Goal: Task Accomplishment & Management: Manage account settings

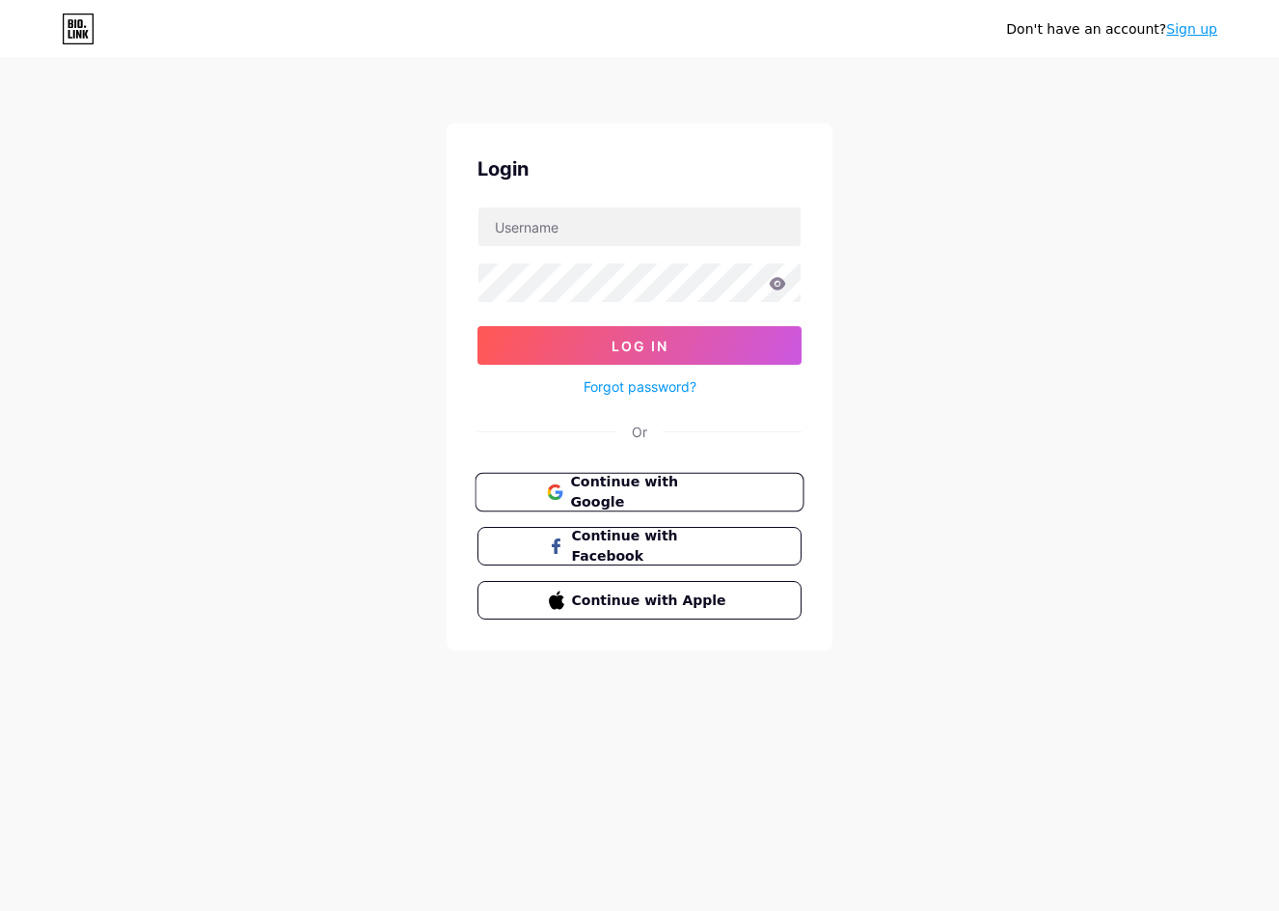
click at [634, 499] on span "Continue with Google" at bounding box center [650, 492] width 161 height 41
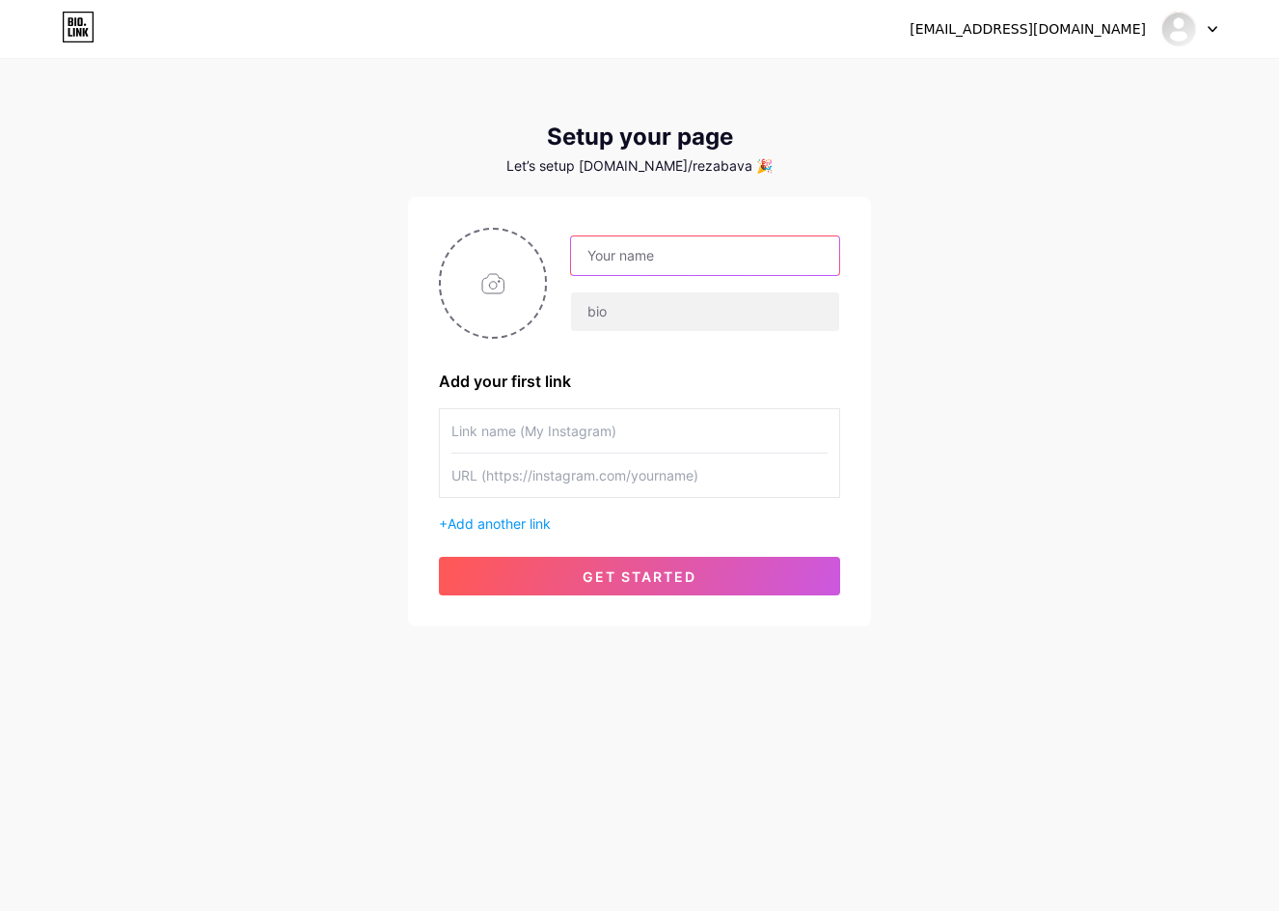
click at [691, 240] on input "text" at bounding box center [705, 255] width 268 height 39
paste input "asustotoantirungkat"
type input "asustotoantirungkat"
click at [485, 300] on input "file" at bounding box center [493, 283] width 104 height 107
type input "C:\fakepath\asus_pp.png"
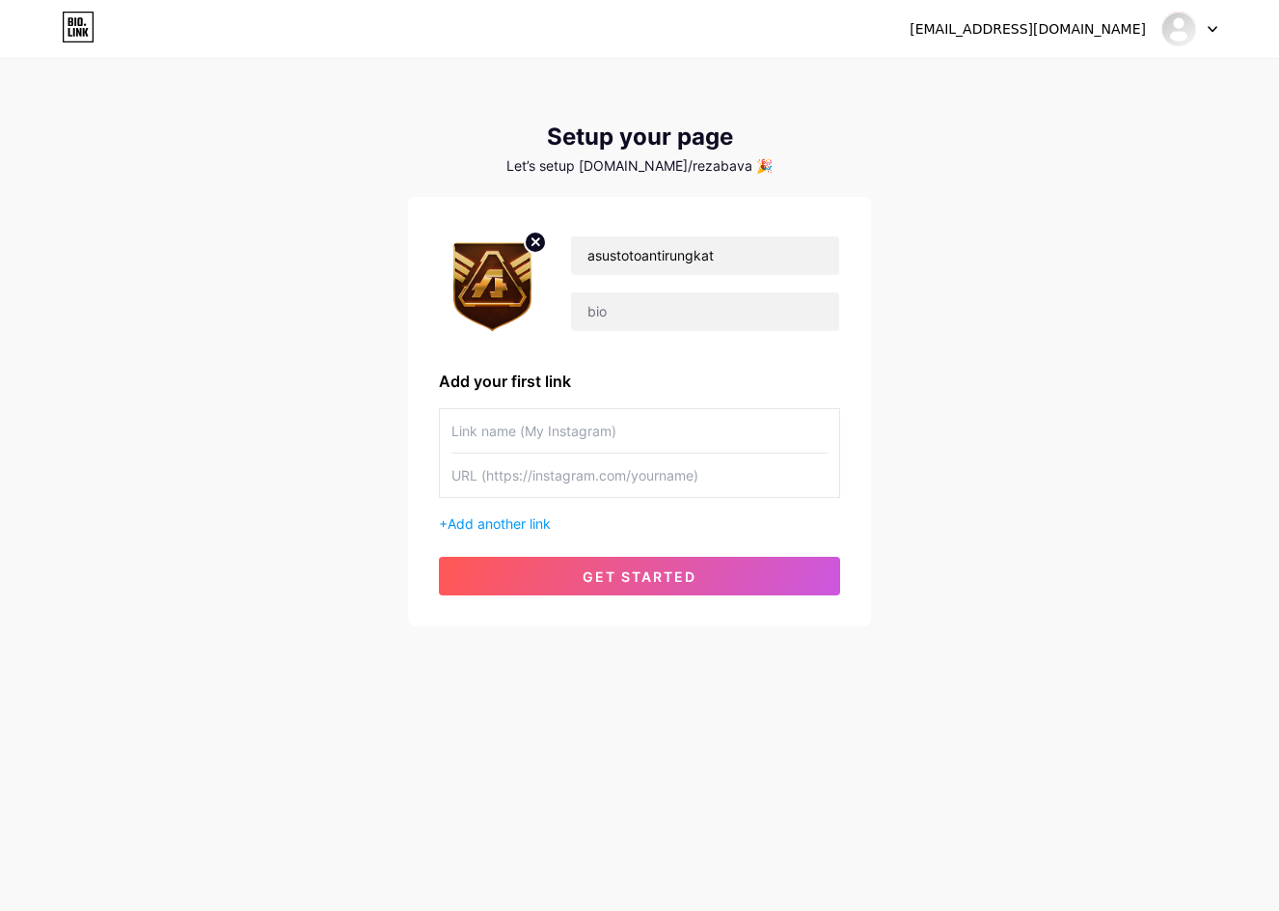
click at [677, 434] on input "text" at bounding box center [640, 430] width 376 height 43
type input "LOGIN ASUSTOTO"
click at [503, 485] on input "text" at bounding box center [640, 475] width 376 height 43
paste input "[URL][DOMAIN_NAME]"
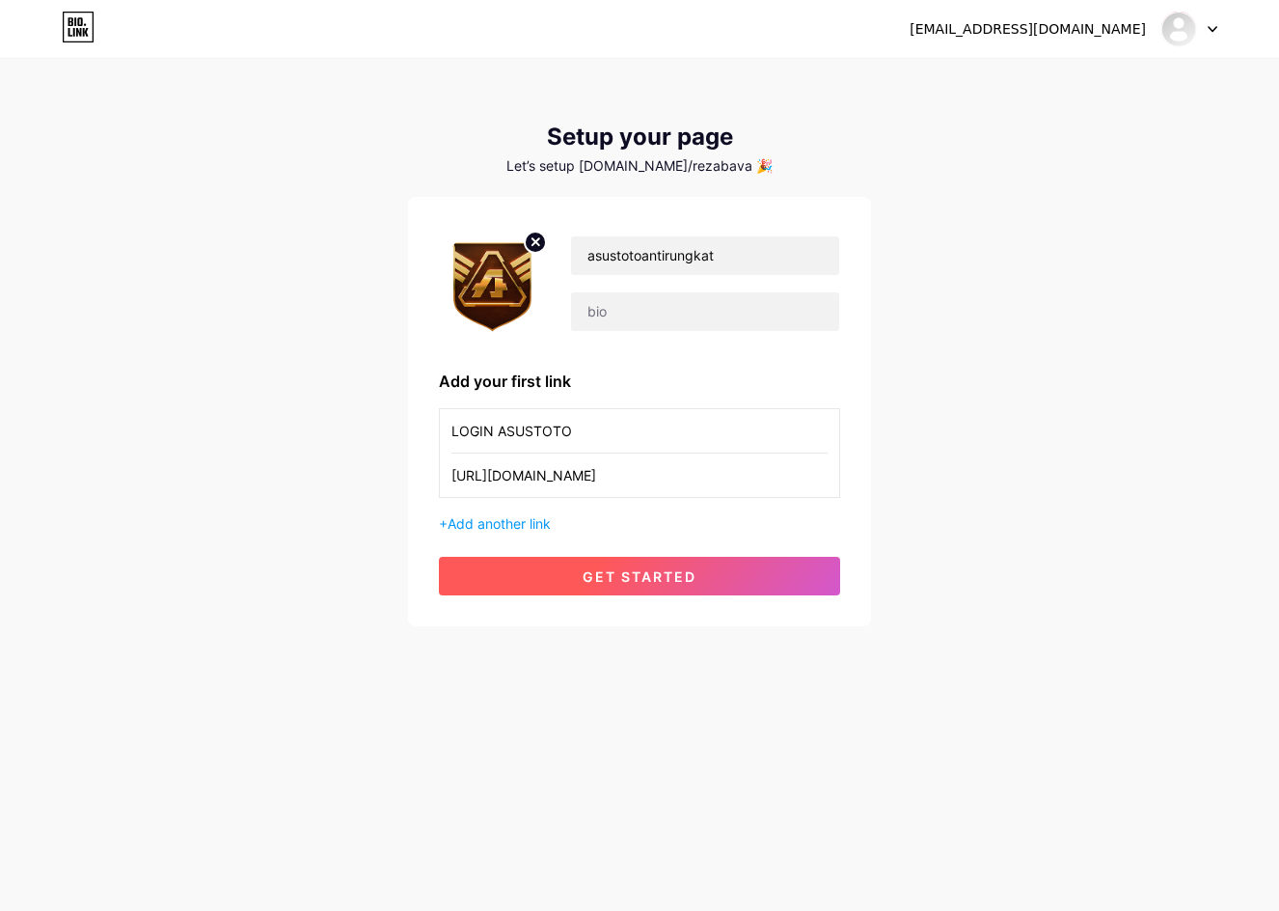
type input "[URL][DOMAIN_NAME]"
click at [679, 578] on span "get started" at bounding box center [640, 576] width 114 height 16
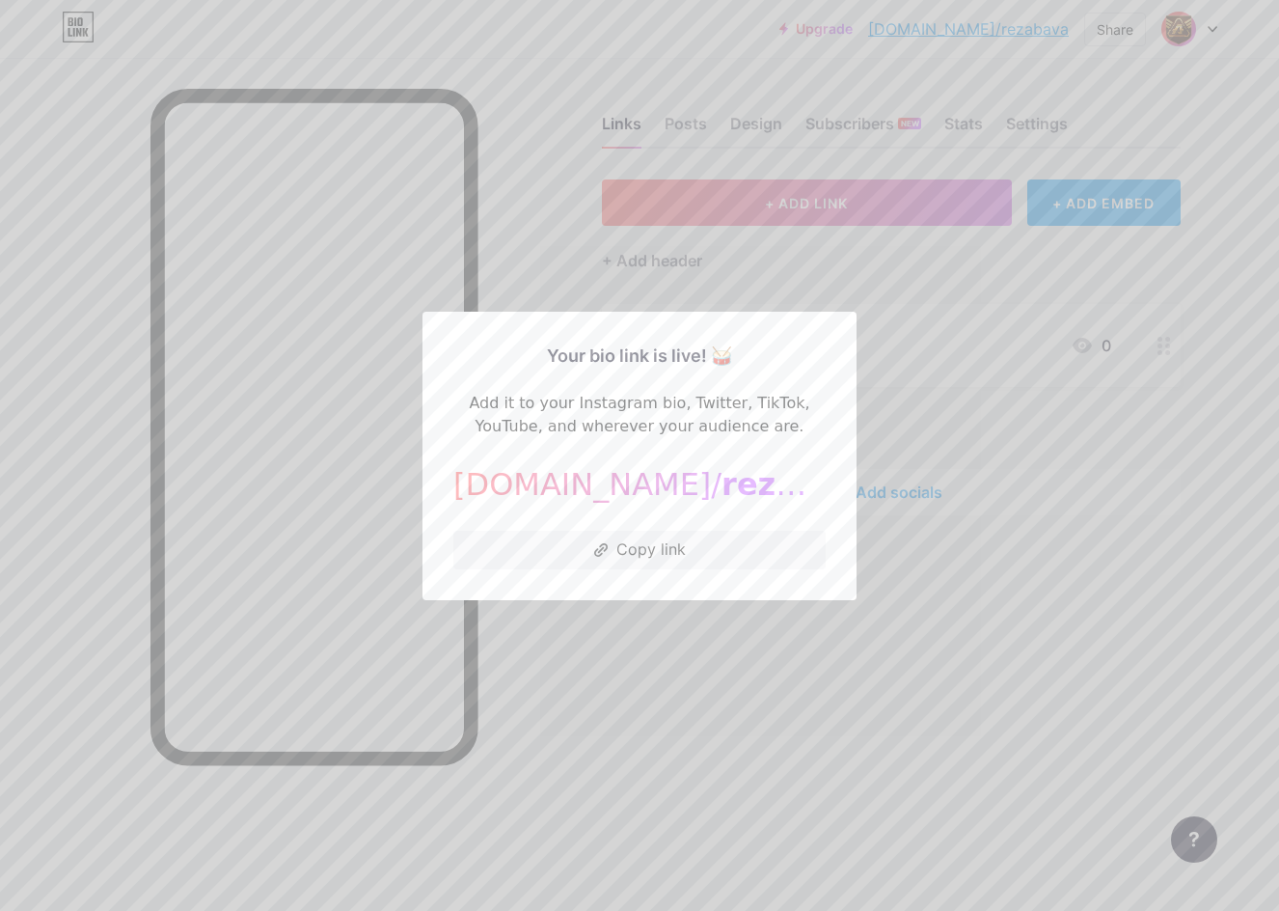
click at [938, 651] on div at bounding box center [639, 455] width 1279 height 911
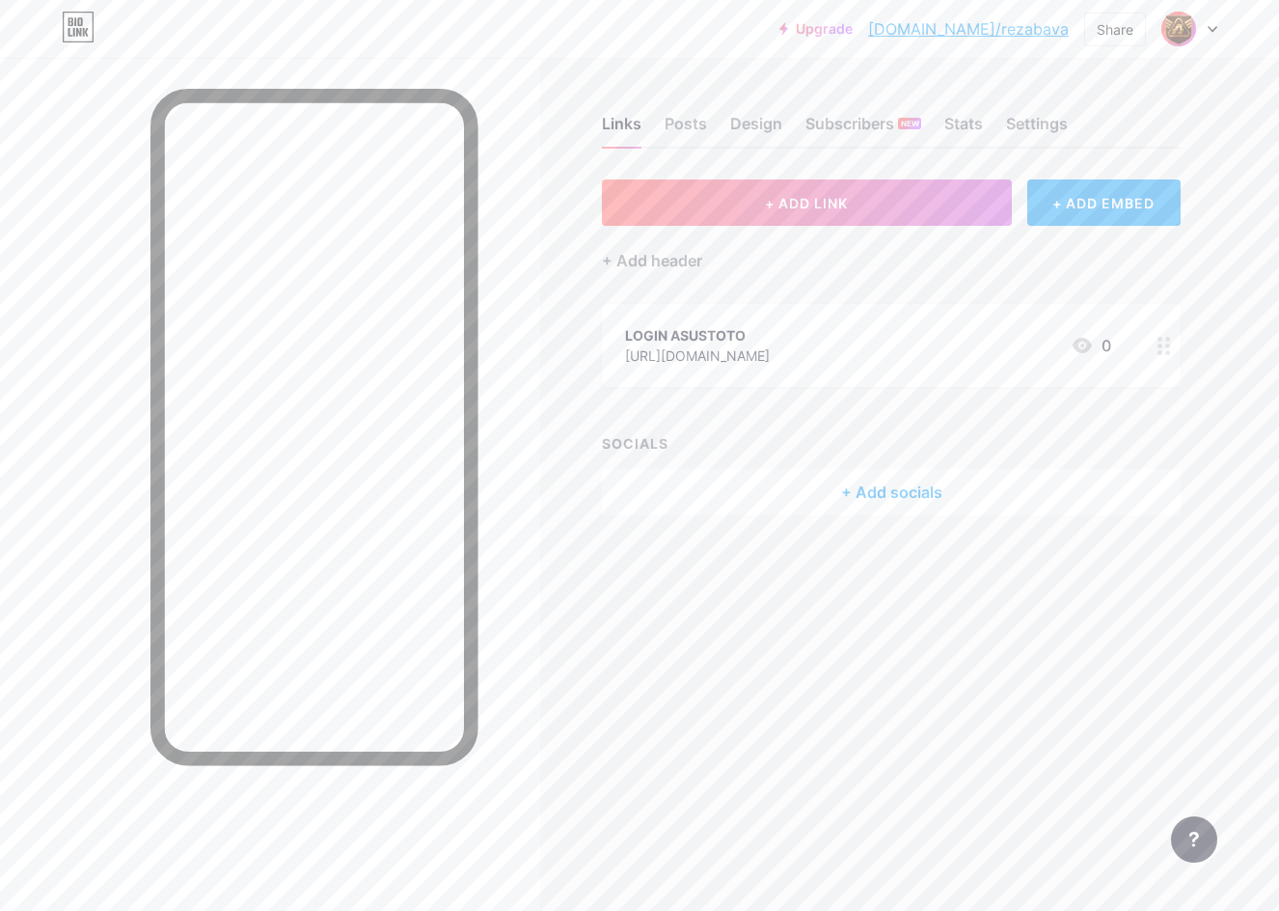
click at [1162, 345] on circle at bounding box center [1160, 346] width 5 height 5
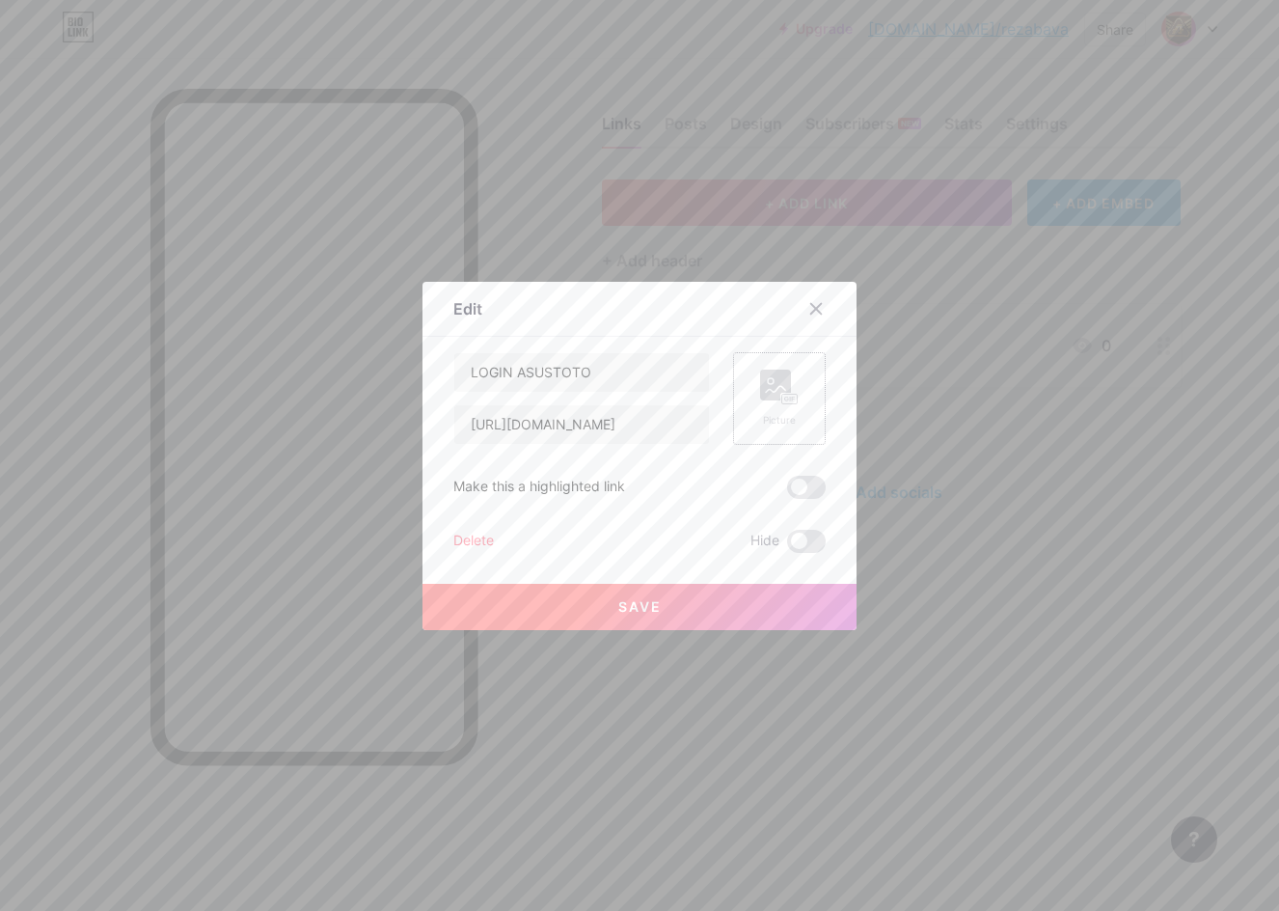
click at [779, 400] on icon at bounding box center [779, 388] width 39 height 36
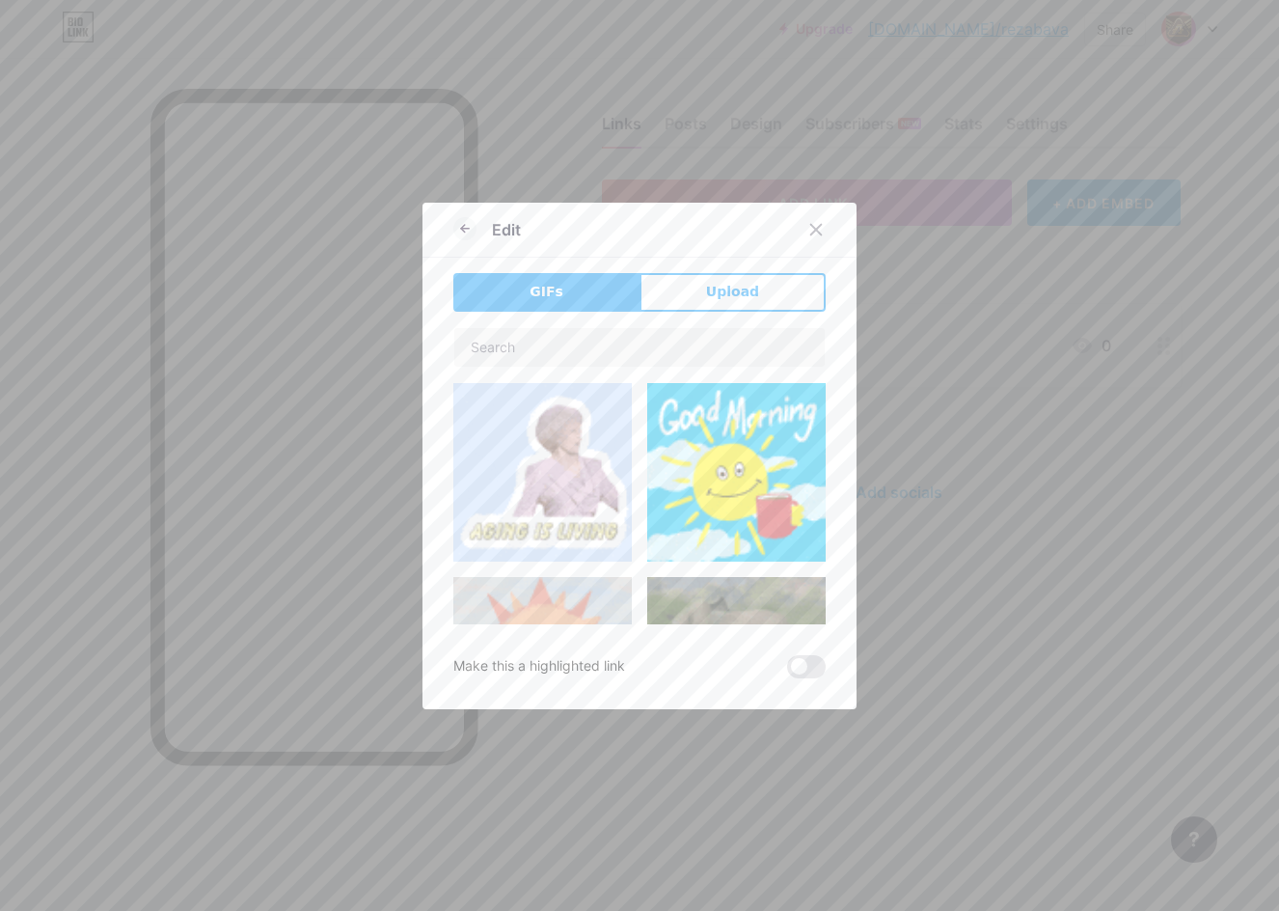
click at [737, 275] on button "Upload" at bounding box center [733, 292] width 186 height 39
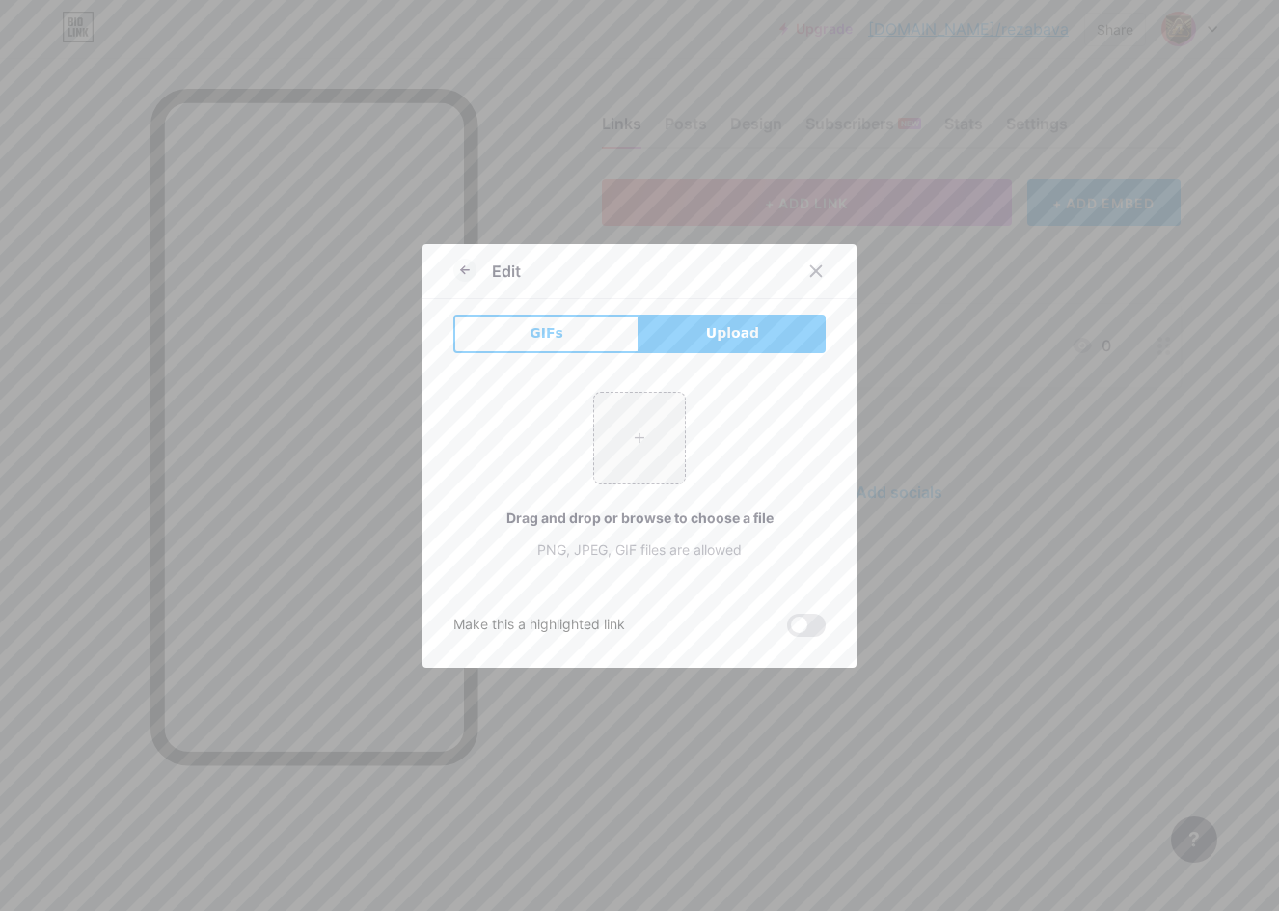
click at [584, 453] on div "+ Drag and drop or browse to choose a file PNG, JPEG, GIF files are allowed" at bounding box center [640, 476] width 372 height 168
click at [648, 443] on input "file" at bounding box center [639, 438] width 91 height 91
type input "C:\fakepath\asus_pp.png"
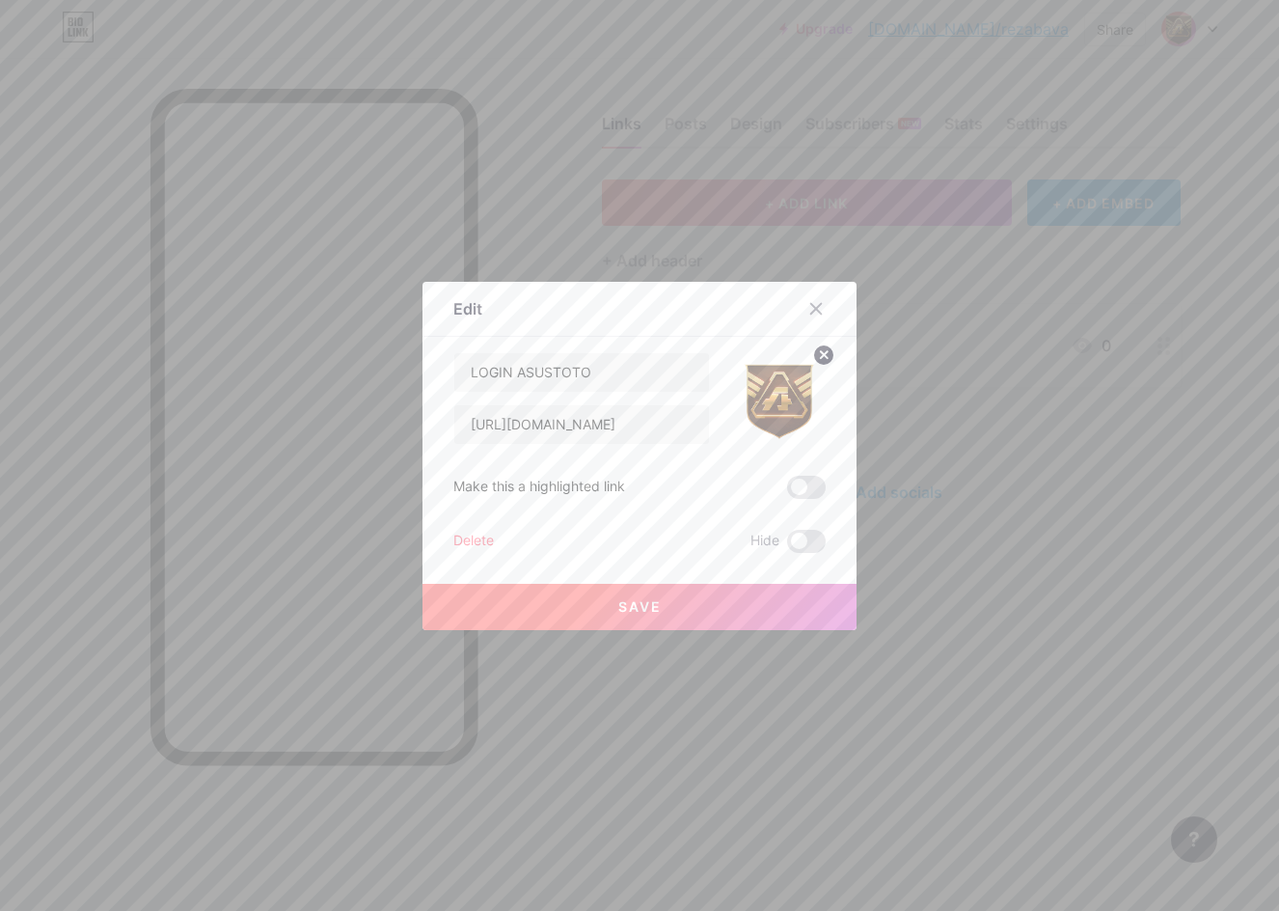
click at [666, 605] on button "Save" at bounding box center [640, 607] width 434 height 46
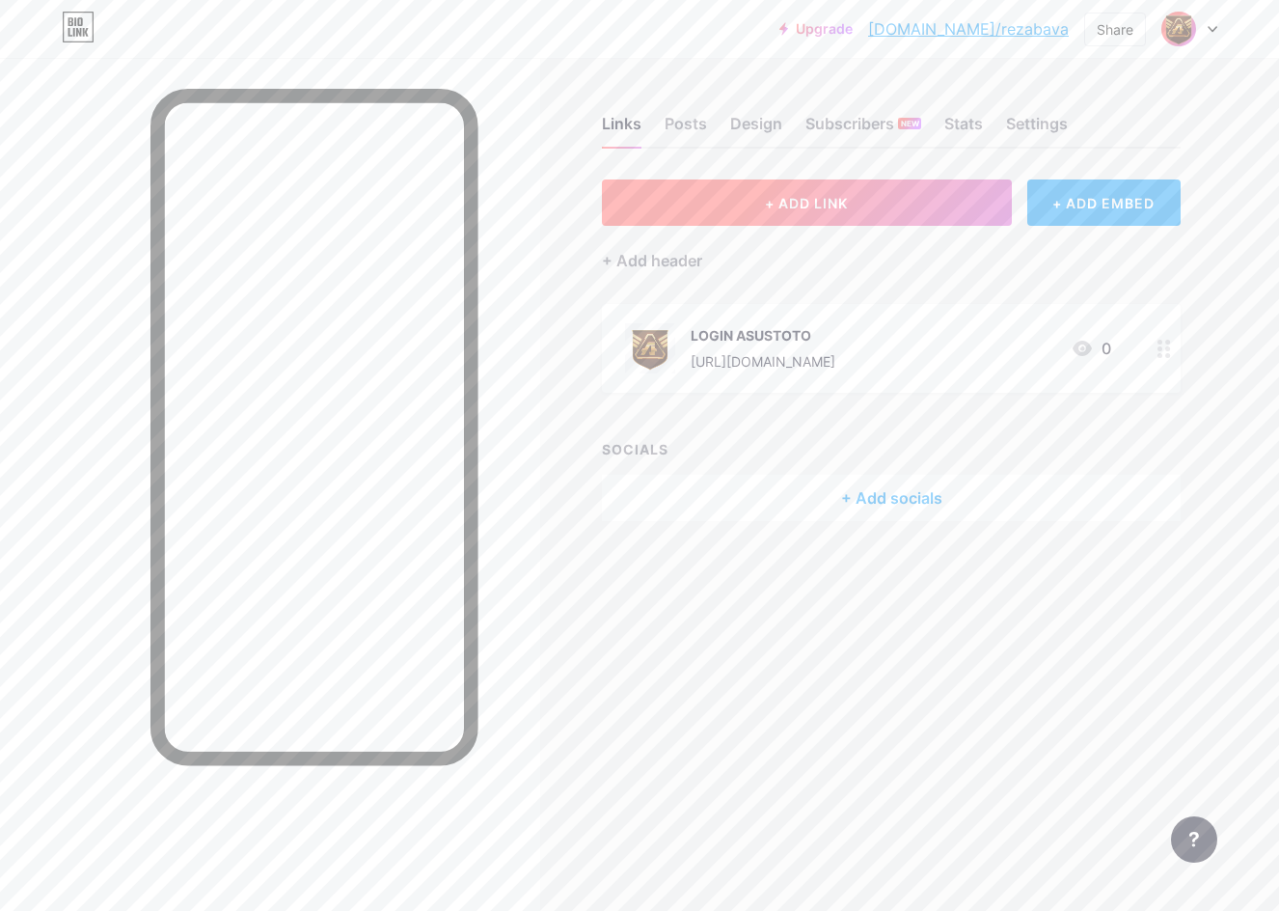
click at [778, 187] on button "+ ADD LINK" at bounding box center [807, 202] width 410 height 46
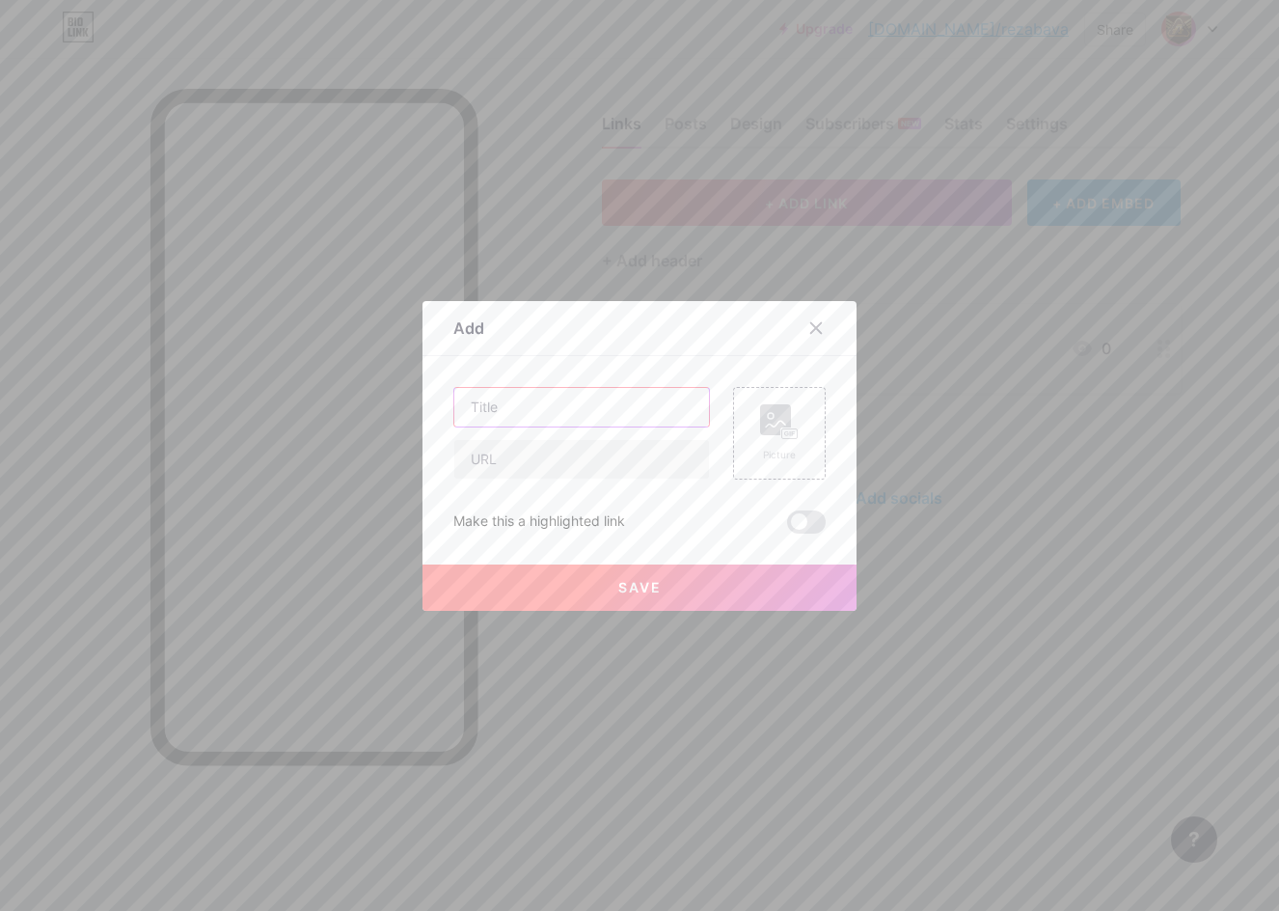
click at [532, 399] on input "text" at bounding box center [581, 407] width 255 height 39
type input "DAFTAR ASUSTOTO"
drag, startPoint x: 488, startPoint y: 469, endPoint x: 501, endPoint y: 469, distance: 12.5
click at [488, 469] on input "text" at bounding box center [581, 459] width 255 height 39
paste input "[URL][DOMAIN_NAME]"
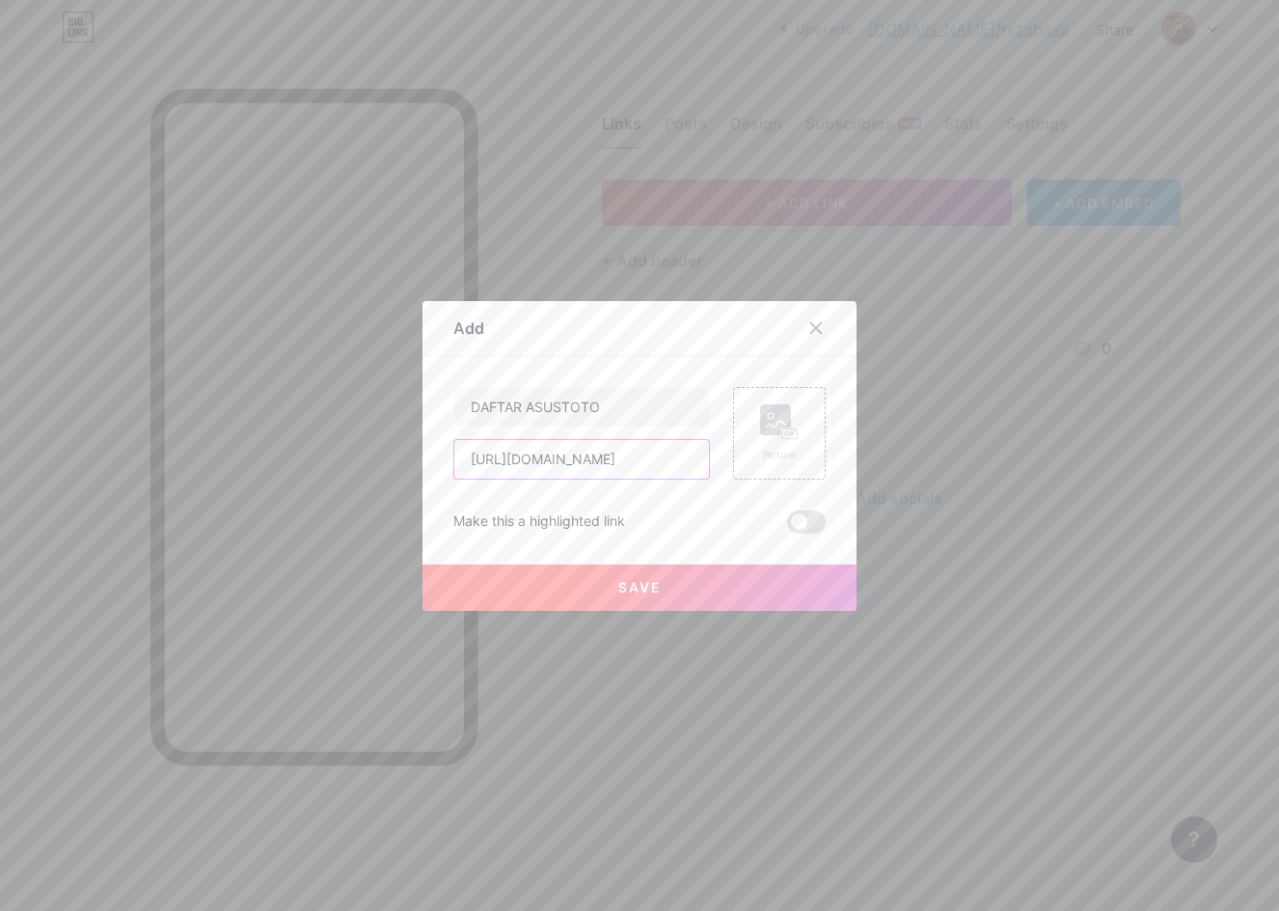
scroll to position [0, 31]
type input "[URL][DOMAIN_NAME]"
click at [778, 451] on div "Picture" at bounding box center [779, 455] width 39 height 14
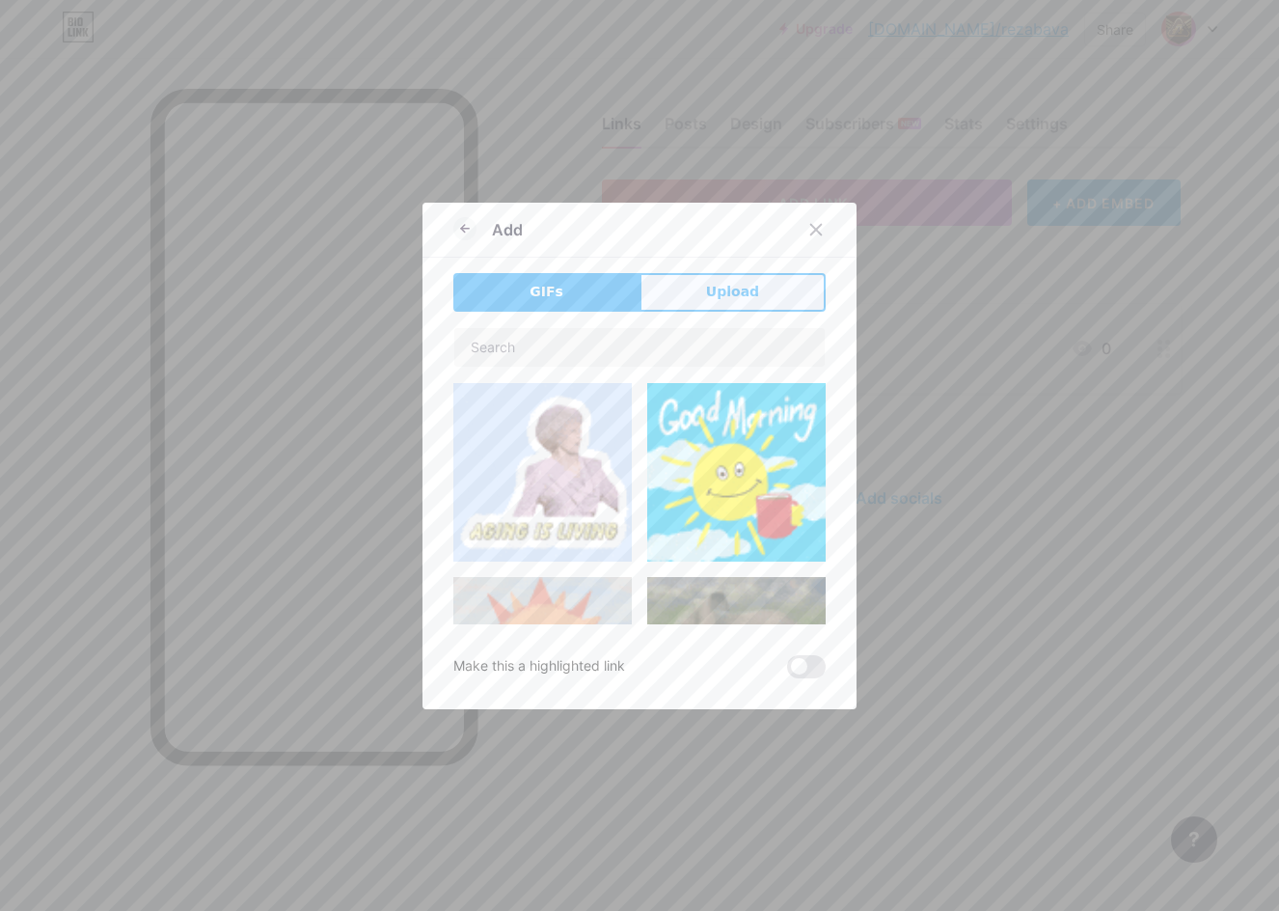
click at [731, 297] on span "Upload" at bounding box center [732, 292] width 53 height 20
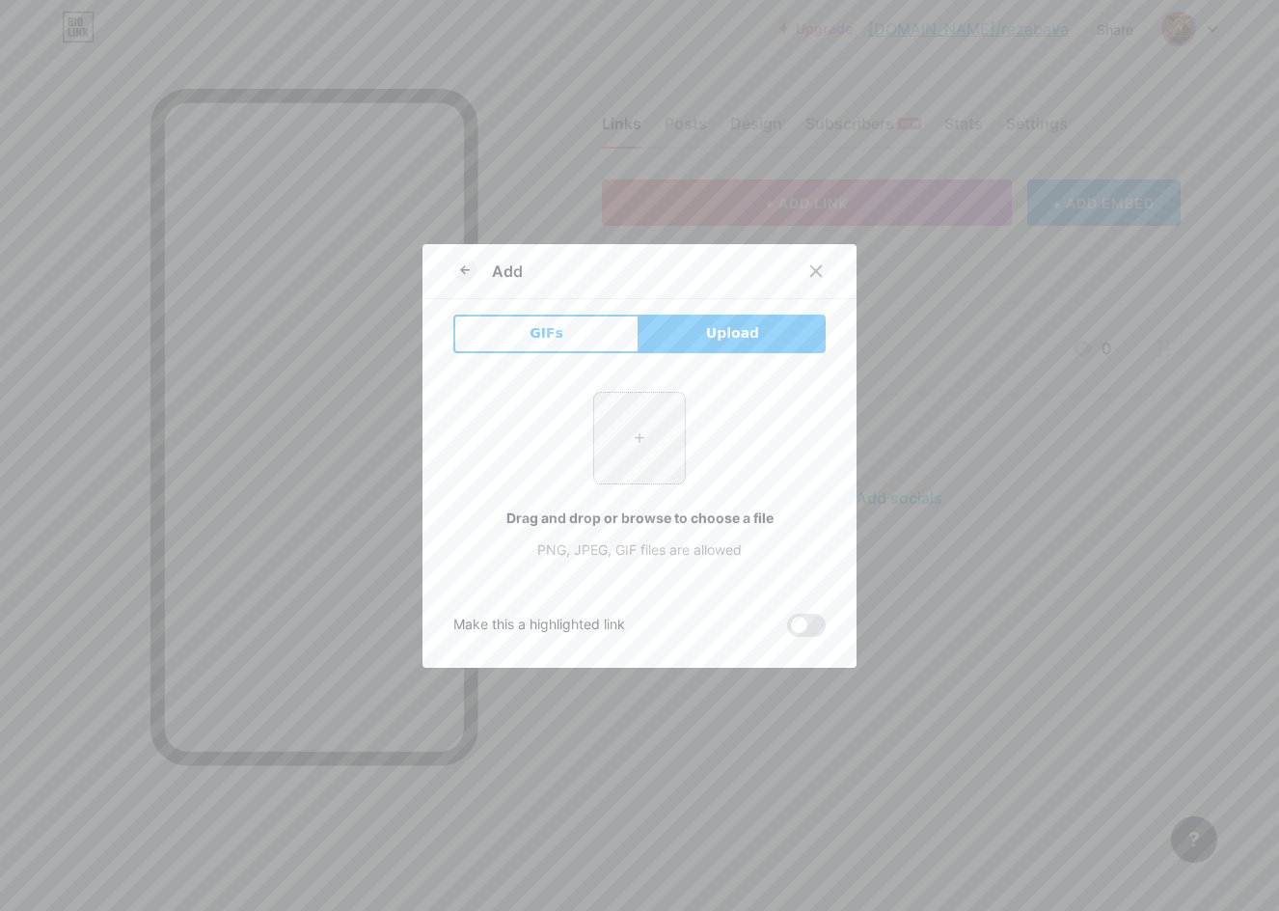
click at [623, 436] on input "file" at bounding box center [639, 438] width 91 height 91
type input "C:\fakepath\asus_pp.png"
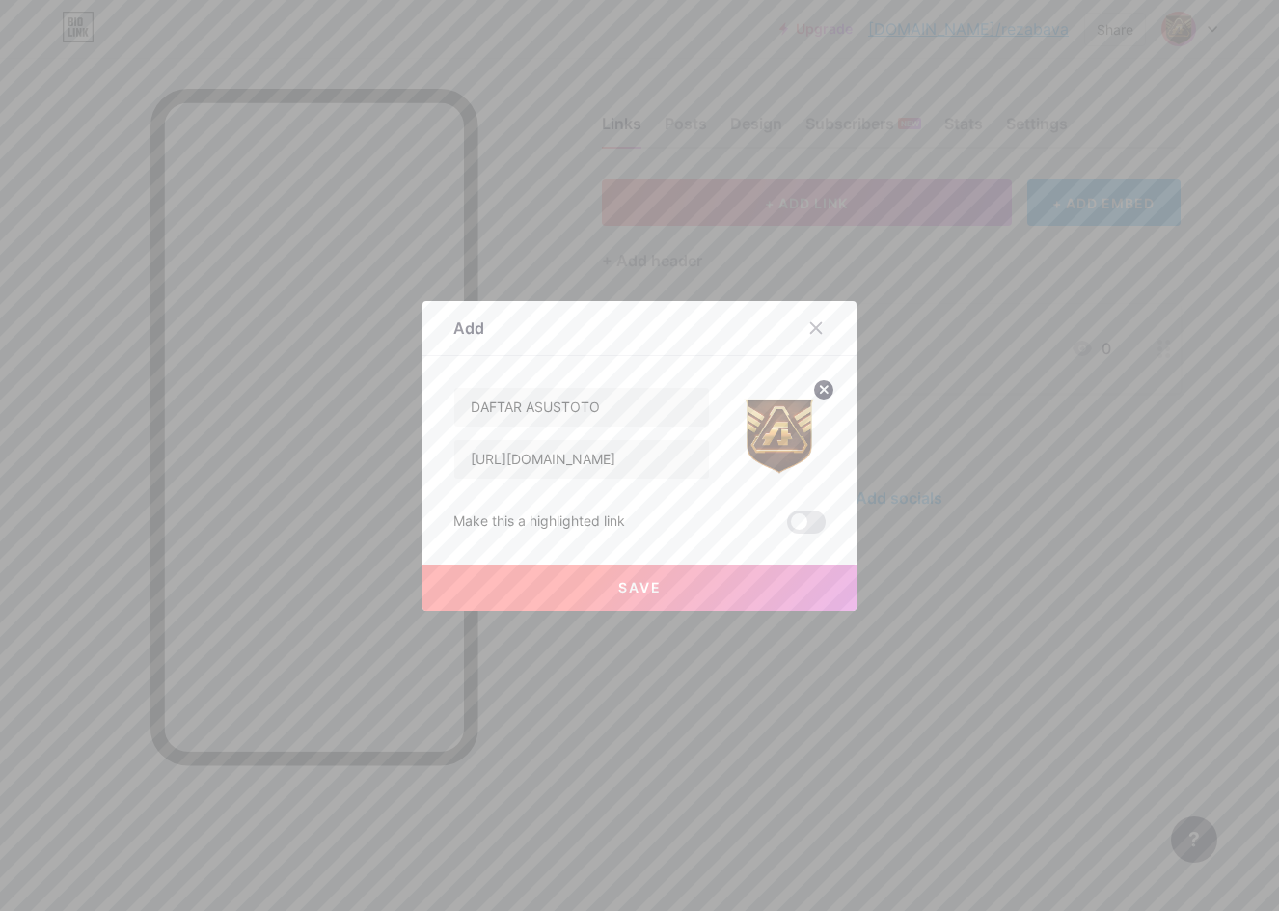
click at [677, 588] on button "Save" at bounding box center [640, 587] width 434 height 46
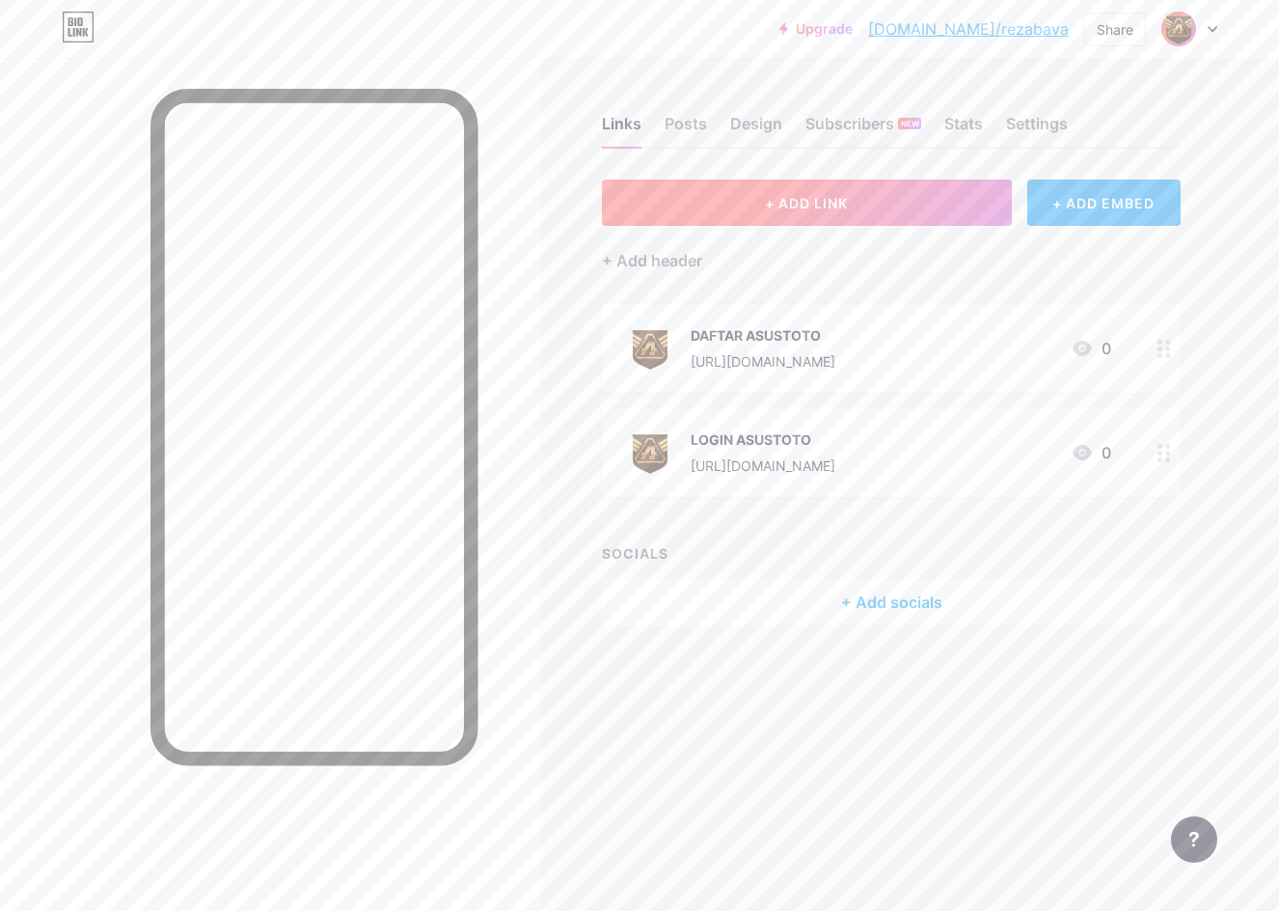
click at [732, 214] on button "+ ADD LINK" at bounding box center [807, 202] width 410 height 46
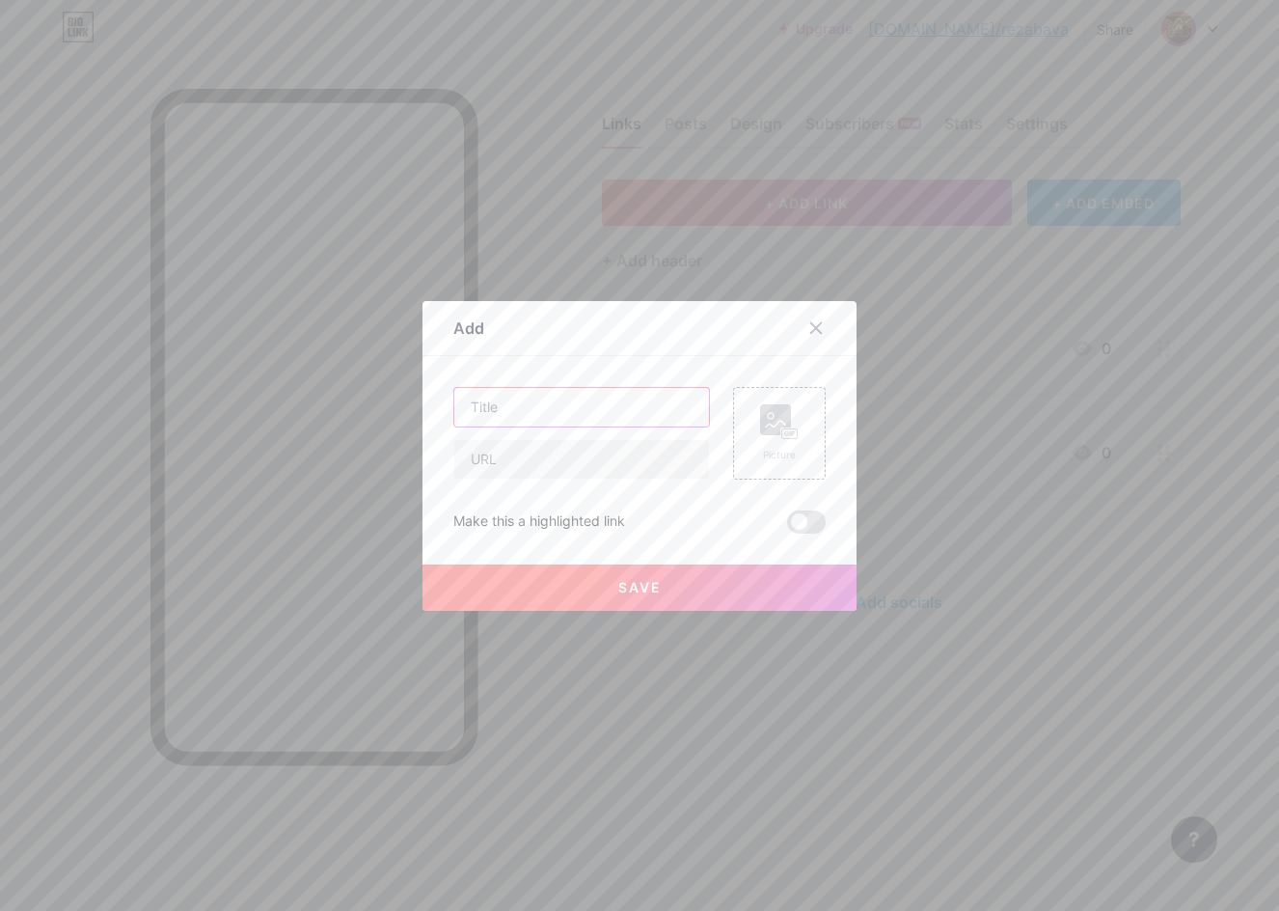
click at [585, 420] on input "text" at bounding box center [581, 407] width 255 height 39
type input "RTP GACOR"
click at [545, 470] on input "text" at bounding box center [581, 459] width 255 height 39
drag, startPoint x: 599, startPoint y: 464, endPoint x: 590, endPoint y: 465, distance: 9.7
click at [599, 464] on input "text" at bounding box center [581, 459] width 255 height 39
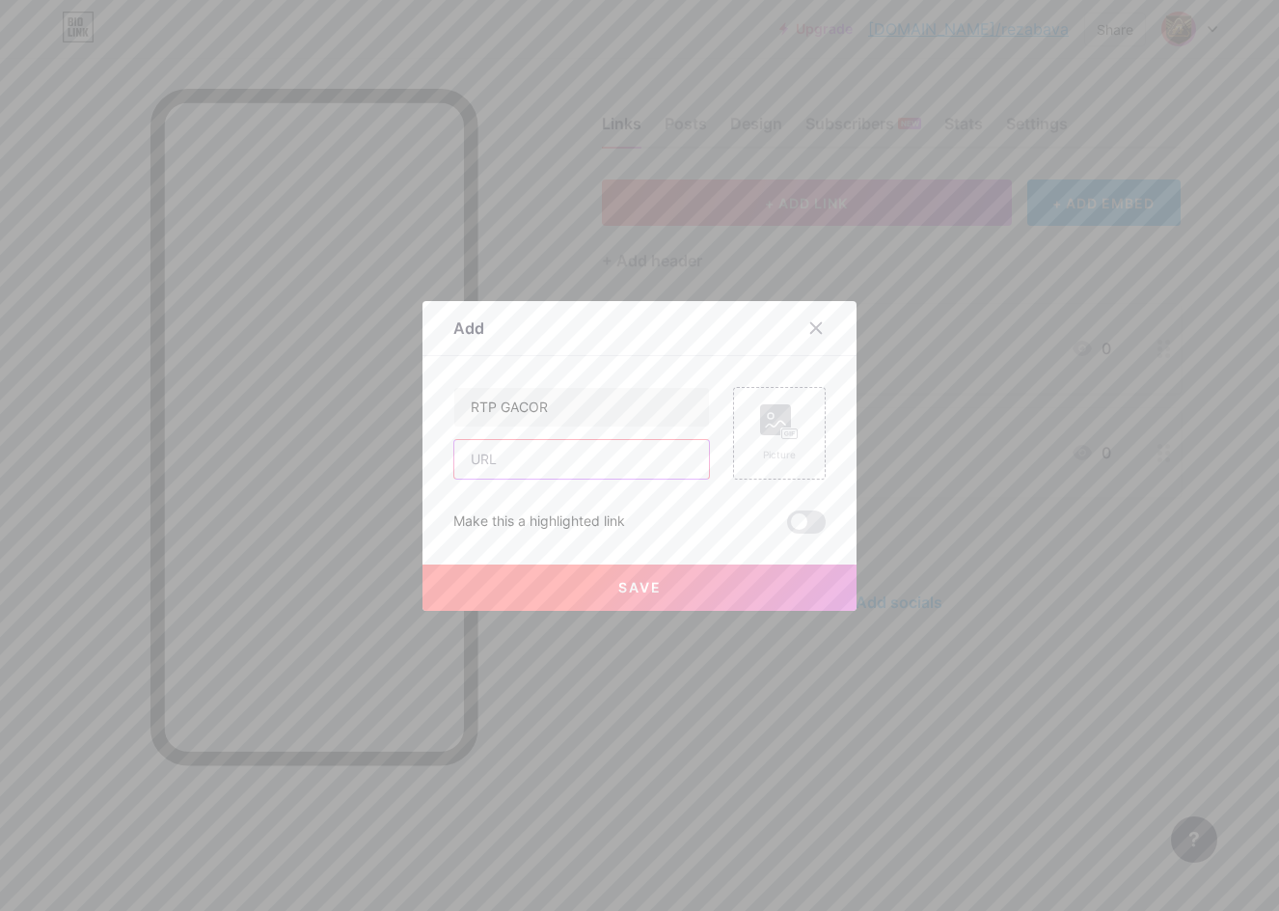
paste input "[URL][DOMAIN_NAME]"
type input "[URL][DOMAIN_NAME]"
click at [774, 420] on rect at bounding box center [775, 419] width 31 height 31
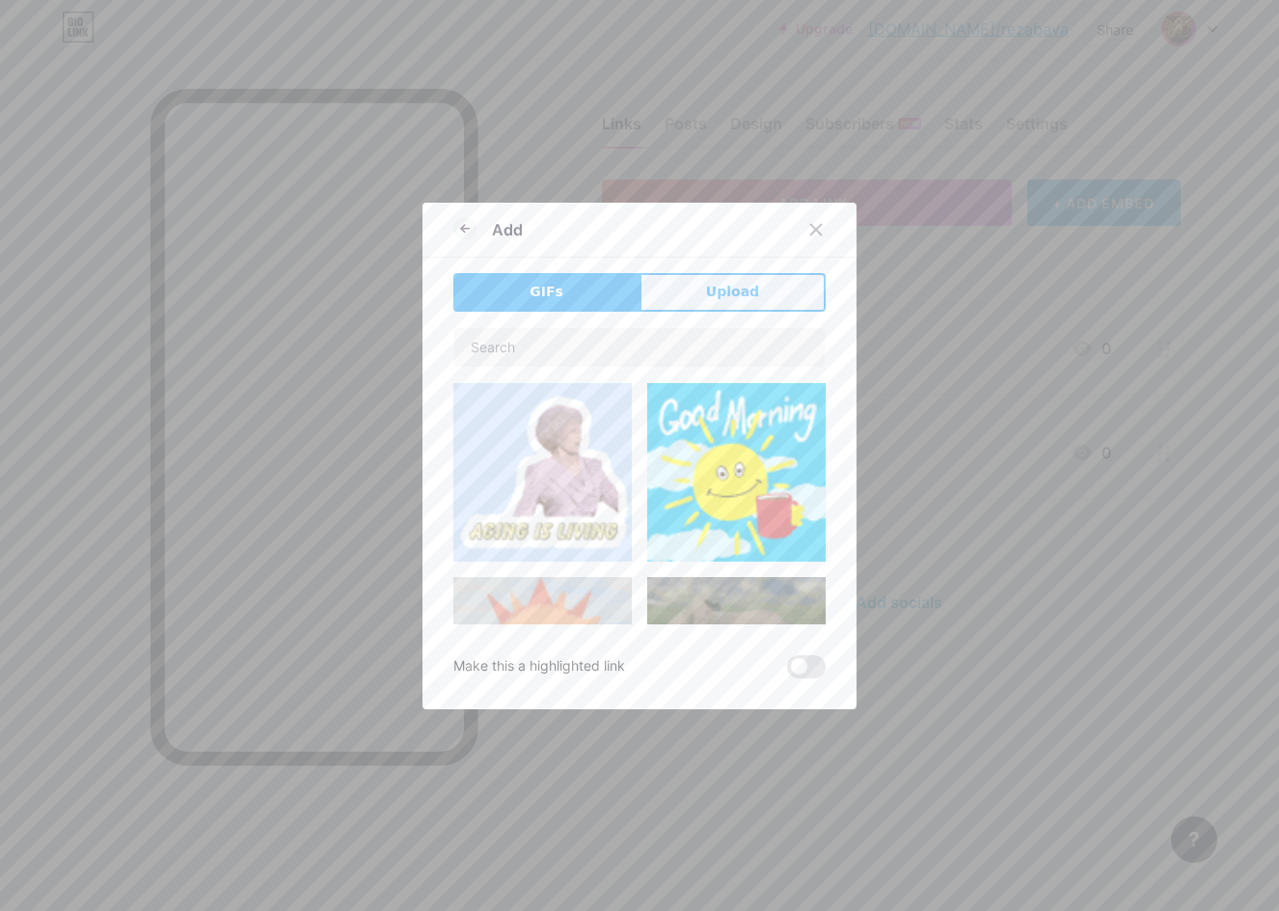
click at [744, 273] on button "Upload" at bounding box center [733, 292] width 186 height 39
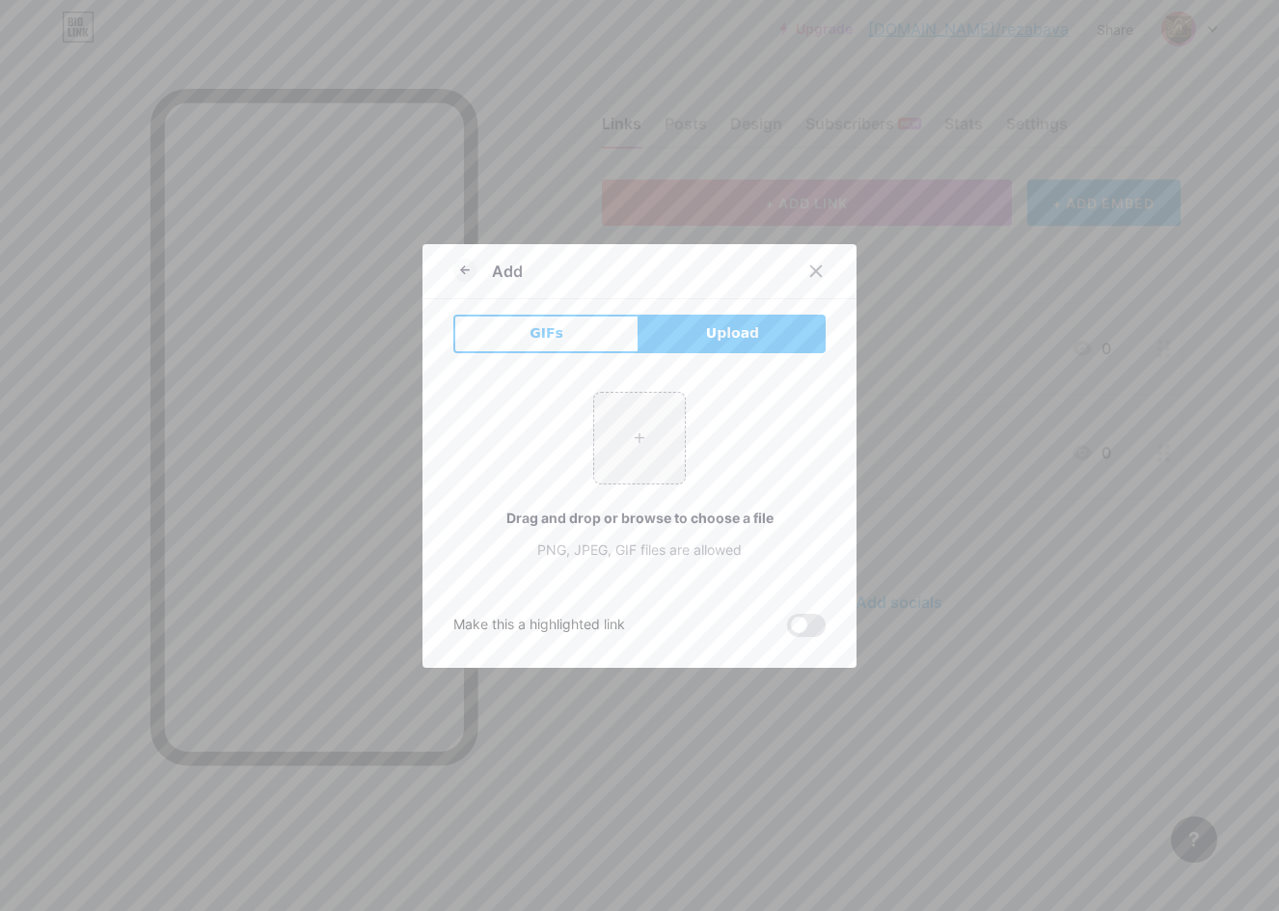
click at [711, 330] on span "Upload" at bounding box center [732, 333] width 53 height 20
click at [602, 432] on input "file" at bounding box center [639, 438] width 91 height 91
type input "C:\fakepath\asus_pp.png"
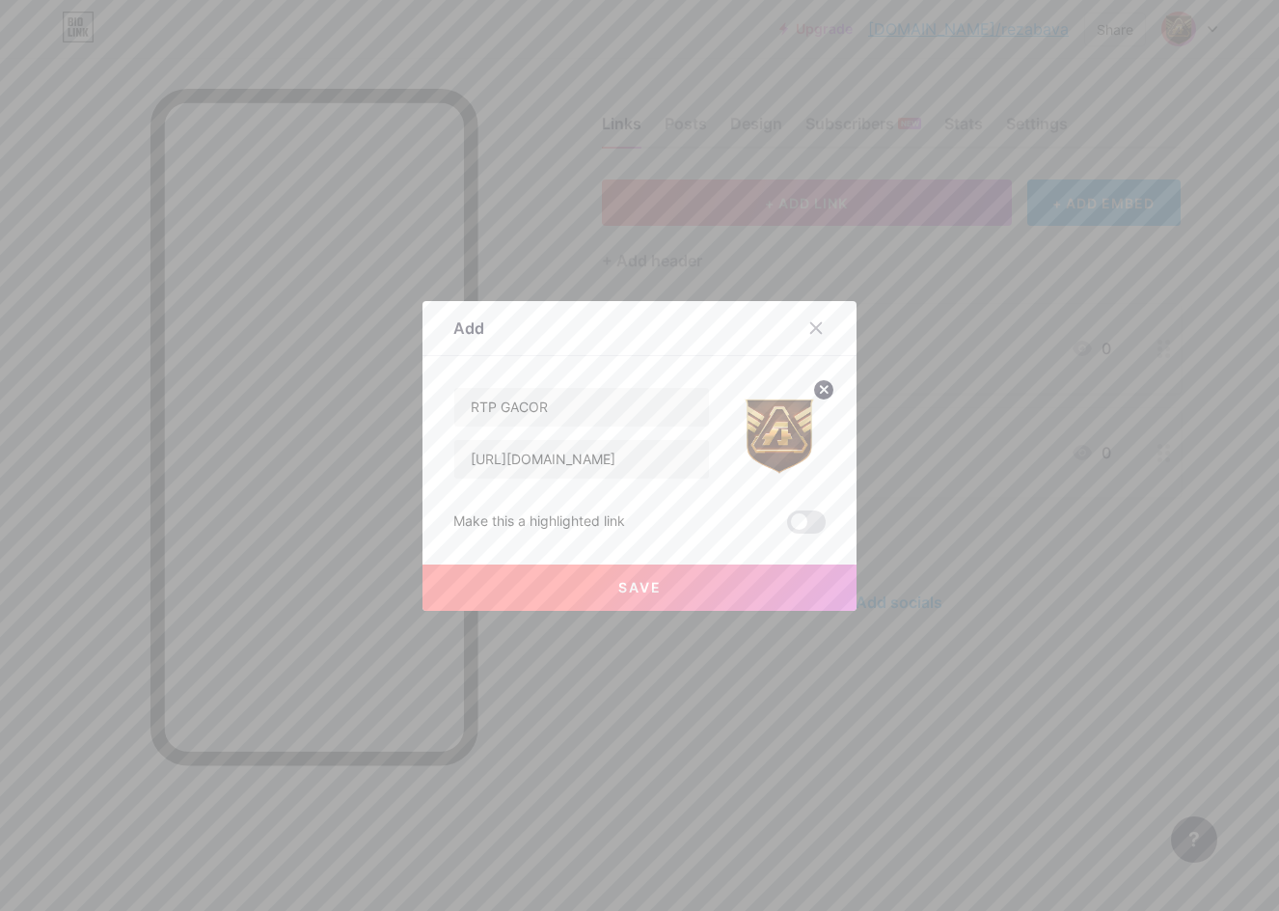
click at [654, 574] on button "Save" at bounding box center [640, 587] width 434 height 46
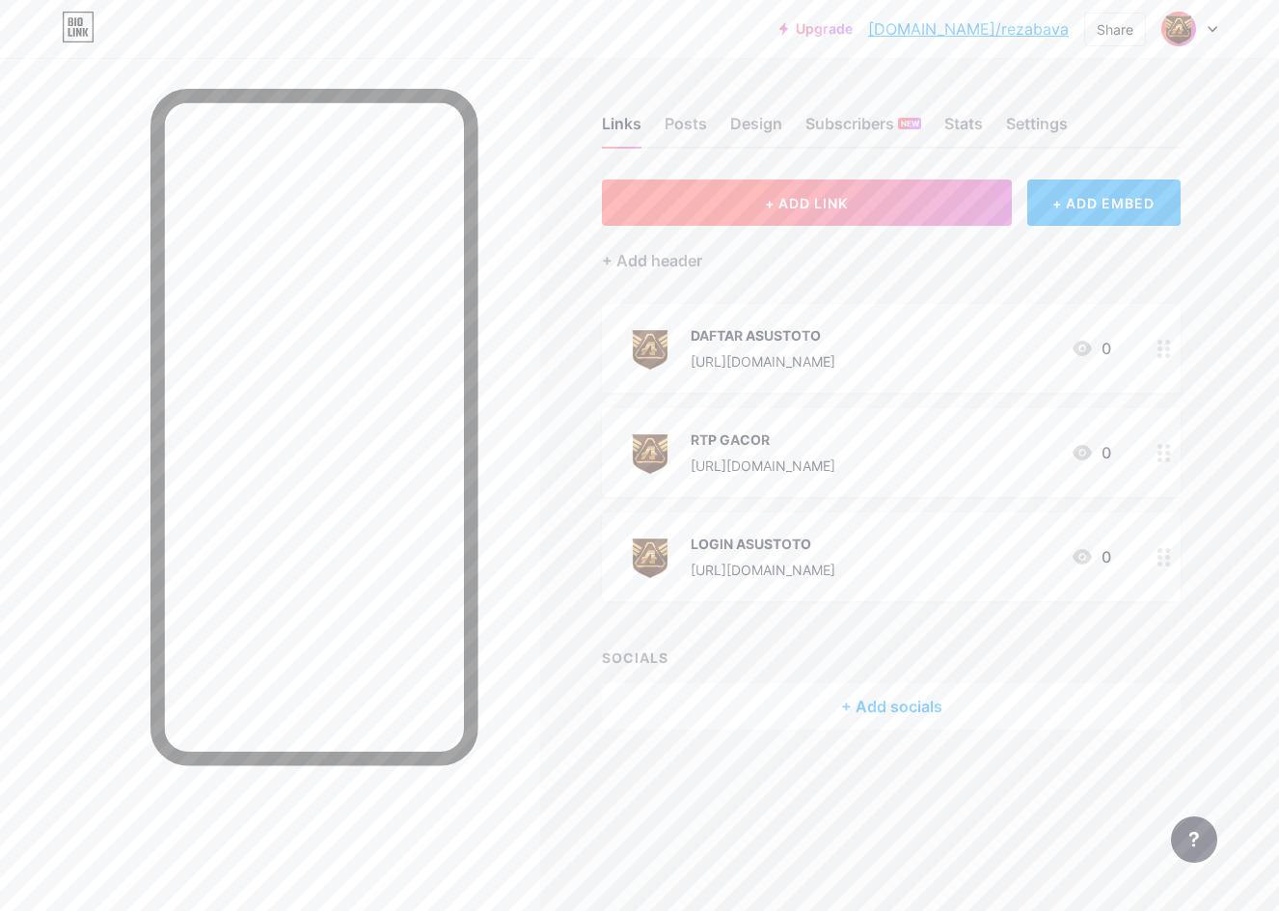
click at [770, 209] on span "+ ADD LINK" at bounding box center [806, 203] width 83 height 16
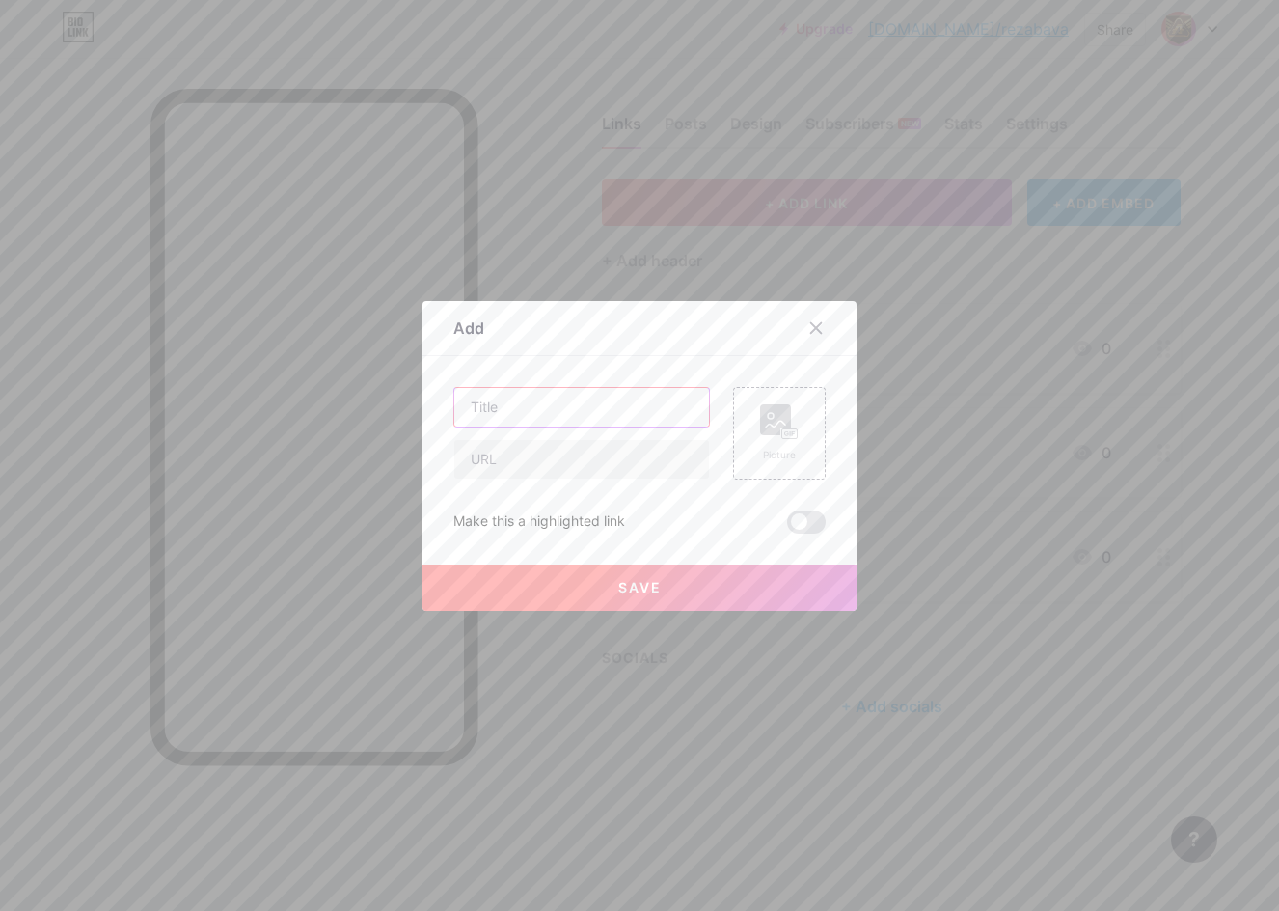
click at [576, 402] on input "text" at bounding box center [581, 407] width 255 height 39
click at [556, 418] on input "text" at bounding box center [581, 407] width 255 height 39
click at [564, 451] on input "text" at bounding box center [581, 459] width 255 height 39
paste input "[URL][DOMAIN_NAME]"
type input "[URL][DOMAIN_NAME]"
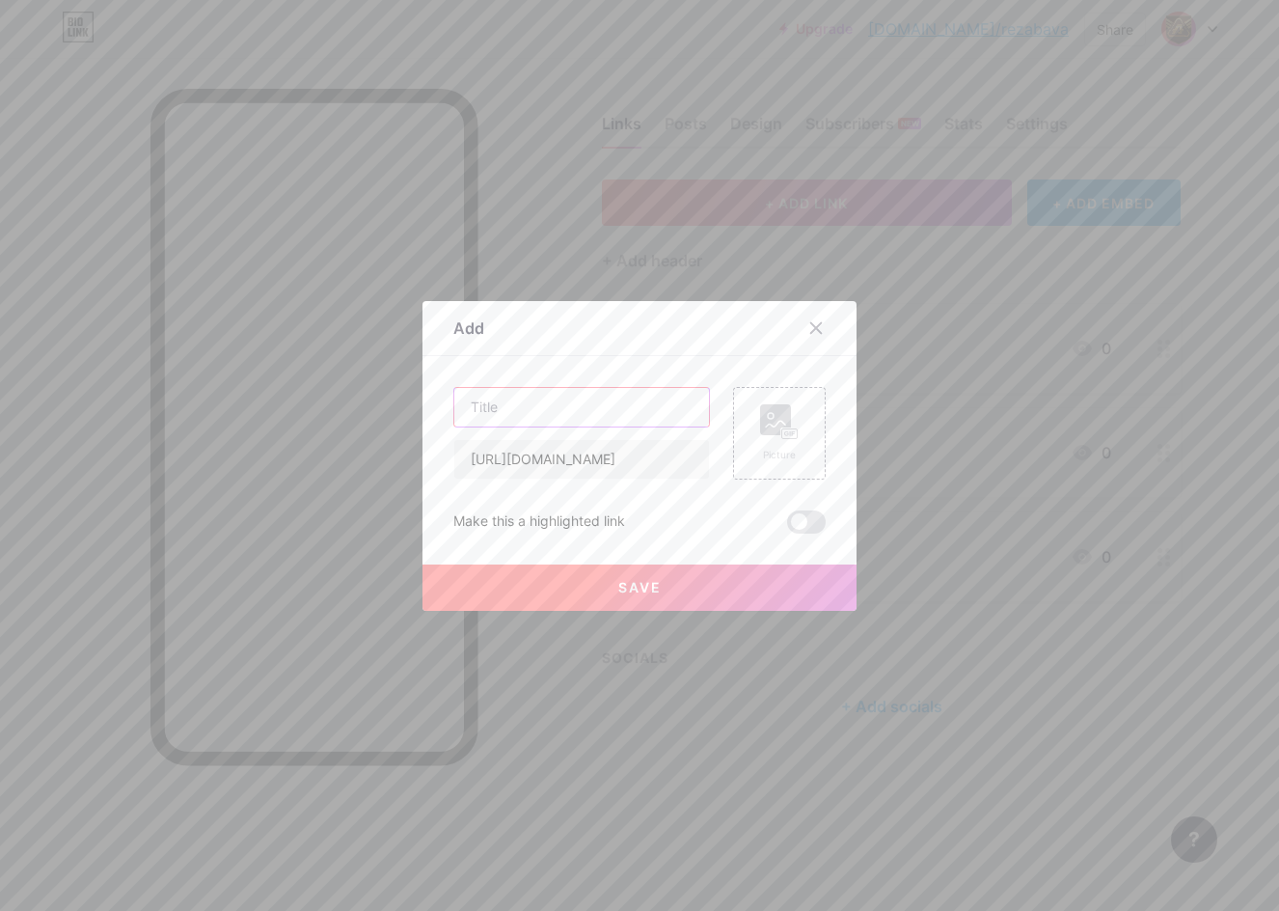
click at [583, 401] on input "text" at bounding box center [581, 407] width 255 height 39
type input "LIVE BOLA"
click at [739, 439] on div "Picture" at bounding box center [779, 433] width 93 height 93
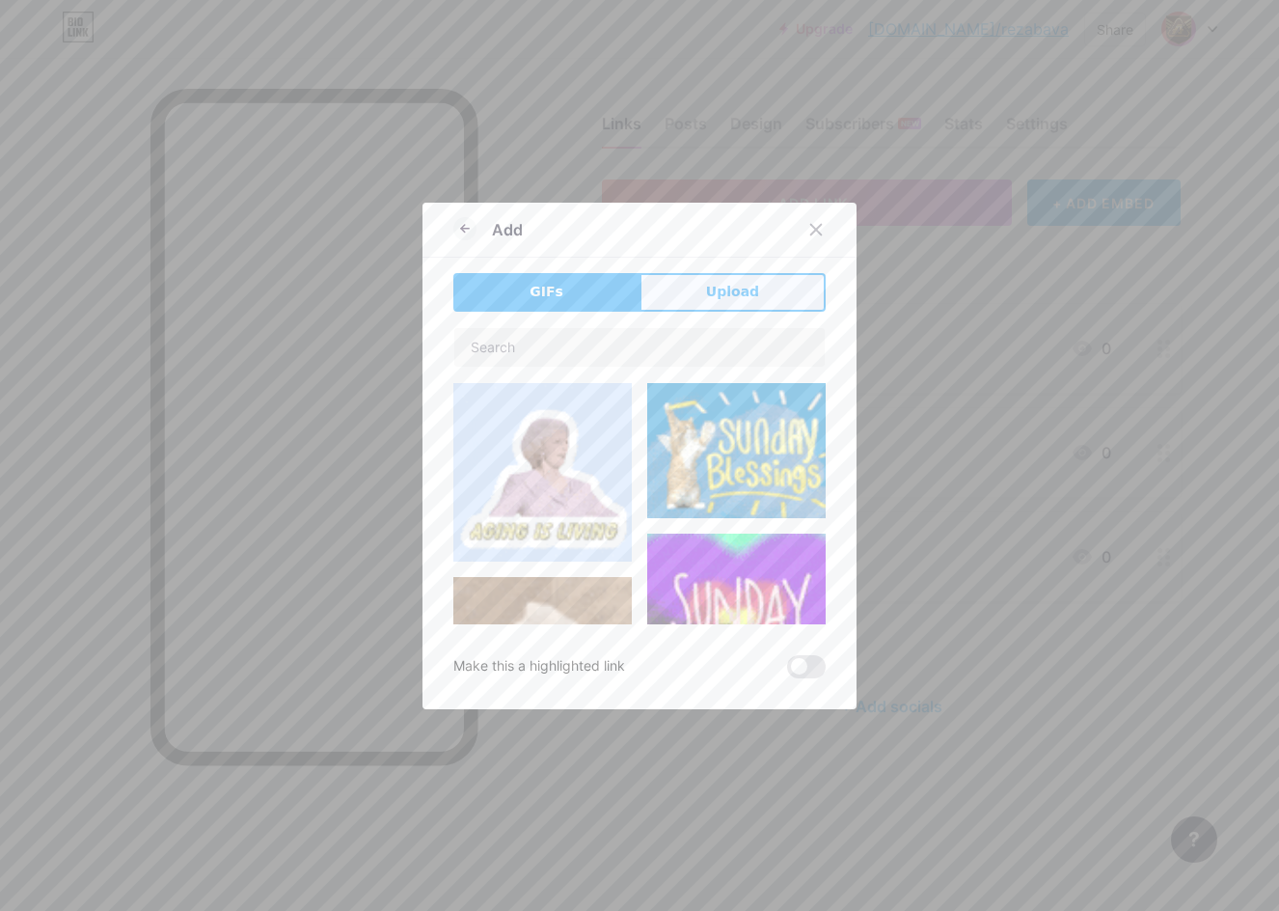
click at [709, 299] on span "Upload" at bounding box center [732, 292] width 53 height 20
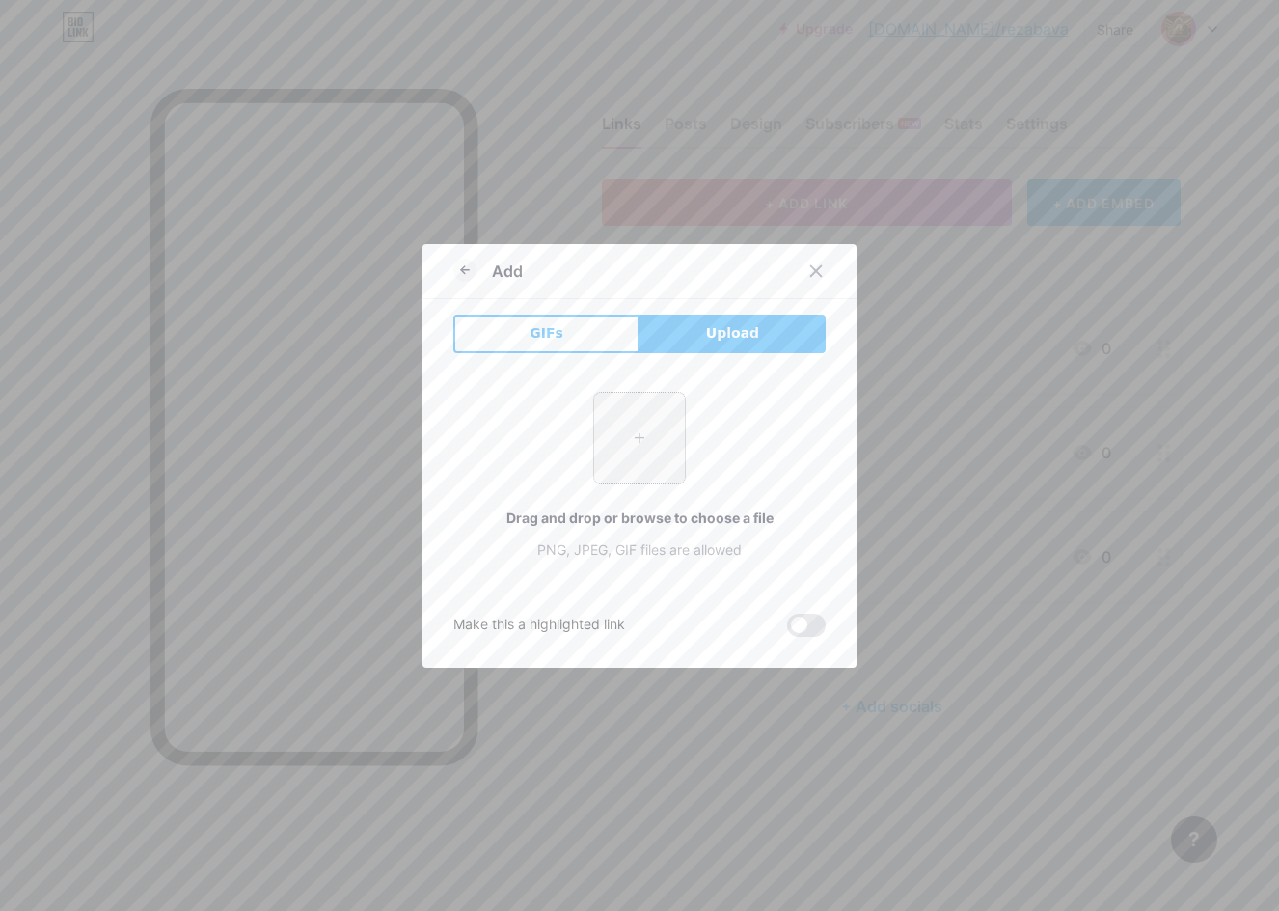
click at [645, 432] on input "file" at bounding box center [639, 438] width 91 height 91
type input "C:\fakepath\asus_pp.png"
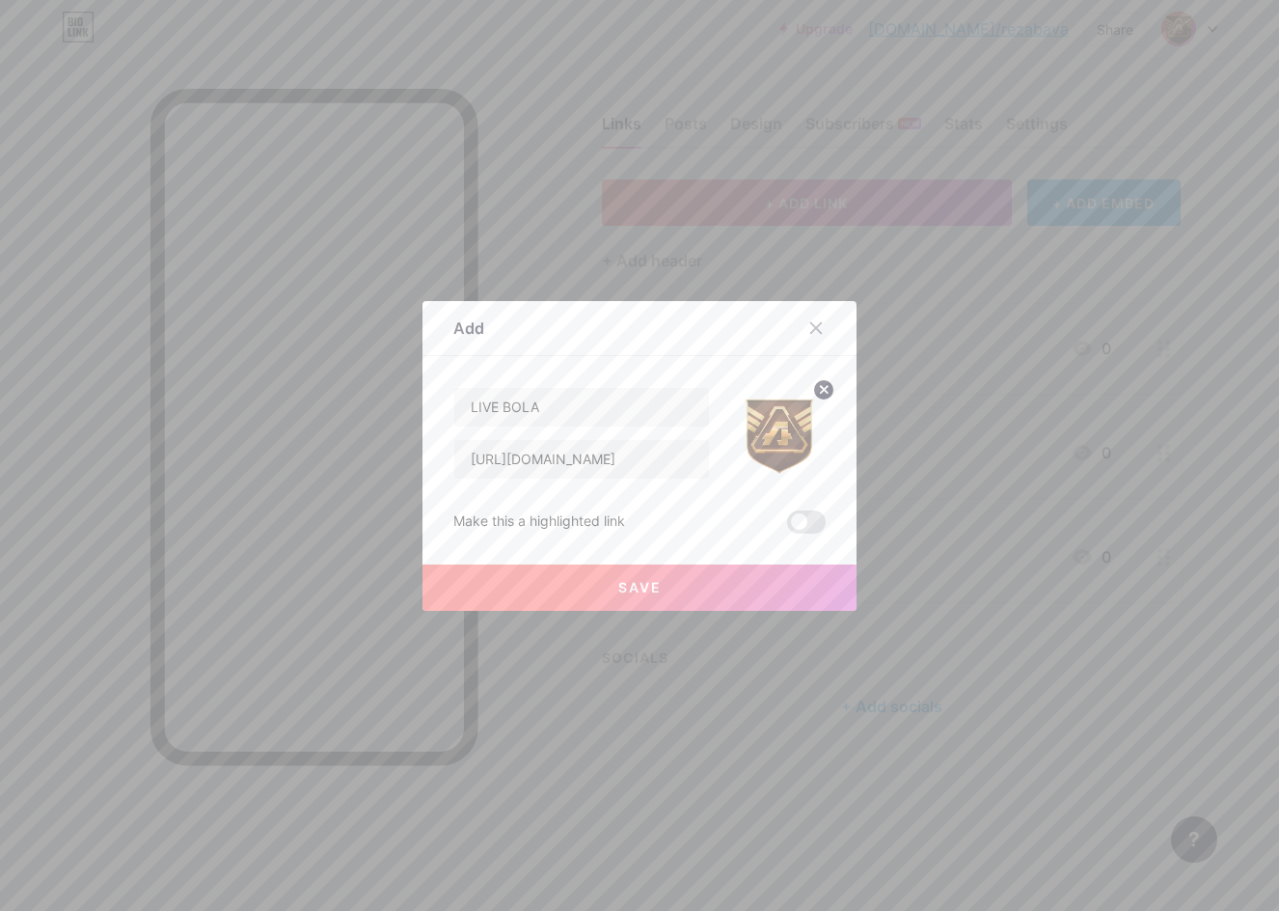
click at [683, 605] on button "Save" at bounding box center [640, 587] width 434 height 46
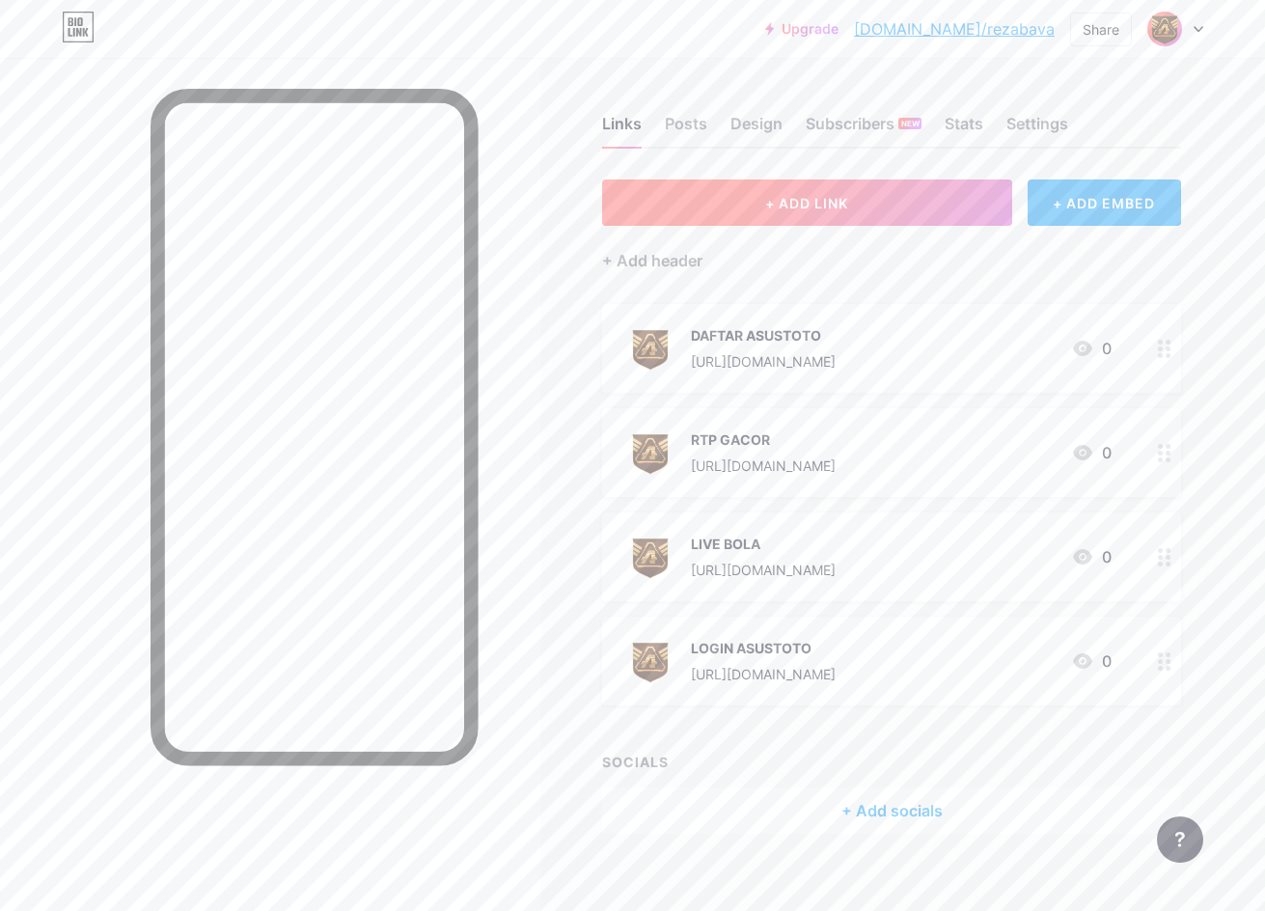
click at [779, 221] on button "+ ADD LINK" at bounding box center [807, 202] width 410 height 46
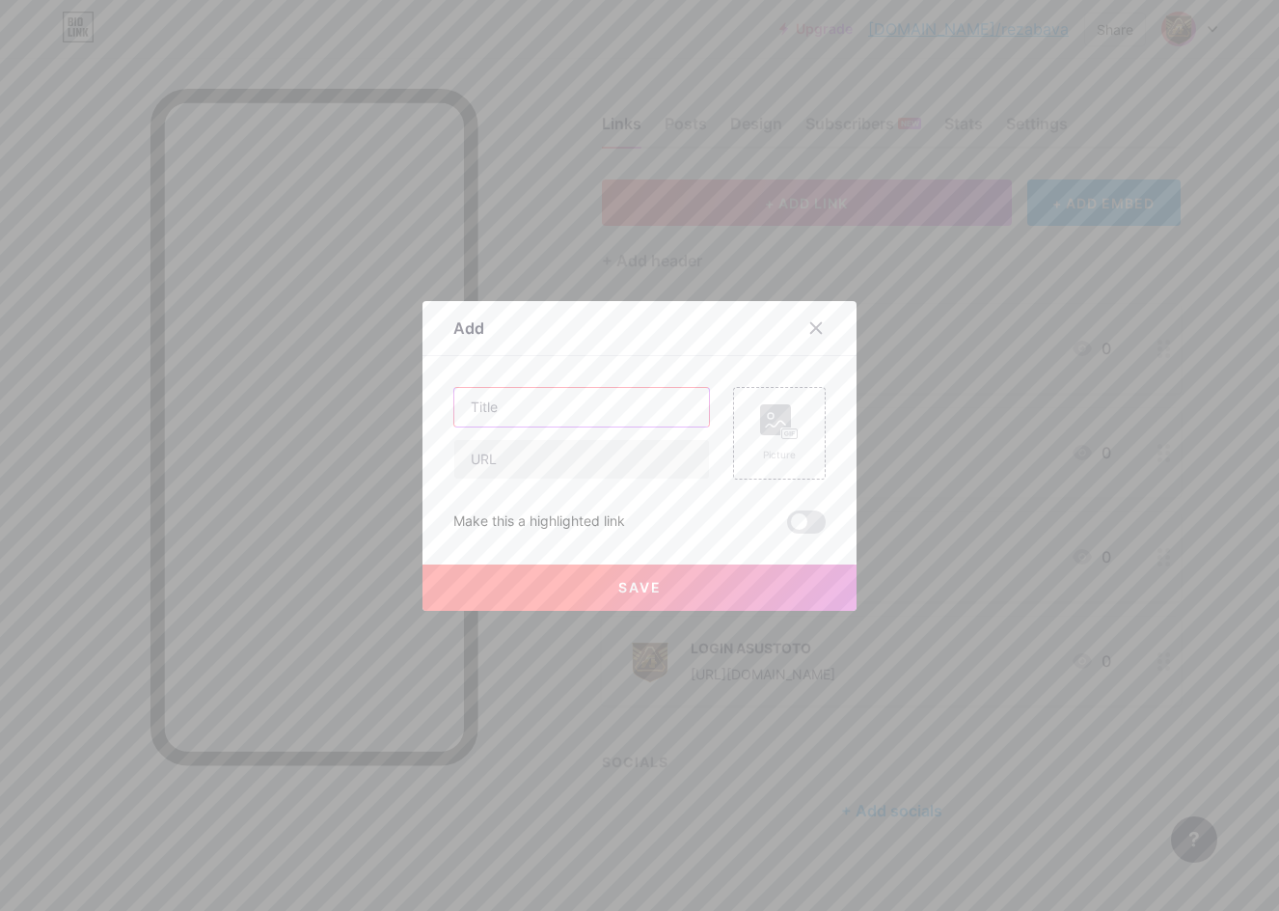
click at [534, 409] on input "text" at bounding box center [581, 407] width 255 height 39
click at [486, 413] on input "text" at bounding box center [581, 407] width 255 height 39
type input "GROUP FACEBOOK"
drag, startPoint x: 591, startPoint y: 474, endPoint x: 583, endPoint y: 456, distance: 19.4
click at [586, 466] on input "text" at bounding box center [581, 459] width 255 height 39
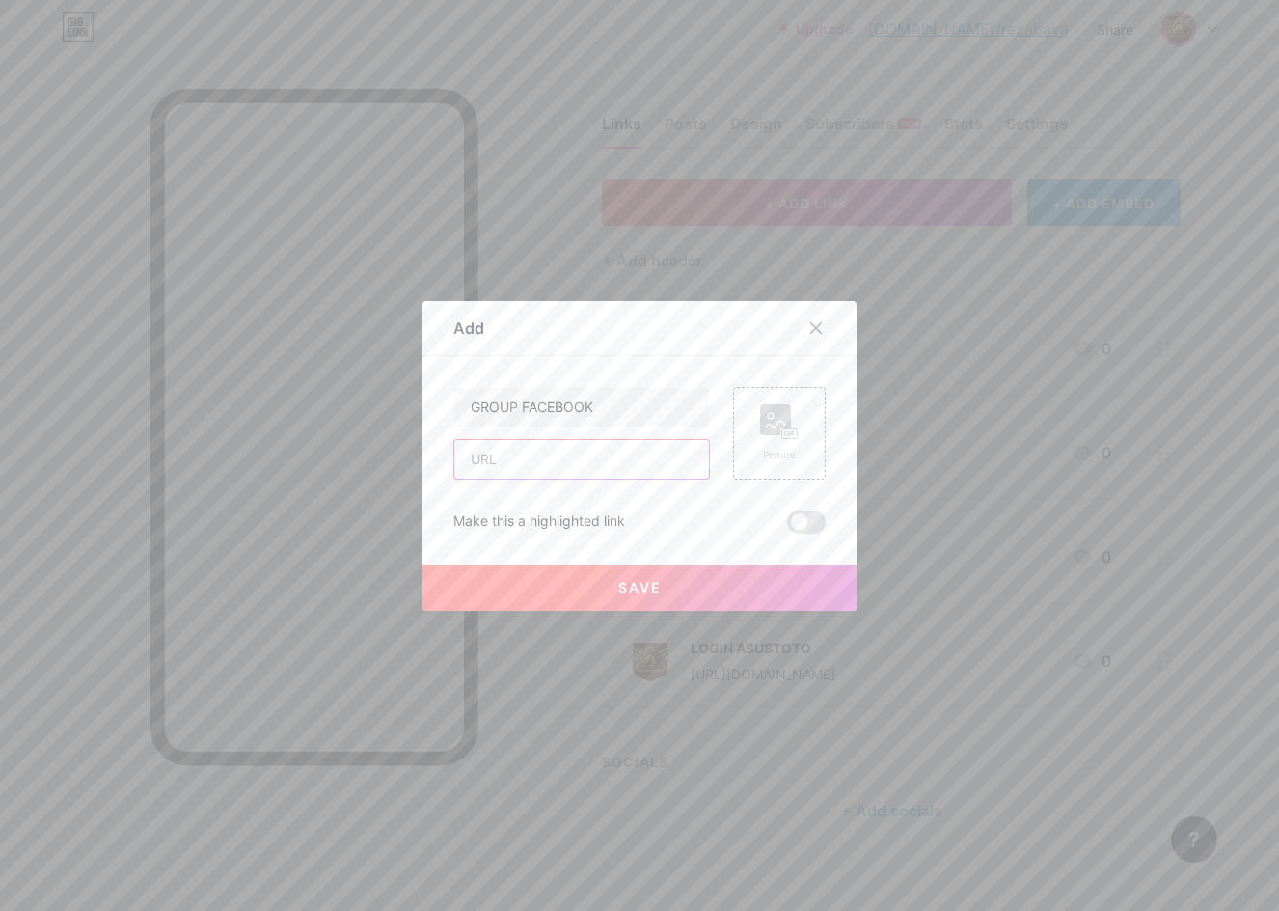
paste input "[URL][DOMAIN_NAME]"
type input "[URL][DOMAIN_NAME]"
click at [760, 427] on rect at bounding box center [775, 419] width 31 height 31
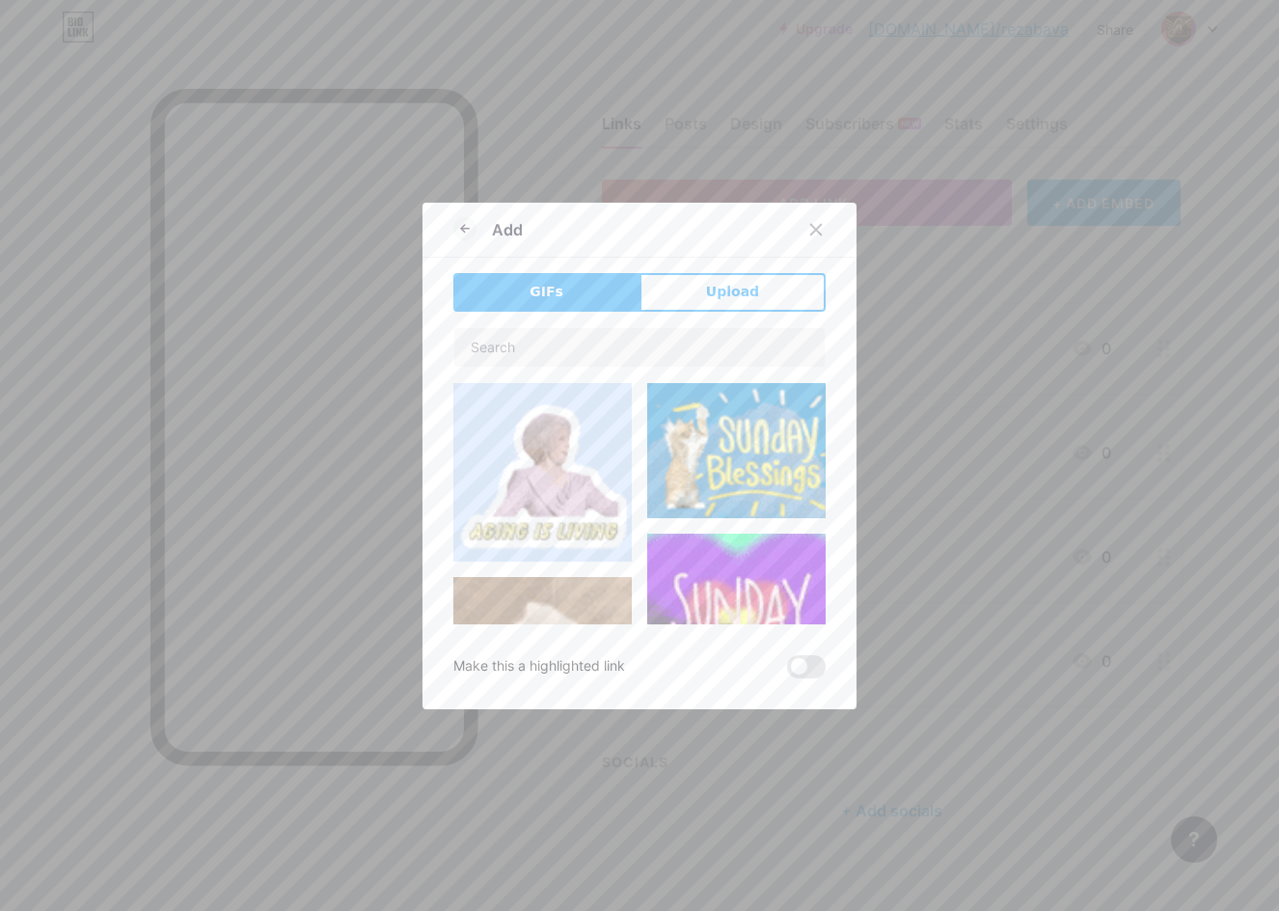
click at [701, 265] on div "Add GIFs Upload Content YouTube Play YouTube video without leaving your page. A…" at bounding box center [640, 456] width 434 height 507
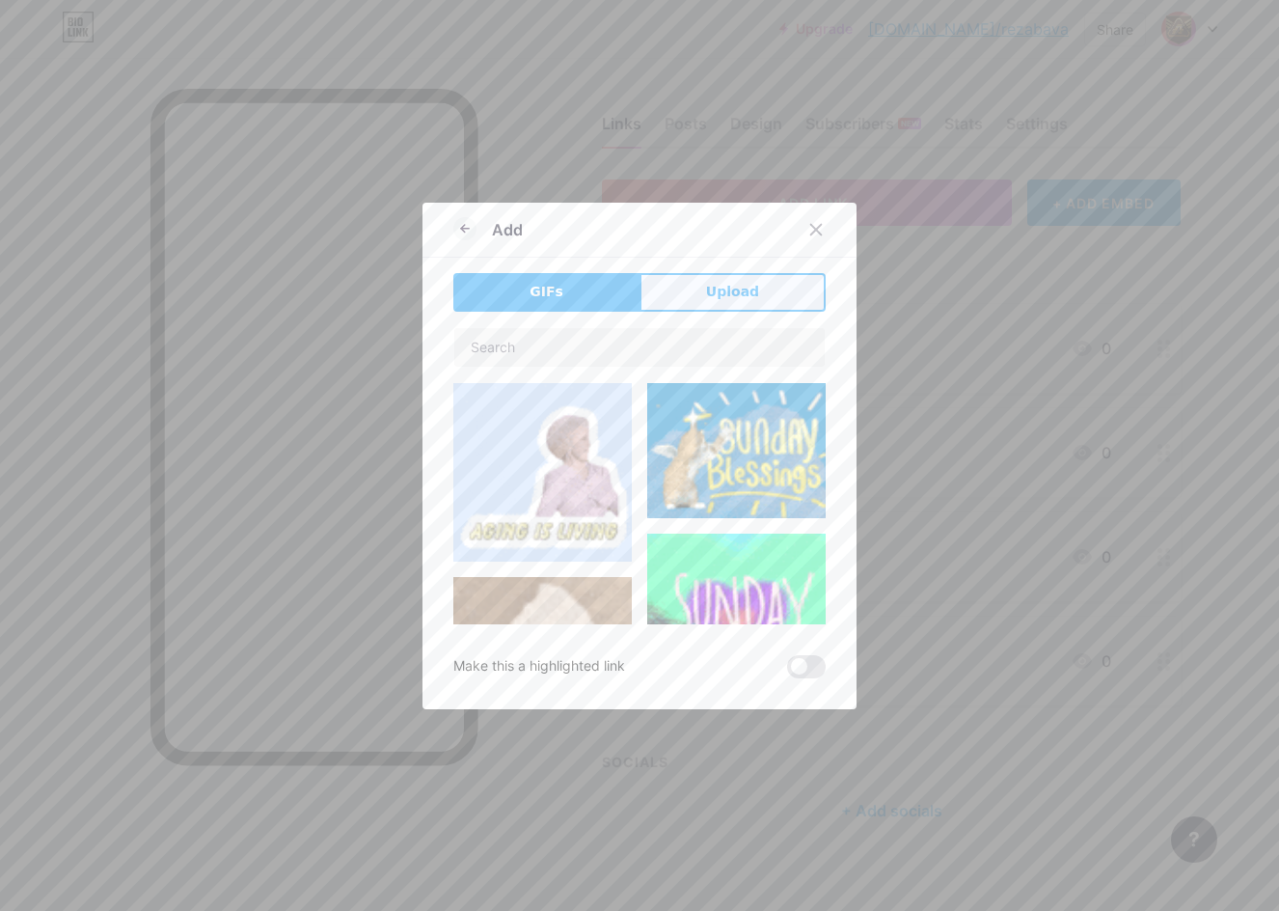
click at [725, 284] on span "Upload" at bounding box center [732, 292] width 53 height 20
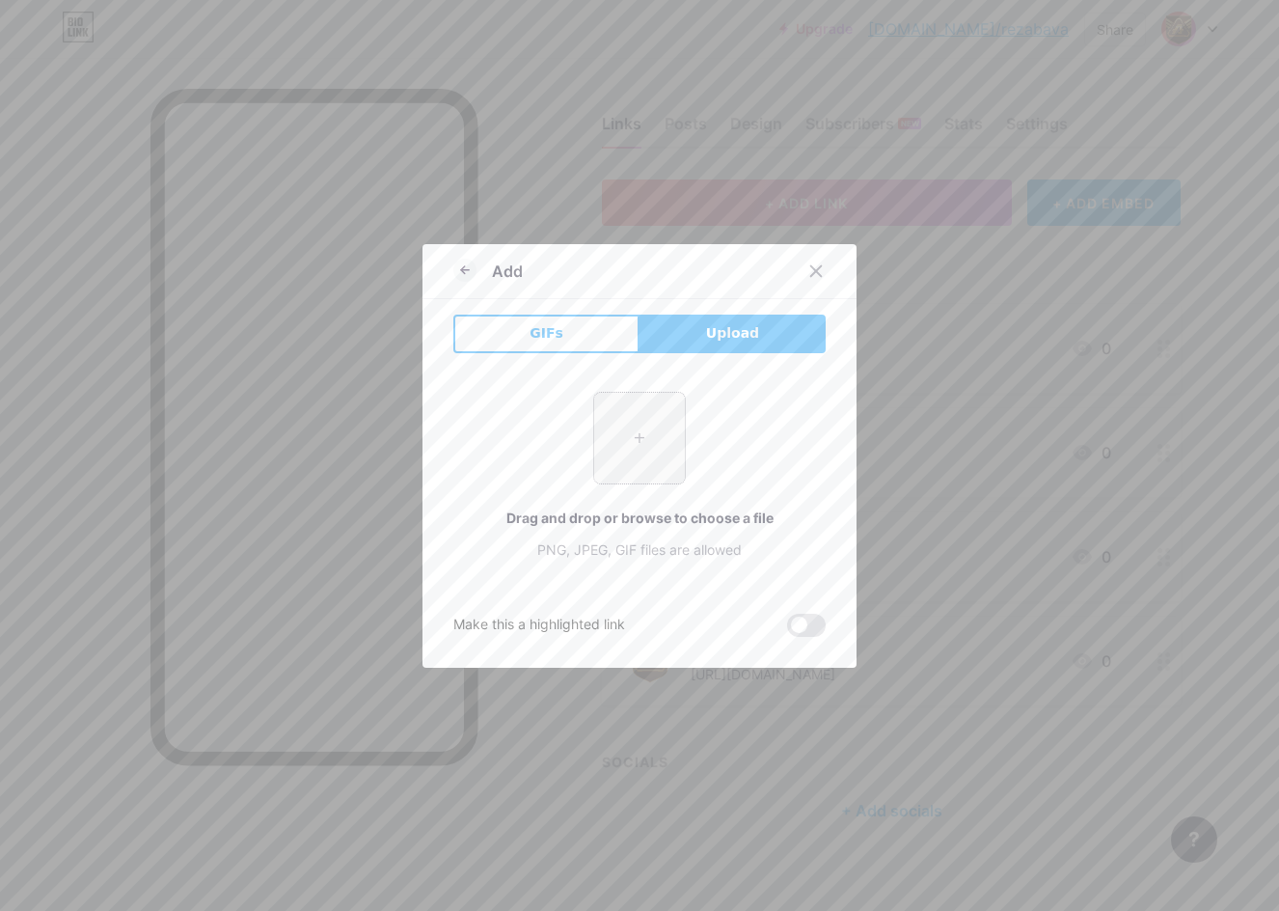
click at [656, 454] on input "file" at bounding box center [639, 438] width 91 height 91
type input "C:\fakepath\asus_pp.png"
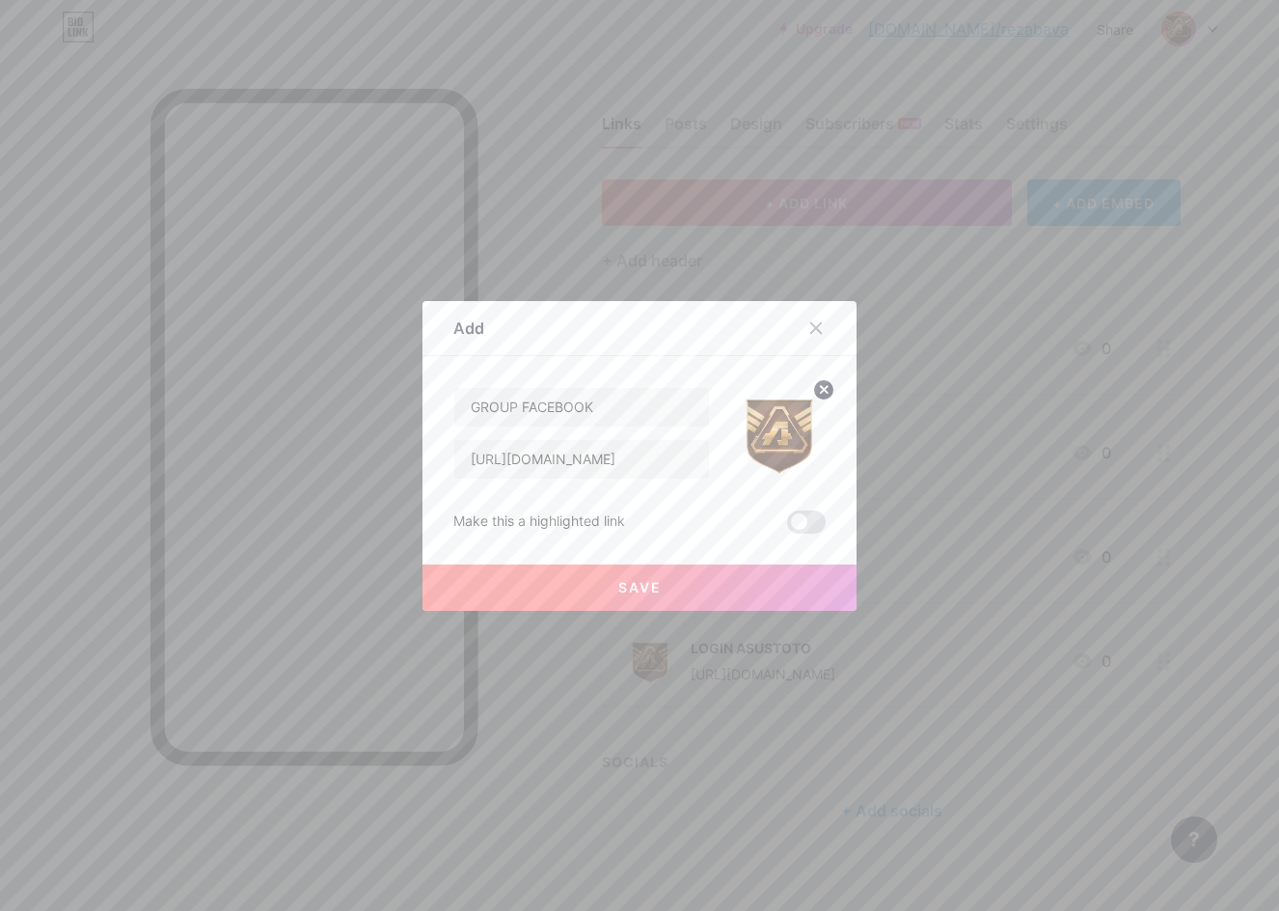
click at [730, 580] on button "Save" at bounding box center [640, 587] width 434 height 46
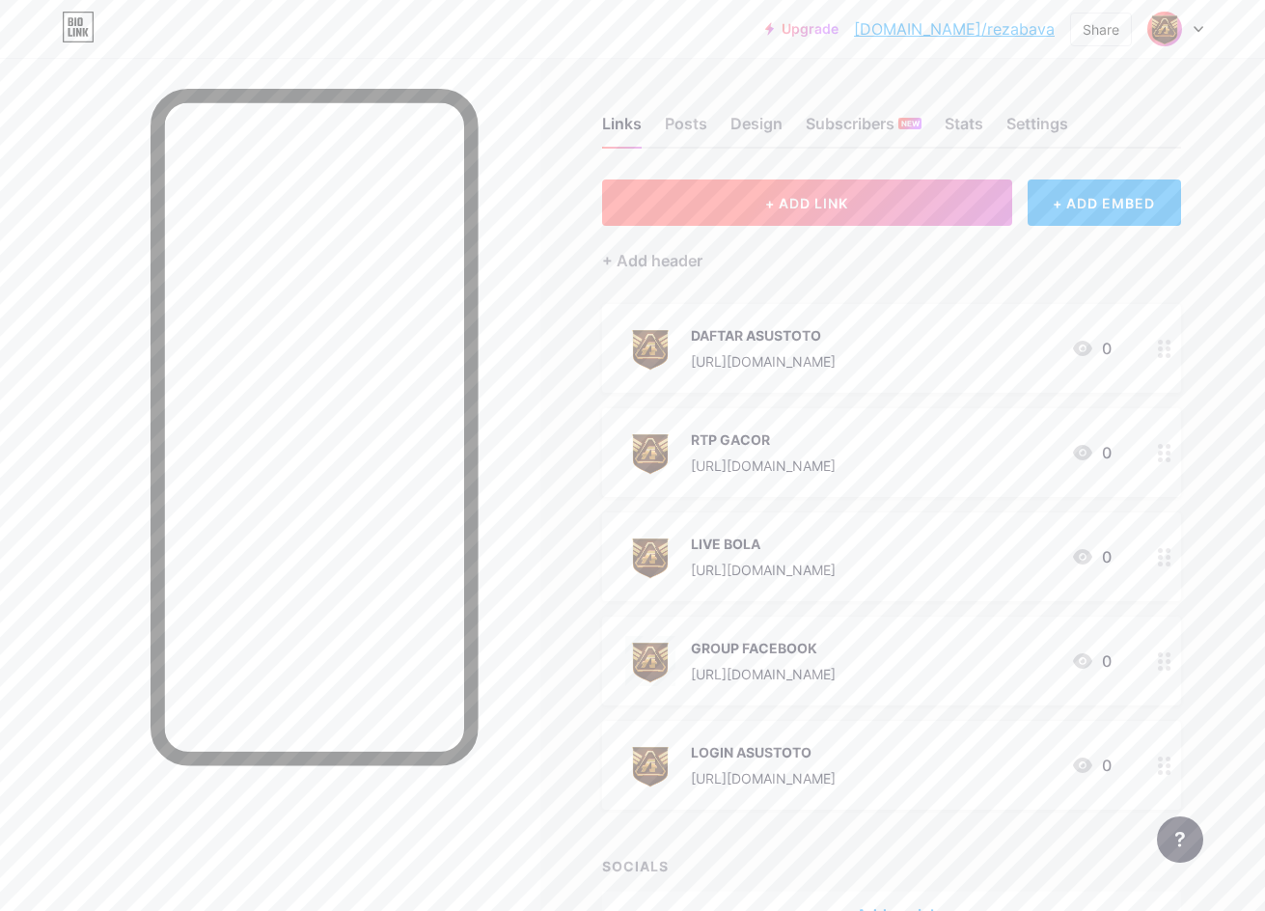
click at [838, 202] on span "+ ADD LINK" at bounding box center [806, 203] width 83 height 16
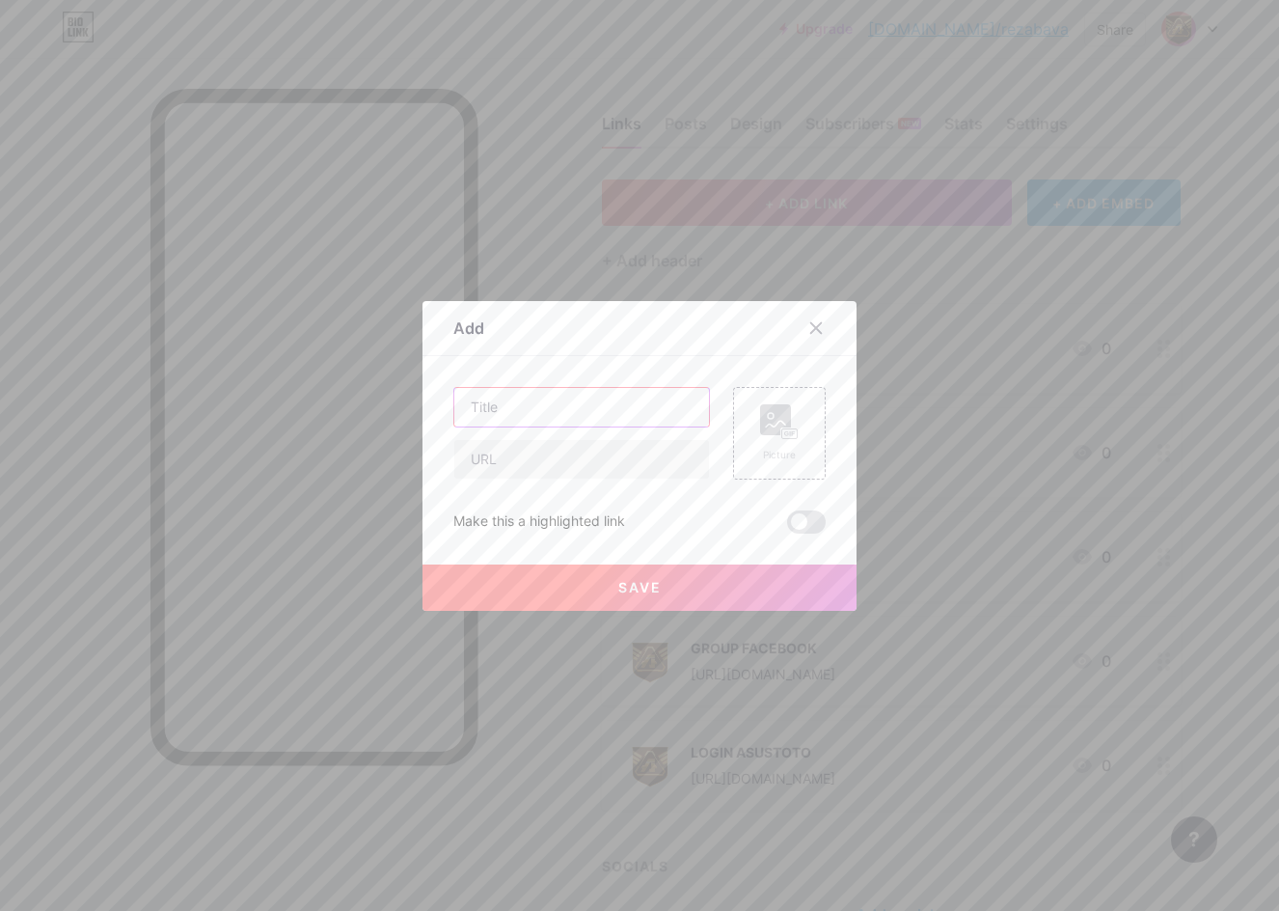
click at [568, 414] on input "text" at bounding box center [581, 407] width 255 height 39
type input "WHATSAPP"
click at [473, 465] on input "text" at bounding box center [581, 459] width 255 height 39
paste input "[URL][DOMAIN_NAME]"
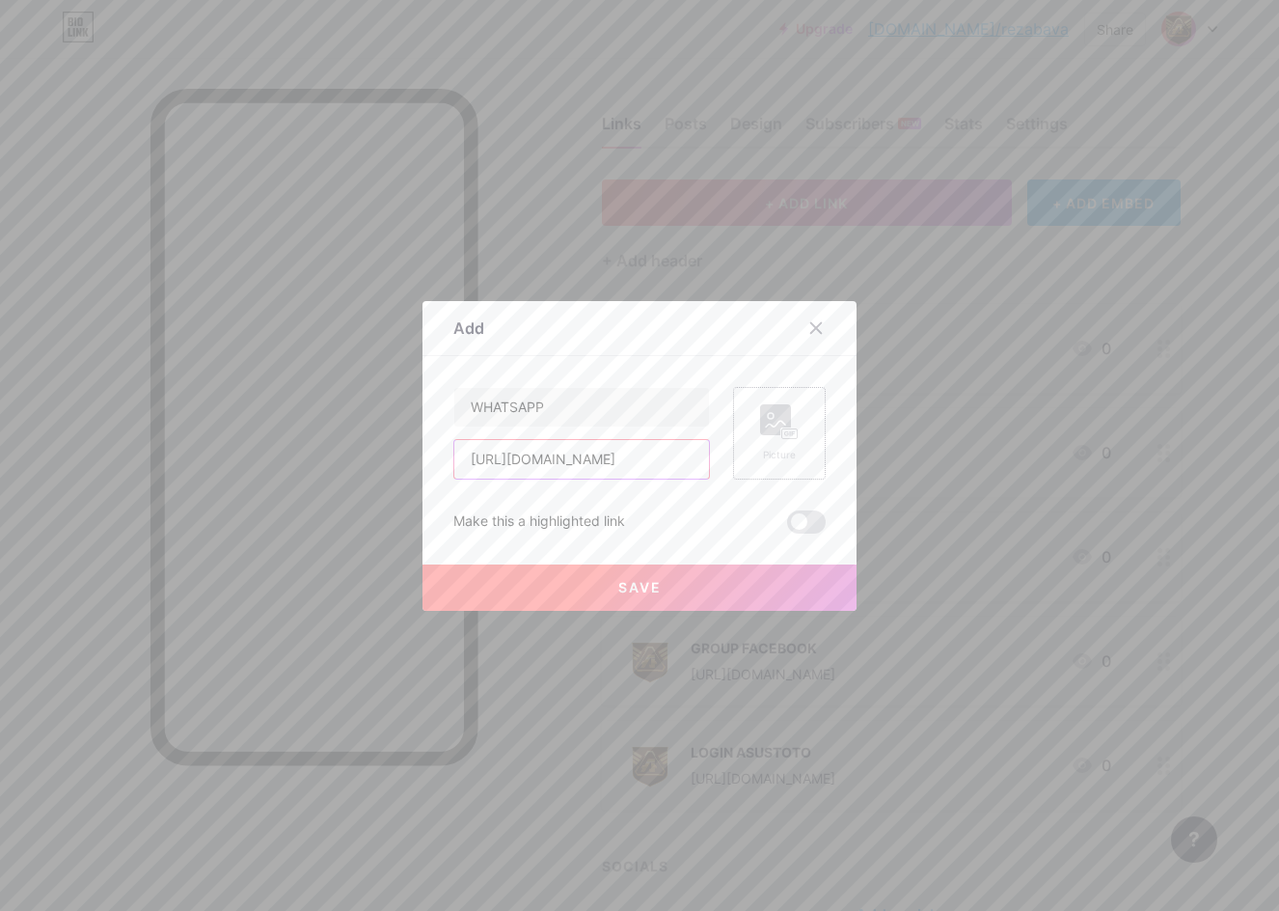
type input "[URL][DOMAIN_NAME]"
click at [791, 432] on rect at bounding box center [790, 433] width 17 height 12
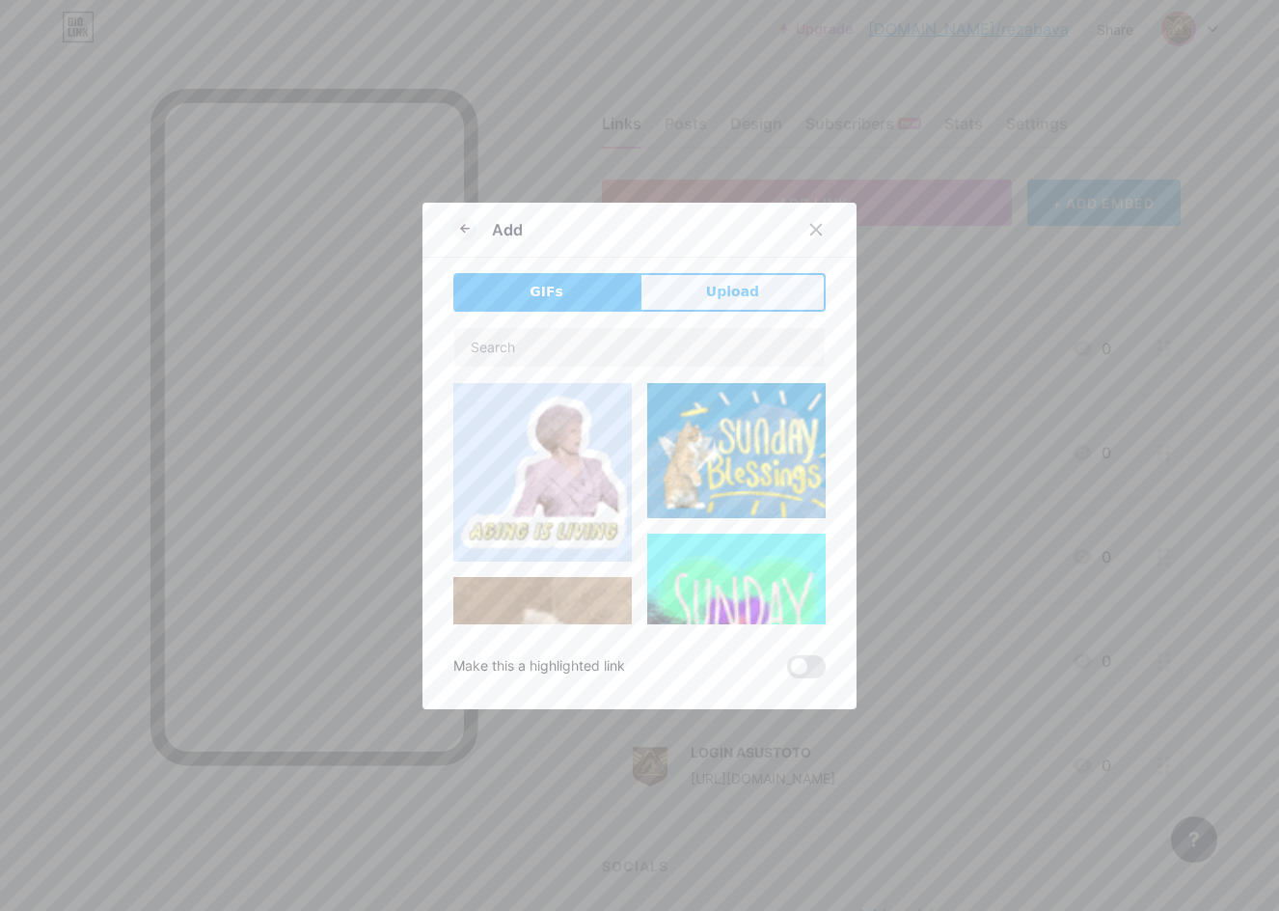
click at [717, 294] on span "Upload" at bounding box center [732, 292] width 53 height 20
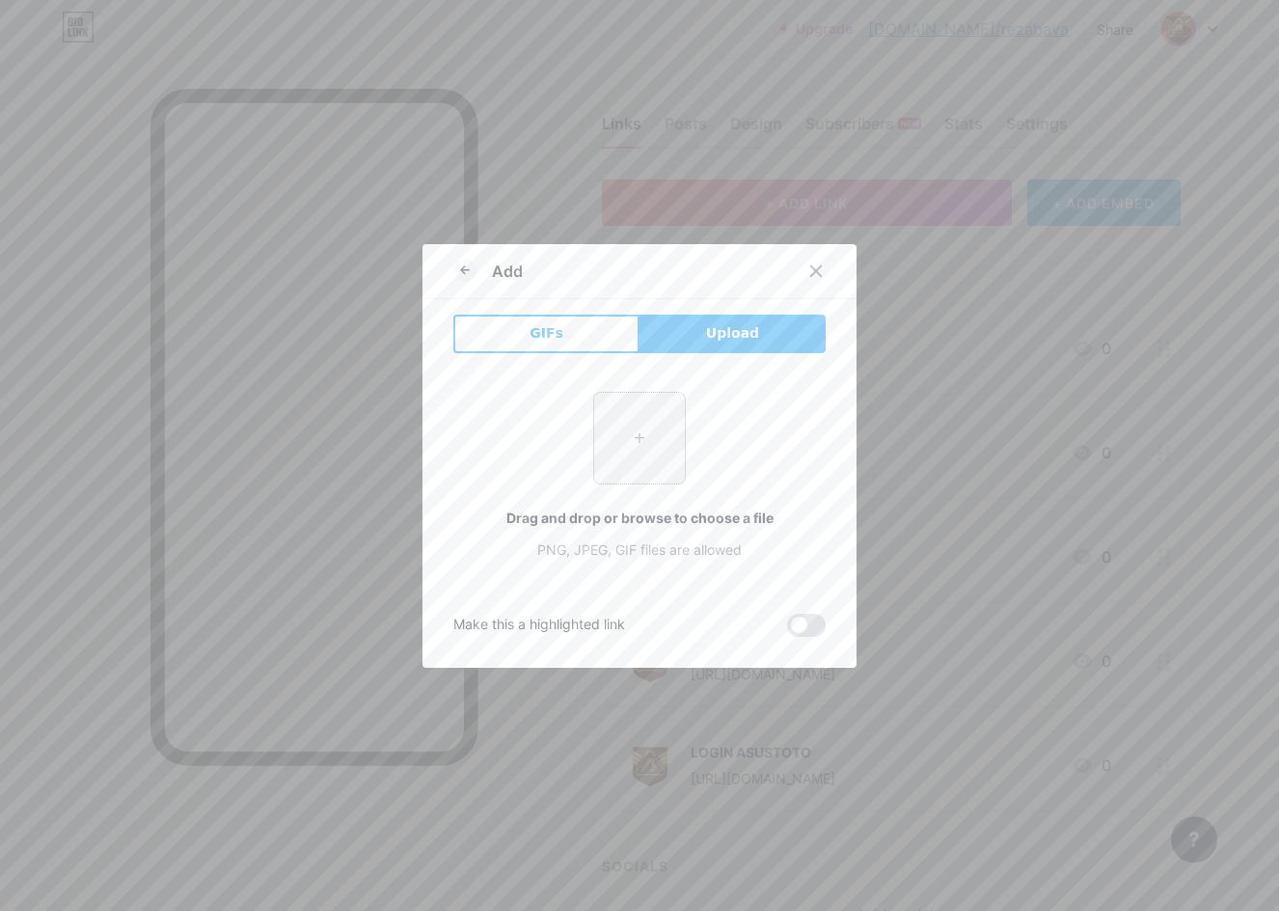
click at [627, 444] on input "file" at bounding box center [639, 438] width 91 height 91
type input "C:\fakepath\asus_pp.png"
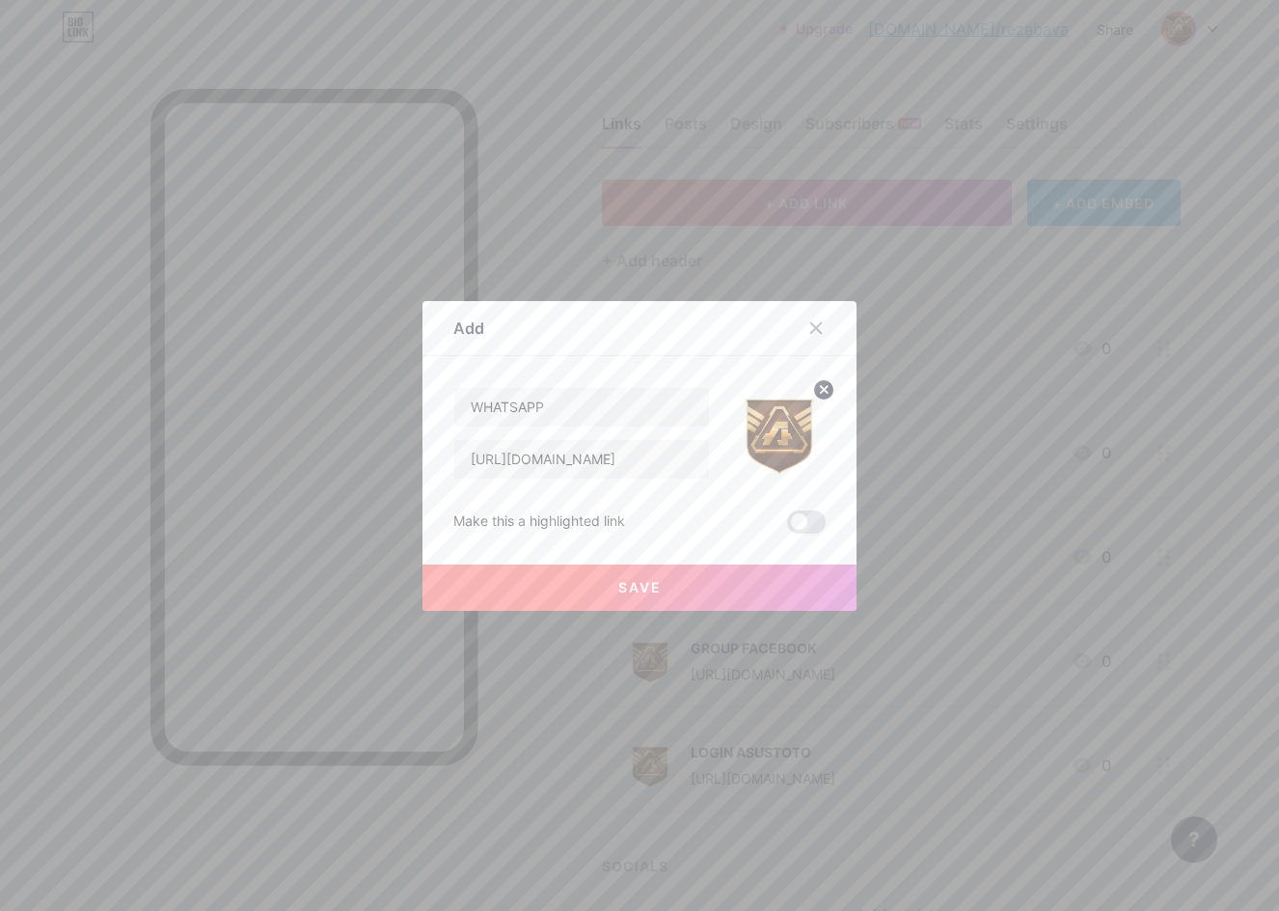
click at [652, 579] on span "Save" at bounding box center [639, 587] width 43 height 16
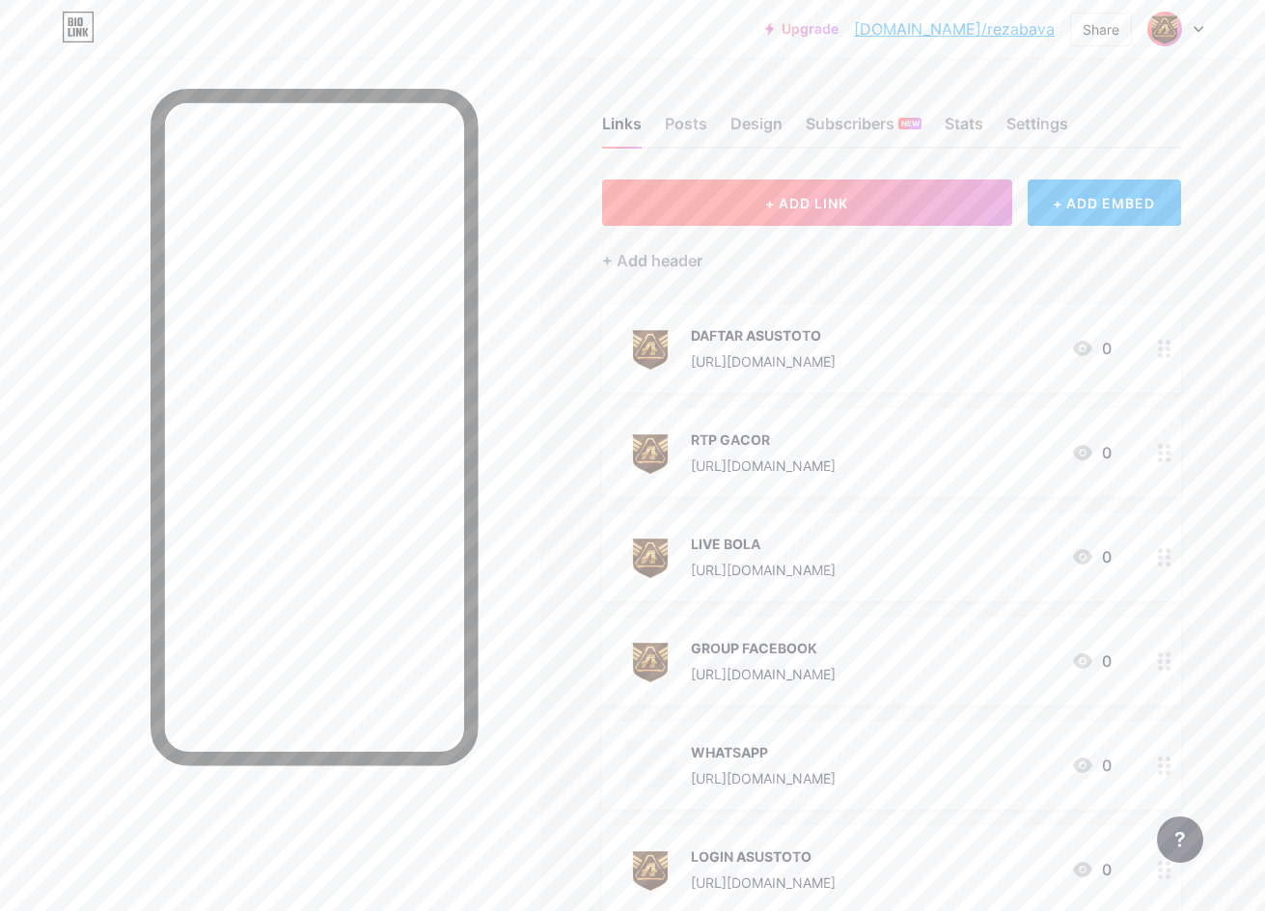
click at [731, 195] on button "+ ADD LINK" at bounding box center [807, 202] width 410 height 46
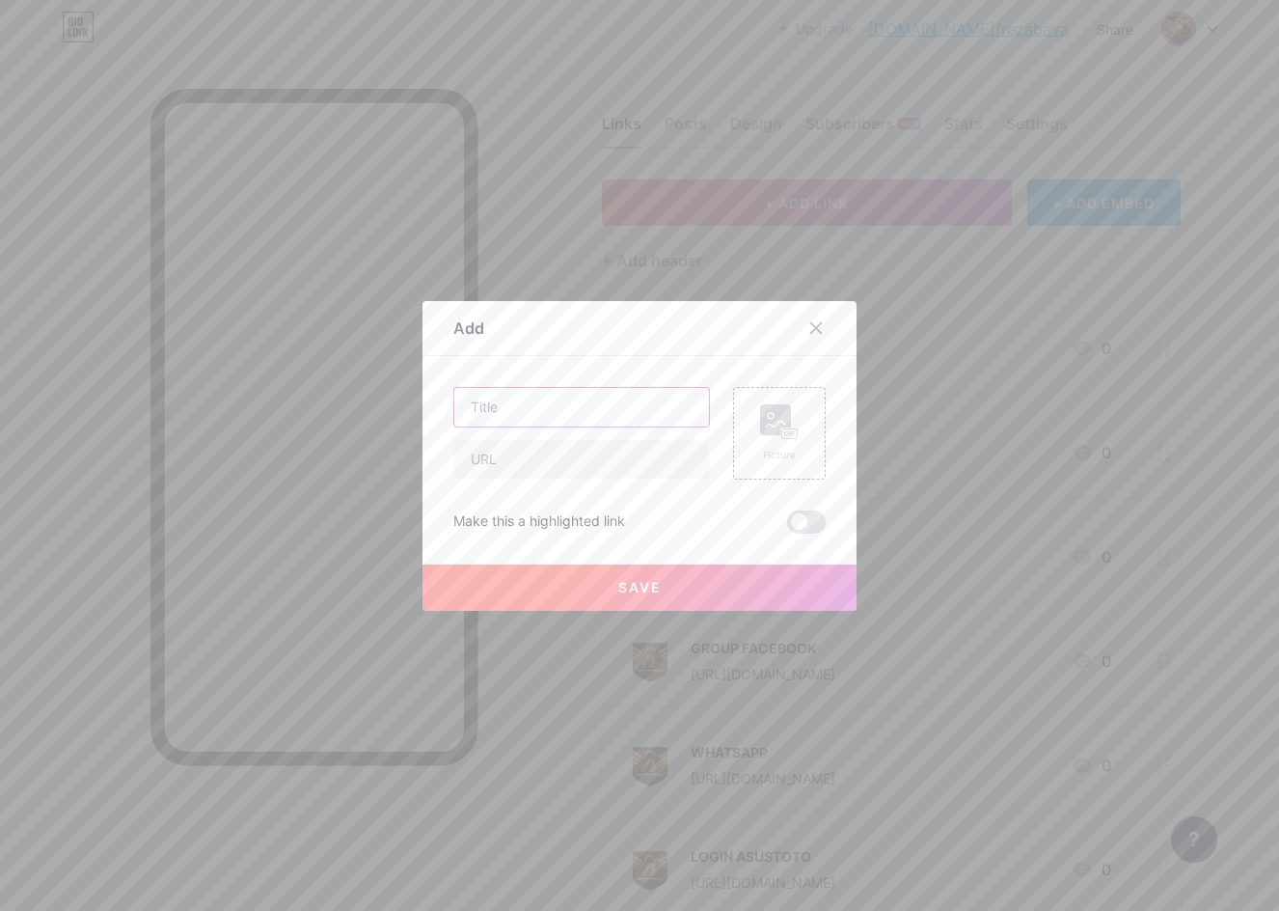
click at [517, 425] on input "text" at bounding box center [581, 407] width 255 height 39
type input "TELEGRAM"
click at [491, 439] on div at bounding box center [582, 459] width 257 height 41
click at [531, 459] on input "text" at bounding box center [581, 459] width 255 height 39
paste input "[URL][DOMAIN_NAME]"
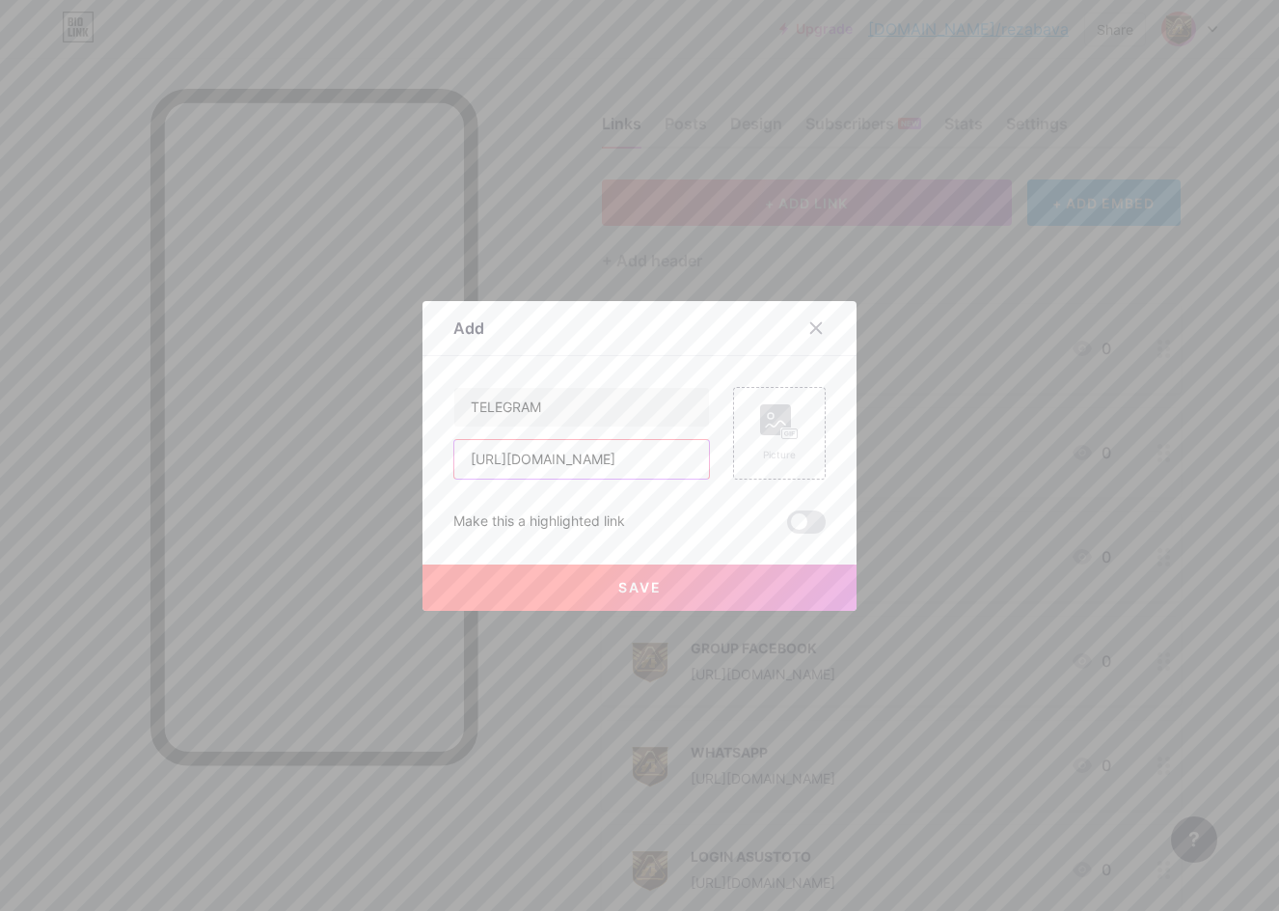
scroll to position [0, 21]
type input "[URL][DOMAIN_NAME]"
click at [807, 427] on div "Picture" at bounding box center [779, 433] width 93 height 93
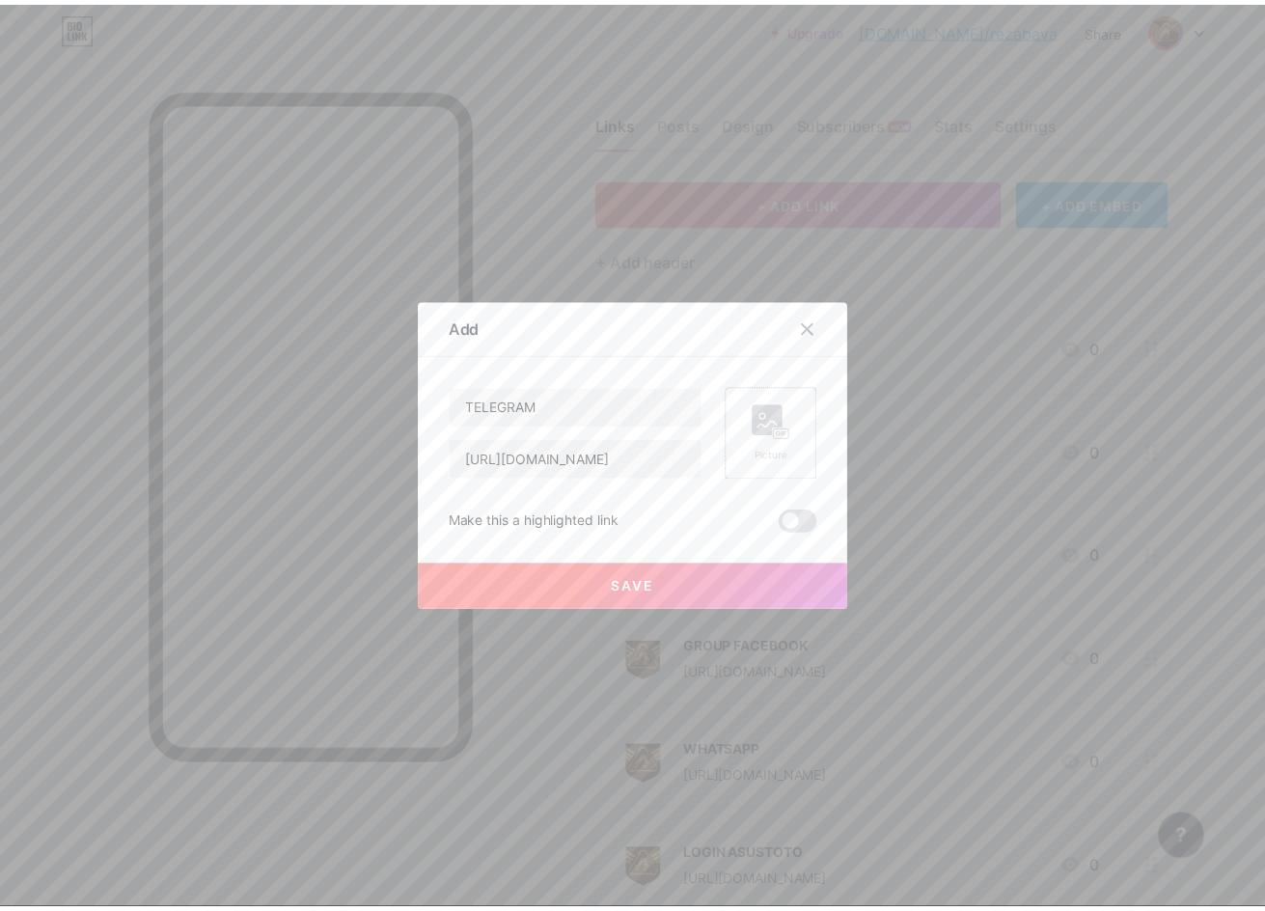
scroll to position [0, 0]
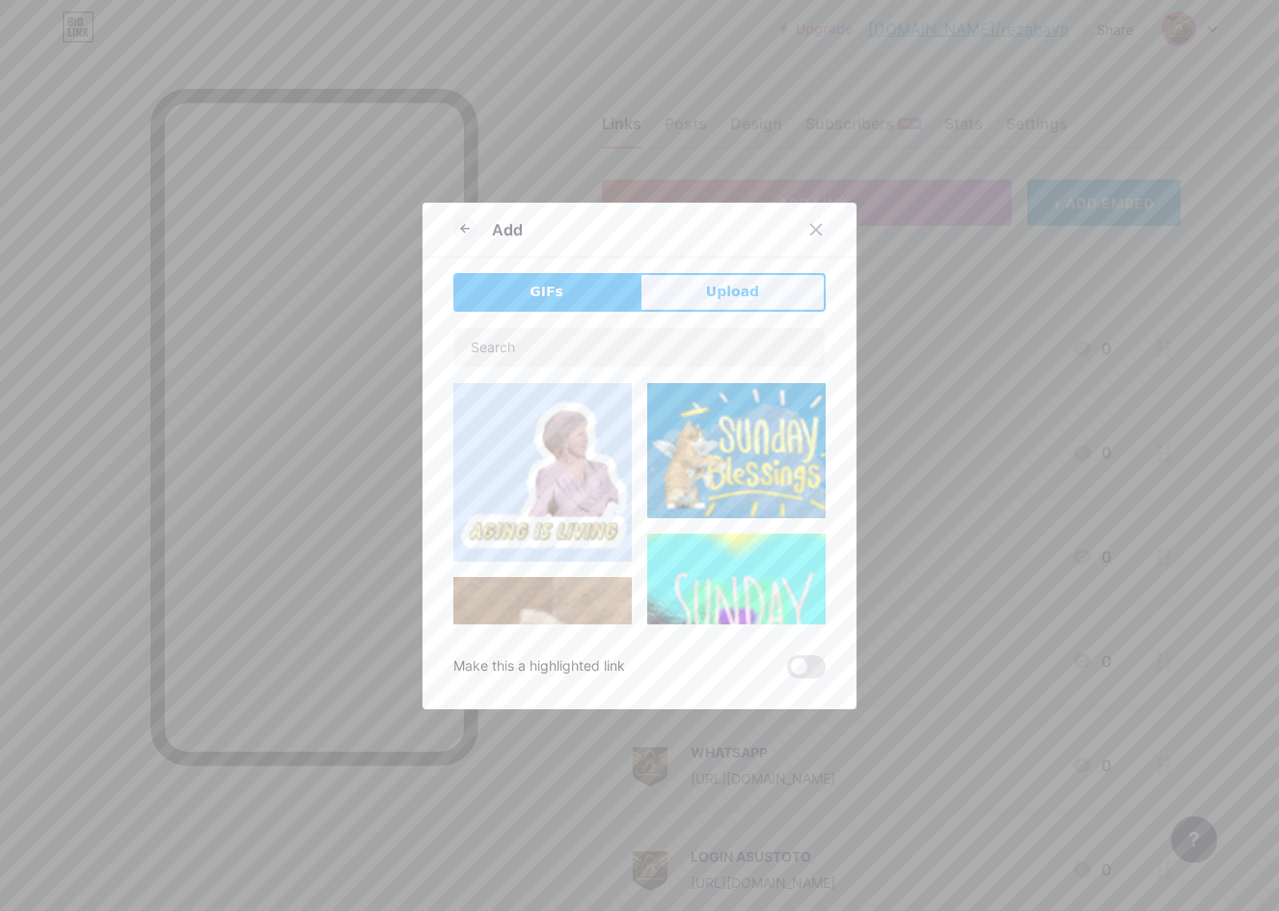
click at [689, 288] on button "Upload" at bounding box center [733, 292] width 186 height 39
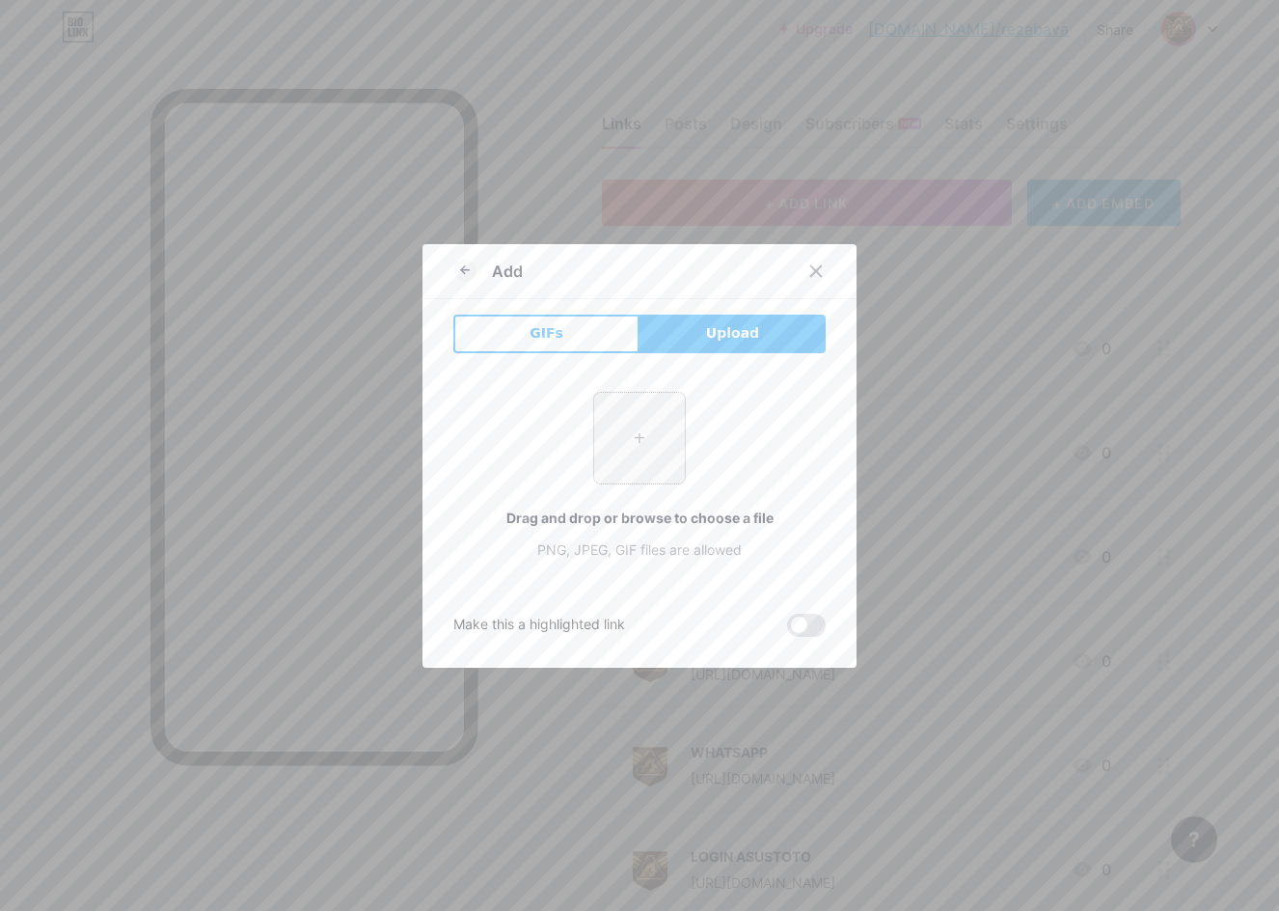
click at [646, 436] on input "file" at bounding box center [639, 438] width 91 height 91
type input "C:\fakepath\asus_pp.png"
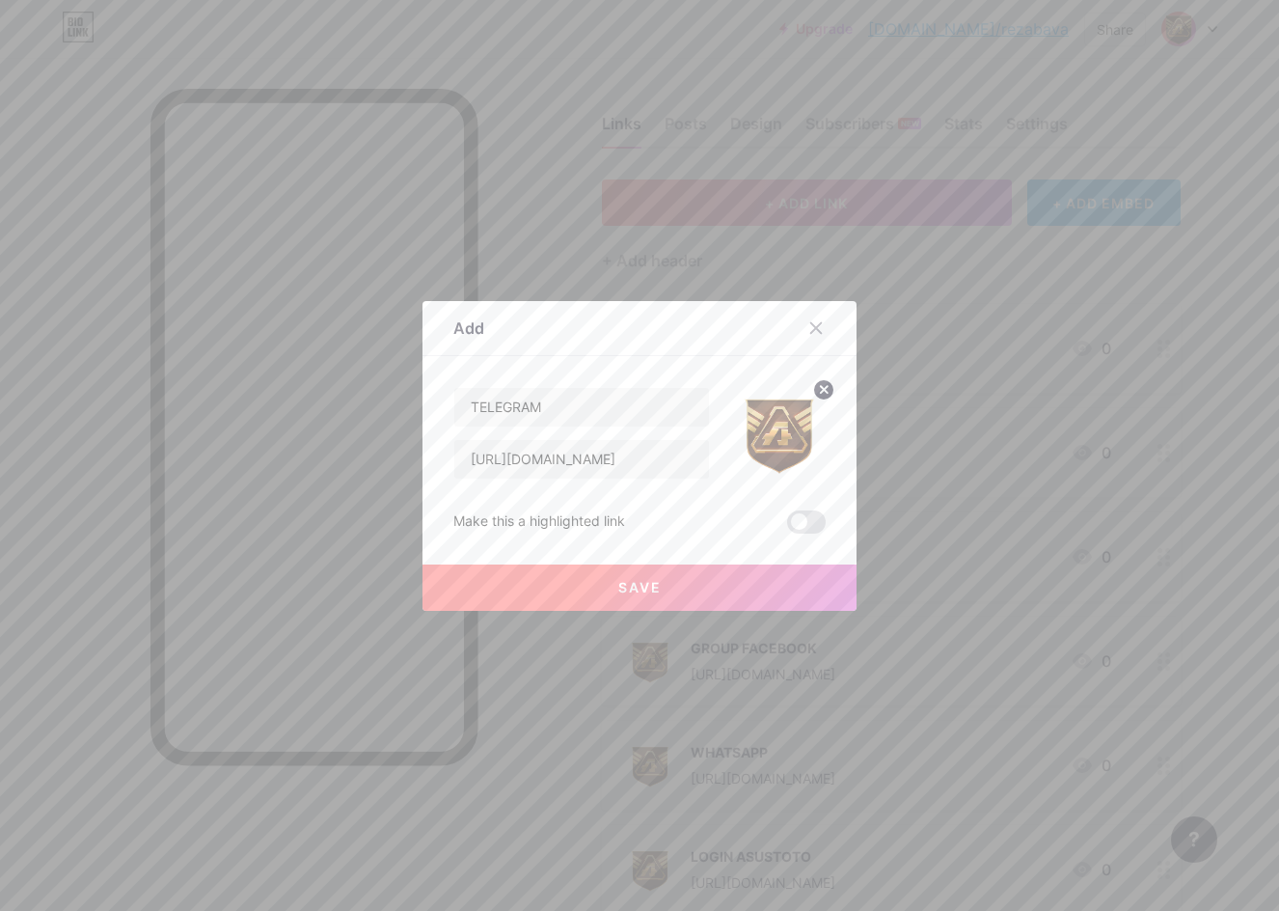
click at [713, 587] on button "Save" at bounding box center [640, 587] width 434 height 46
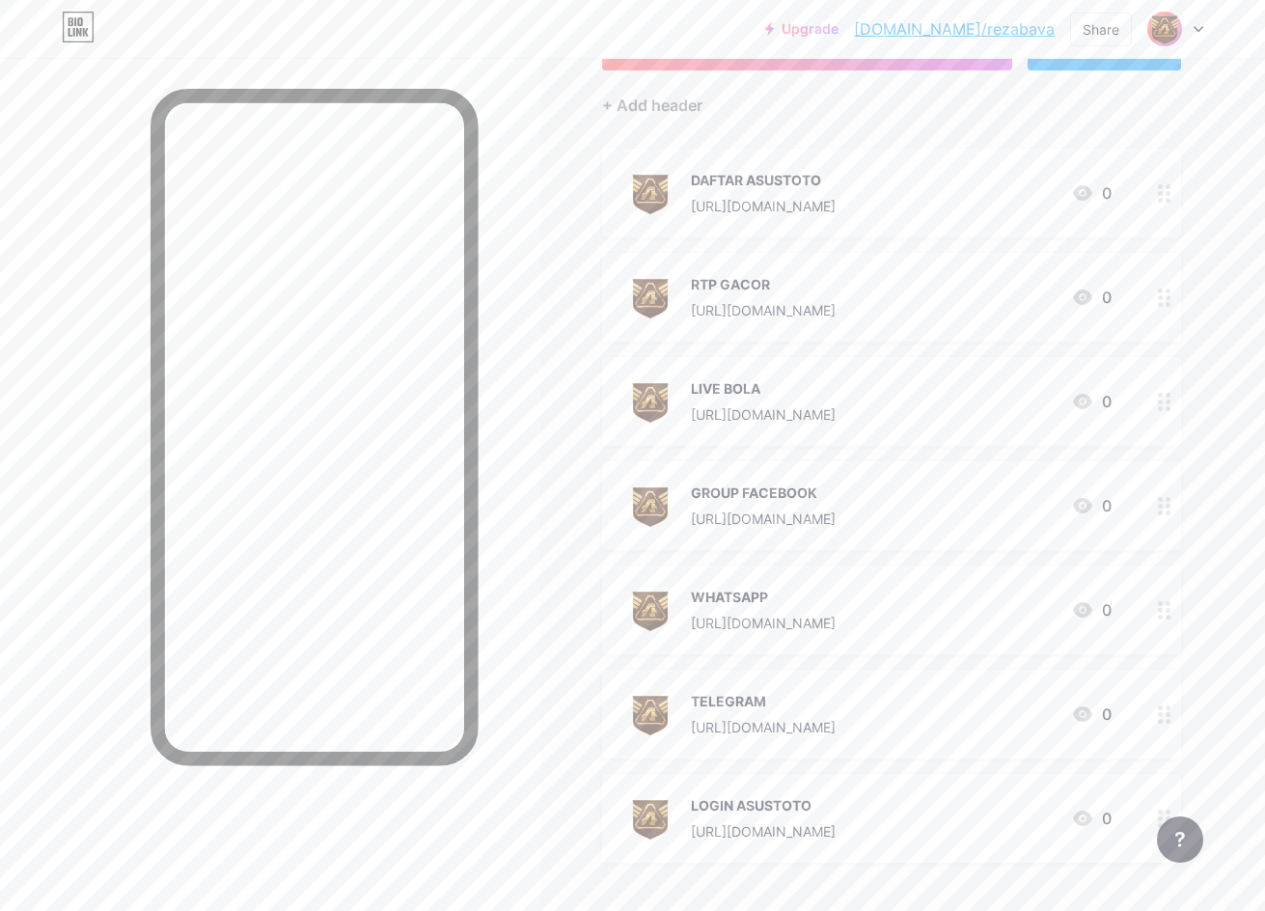
scroll to position [161, 0]
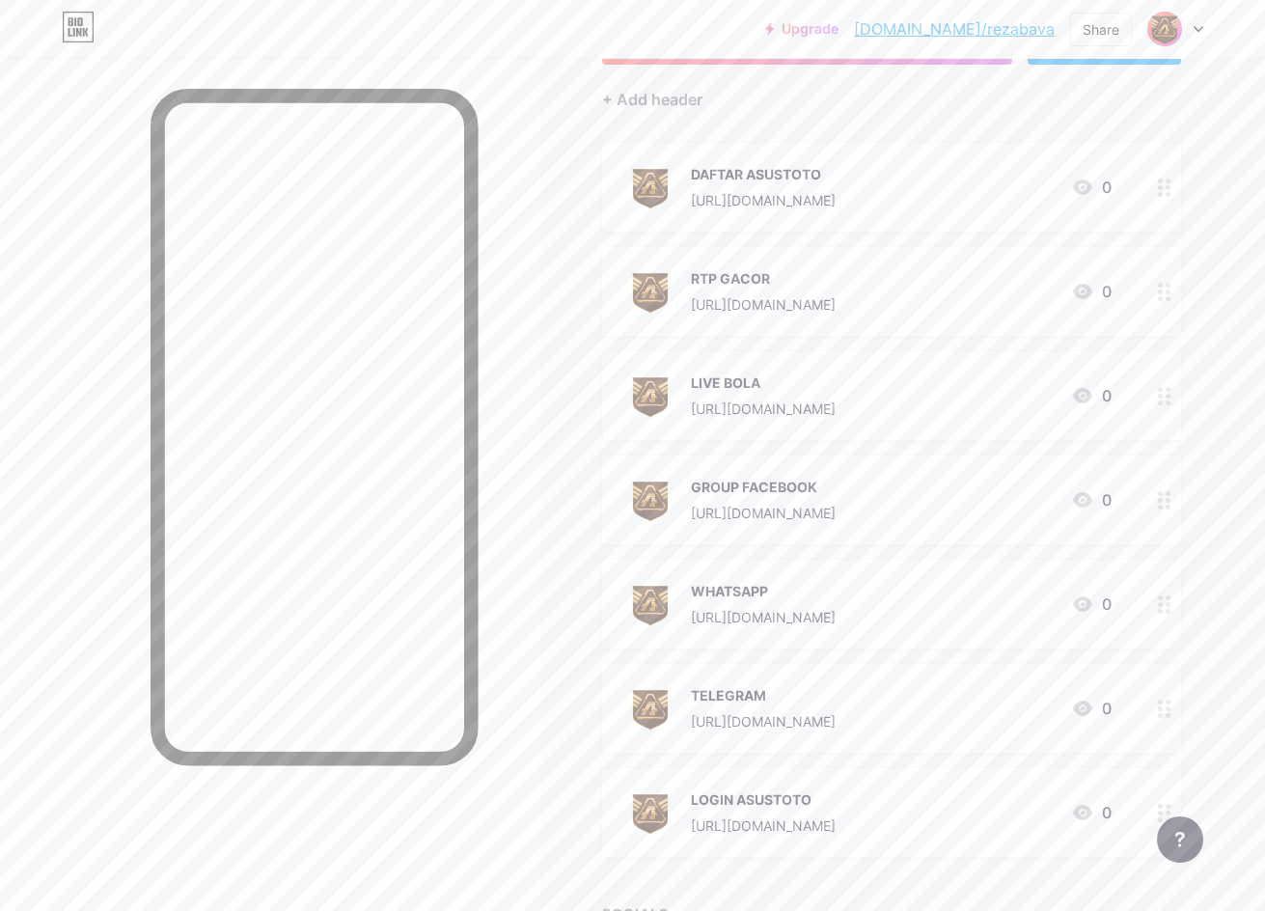
drag, startPoint x: 1168, startPoint y: 805, endPoint x: 1056, endPoint y: 234, distance: 582.1
click at [1058, 221] on div "Links Posts Design Subscribers NEW Stats Settings + ADD LINK + ADD EMBED + Add …" at bounding box center [631, 489] width 1262 height 1185
drag, startPoint x: 1168, startPoint y: 806, endPoint x: 1161, endPoint y: 721, distance: 85.3
click at [1161, 721] on div "Links Posts Design Subscribers NEW Stats Settings + ADD LINK + ADD EMBED + Add …" at bounding box center [631, 489] width 1262 height 1185
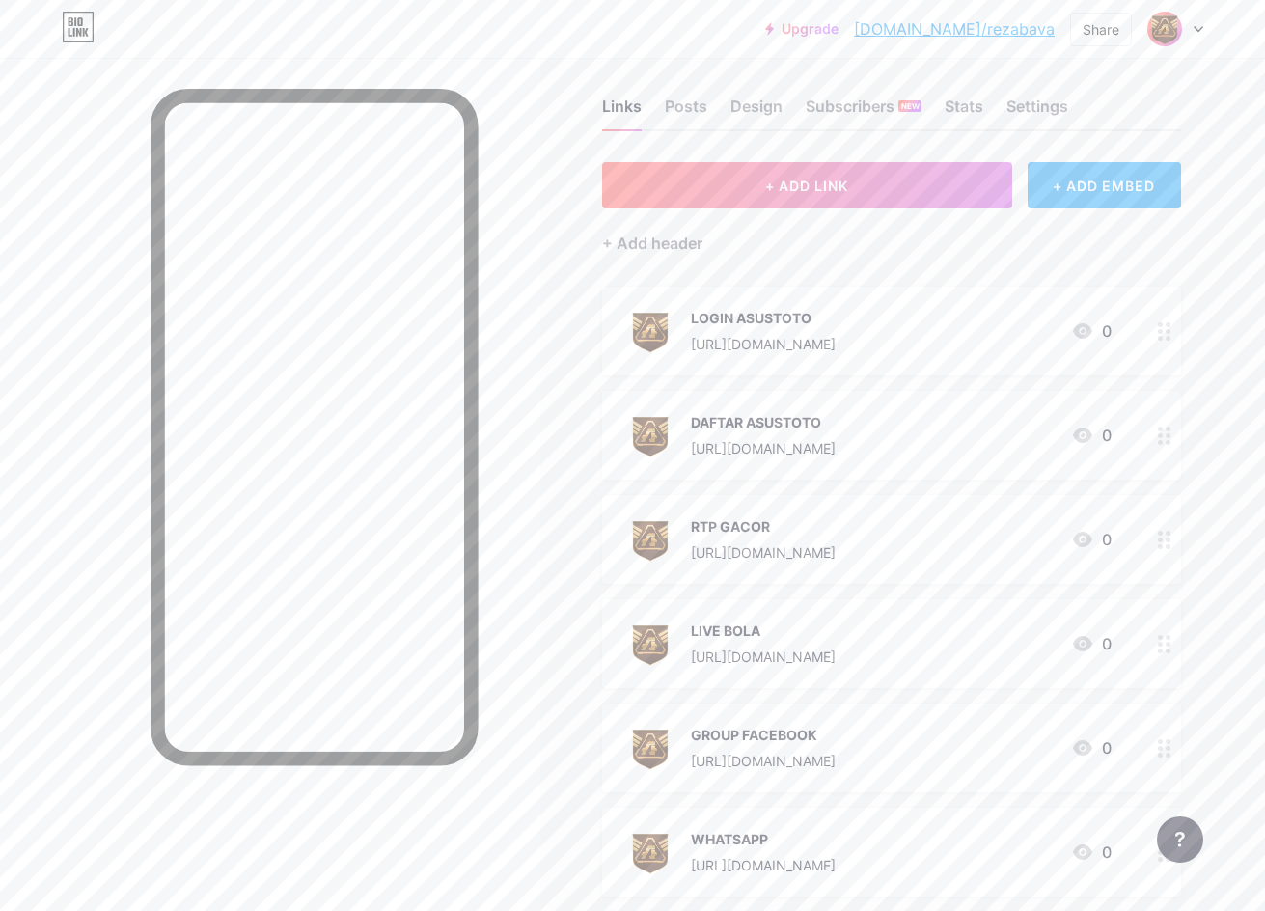
scroll to position [16, 0]
click at [690, 115] on div "Posts" at bounding box center [686, 113] width 42 height 35
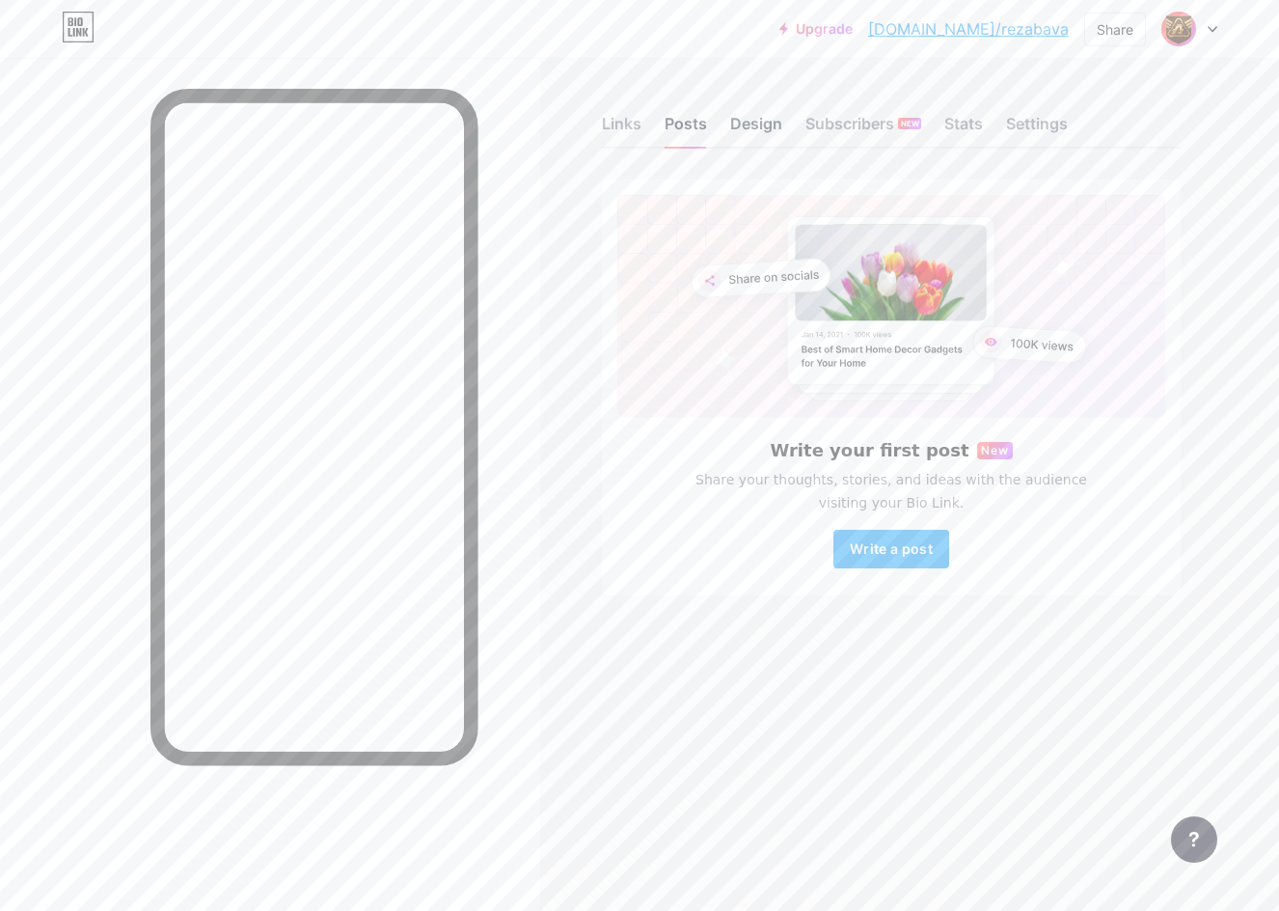
drag, startPoint x: 756, startPoint y: 122, endPoint x: 737, endPoint y: 138, distance: 25.3
click at [756, 122] on div "Design" at bounding box center [756, 129] width 52 height 35
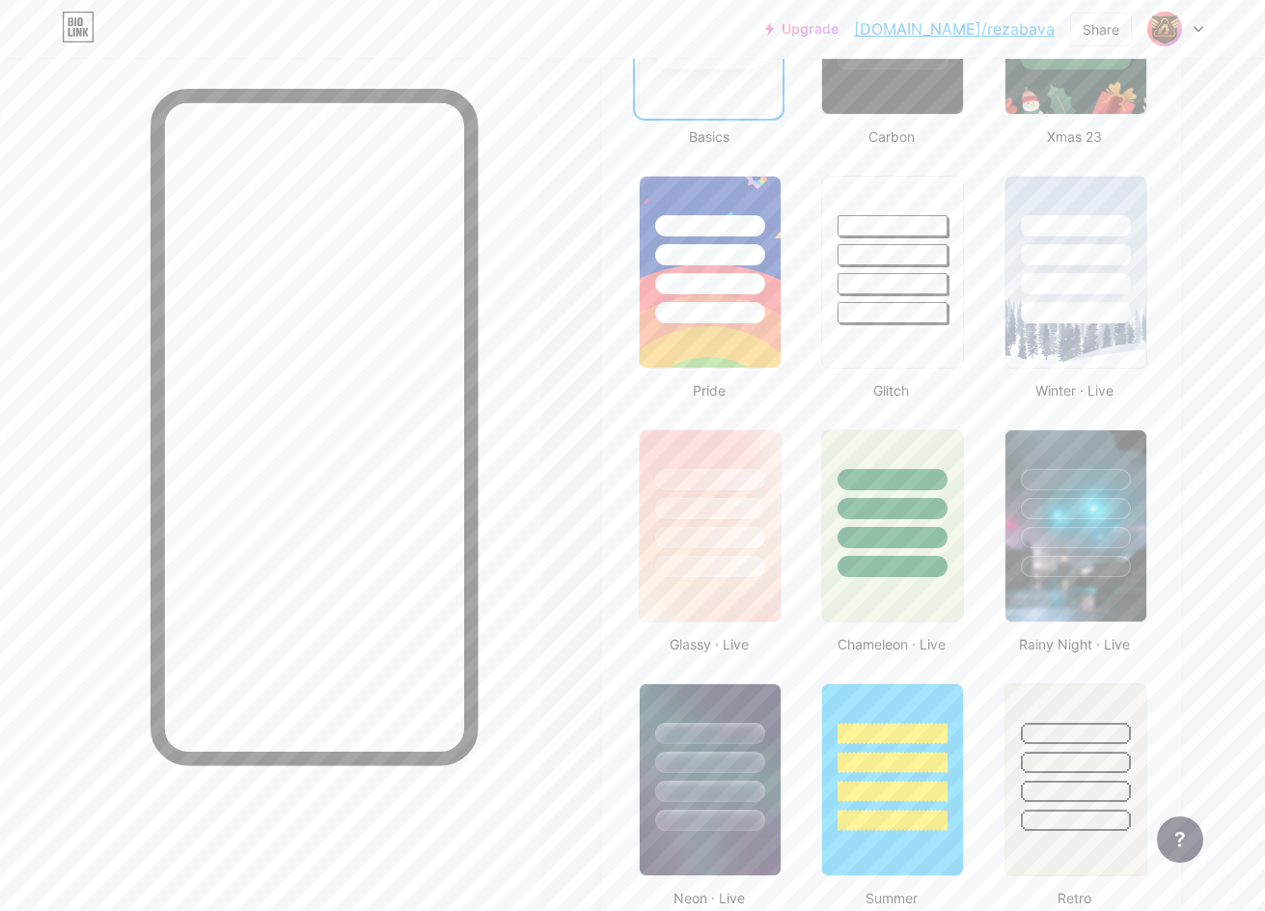
scroll to position [756, 0]
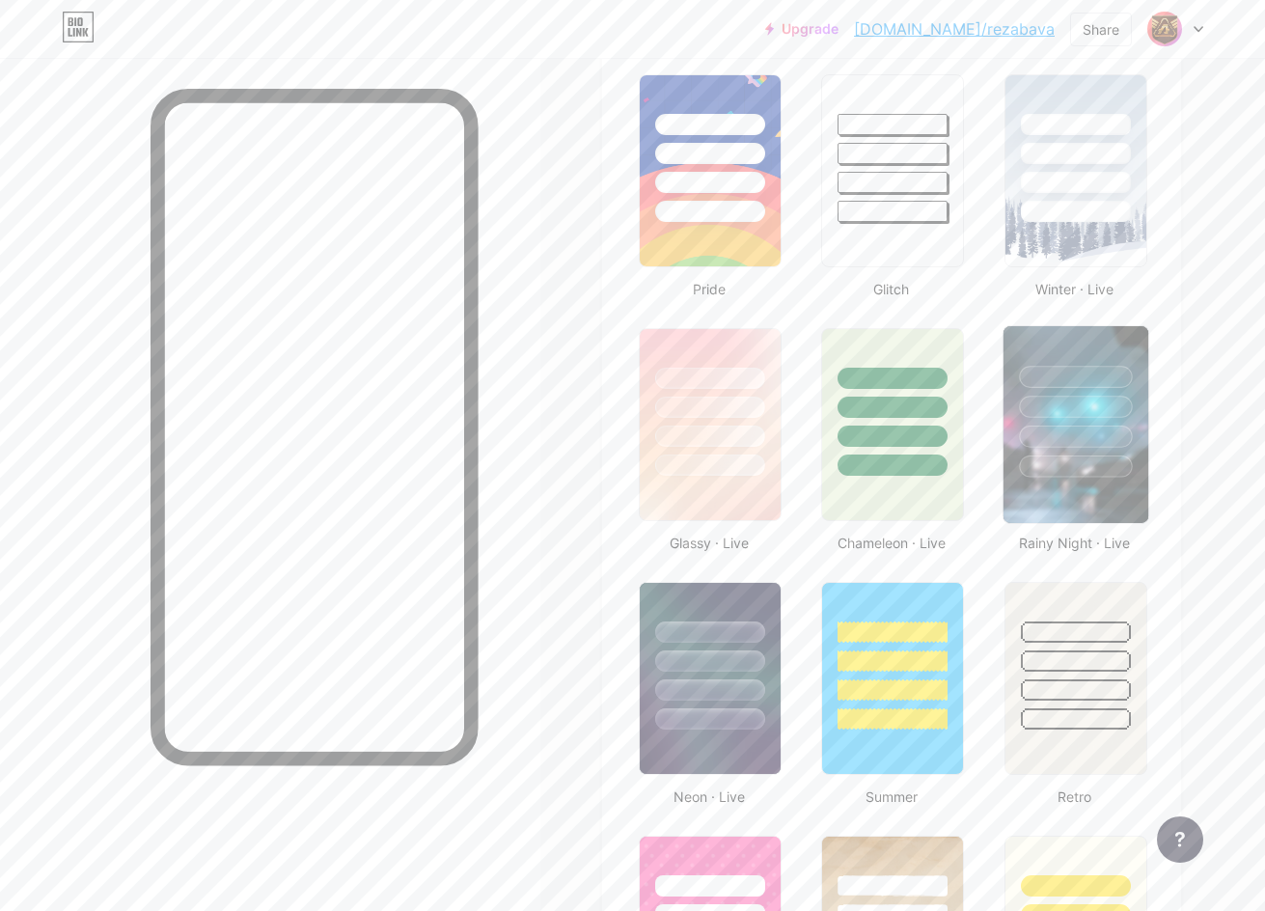
click at [1031, 346] on div at bounding box center [1075, 401] width 145 height 151
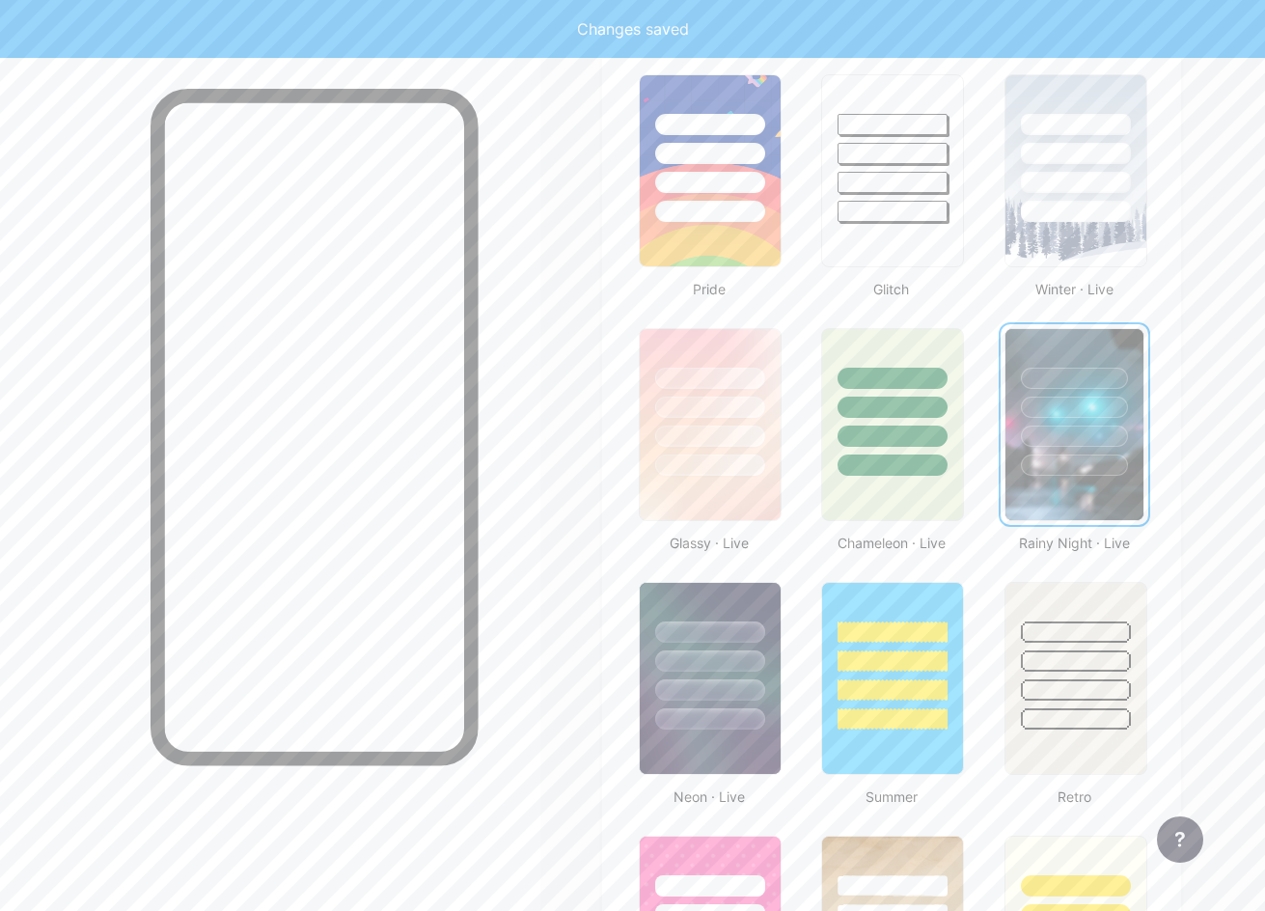
click at [1041, 337] on div at bounding box center [1074, 402] width 138 height 147
click at [742, 609] on div at bounding box center [710, 655] width 145 height 151
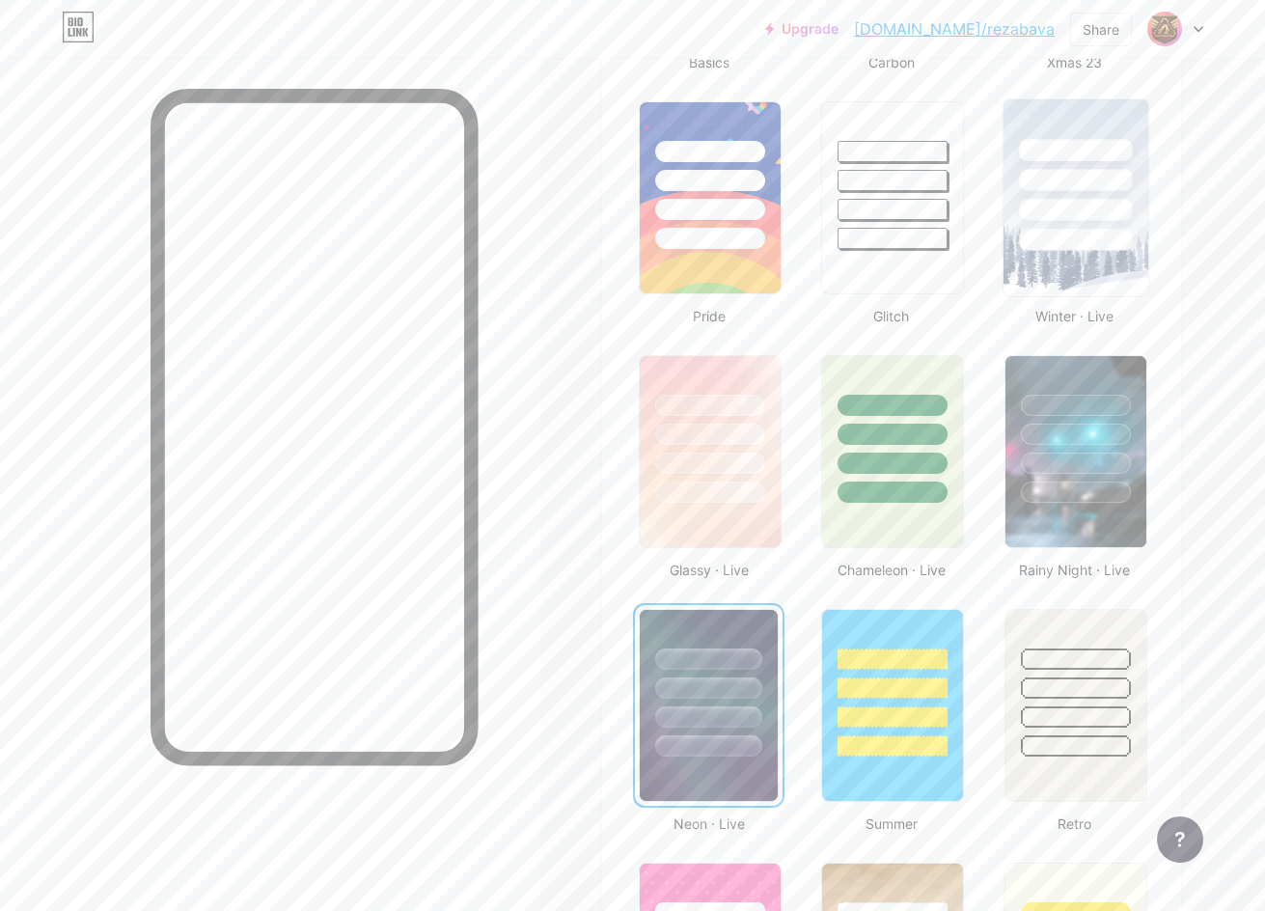
scroll to position [659, 0]
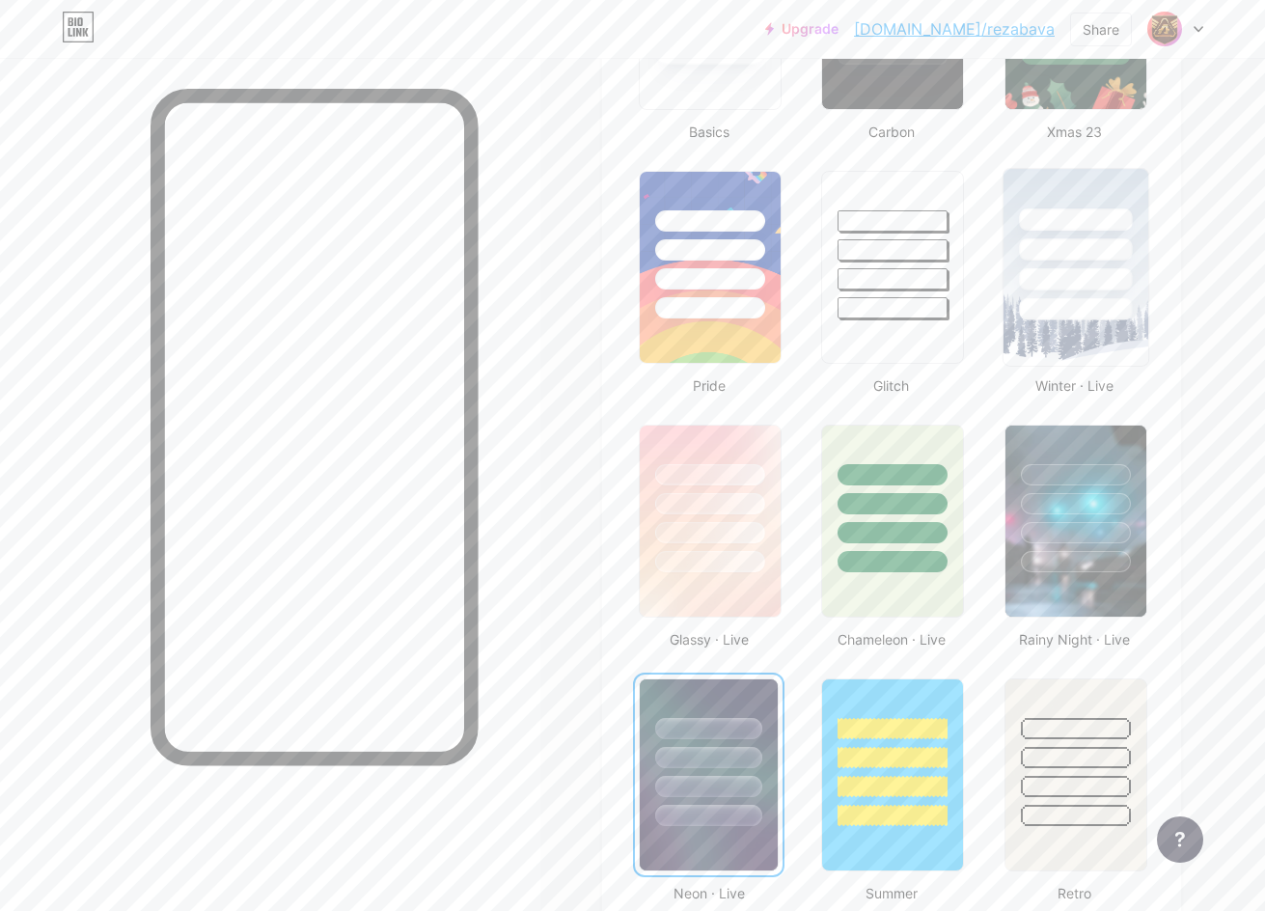
click at [1090, 198] on div at bounding box center [1075, 244] width 145 height 151
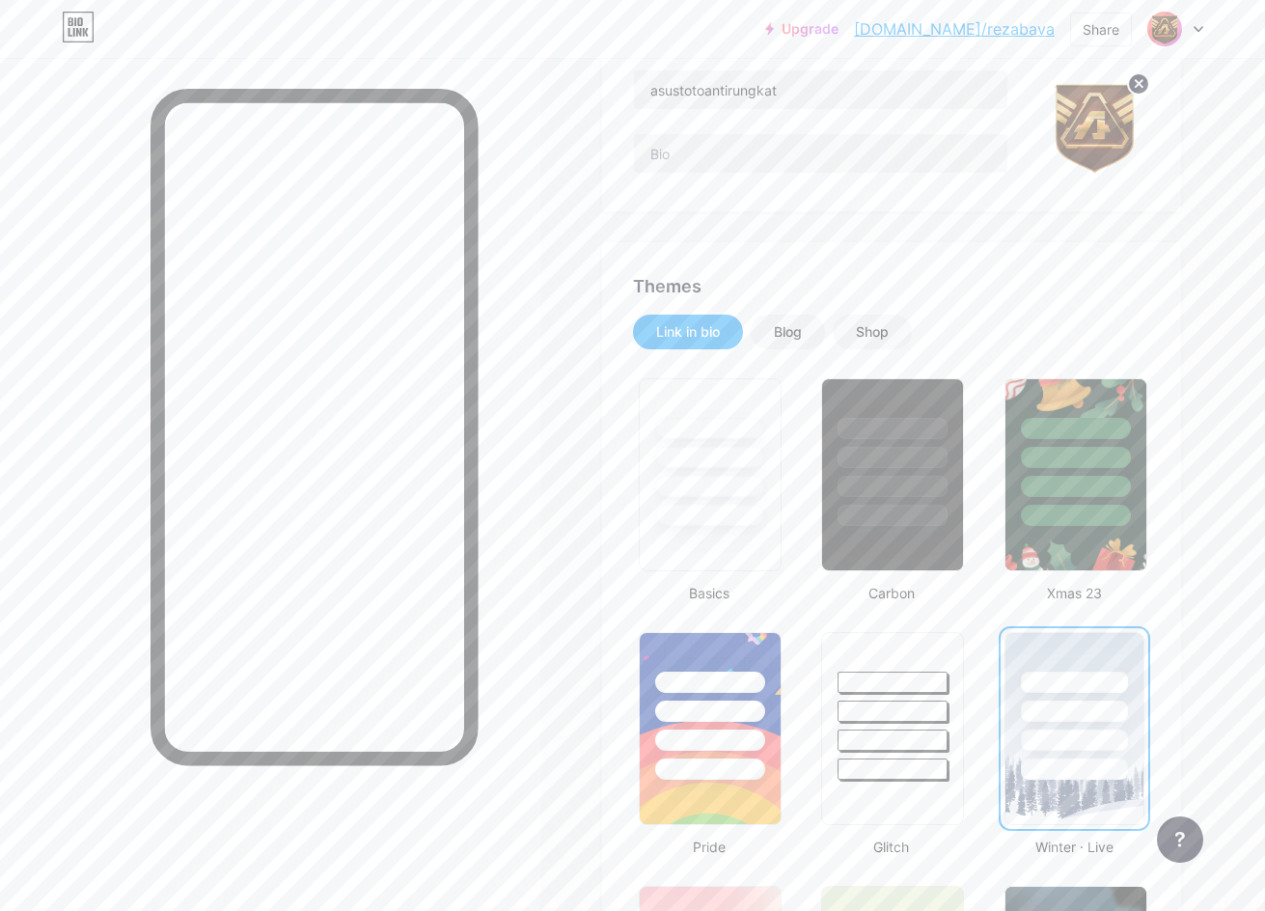
scroll to position [0, 0]
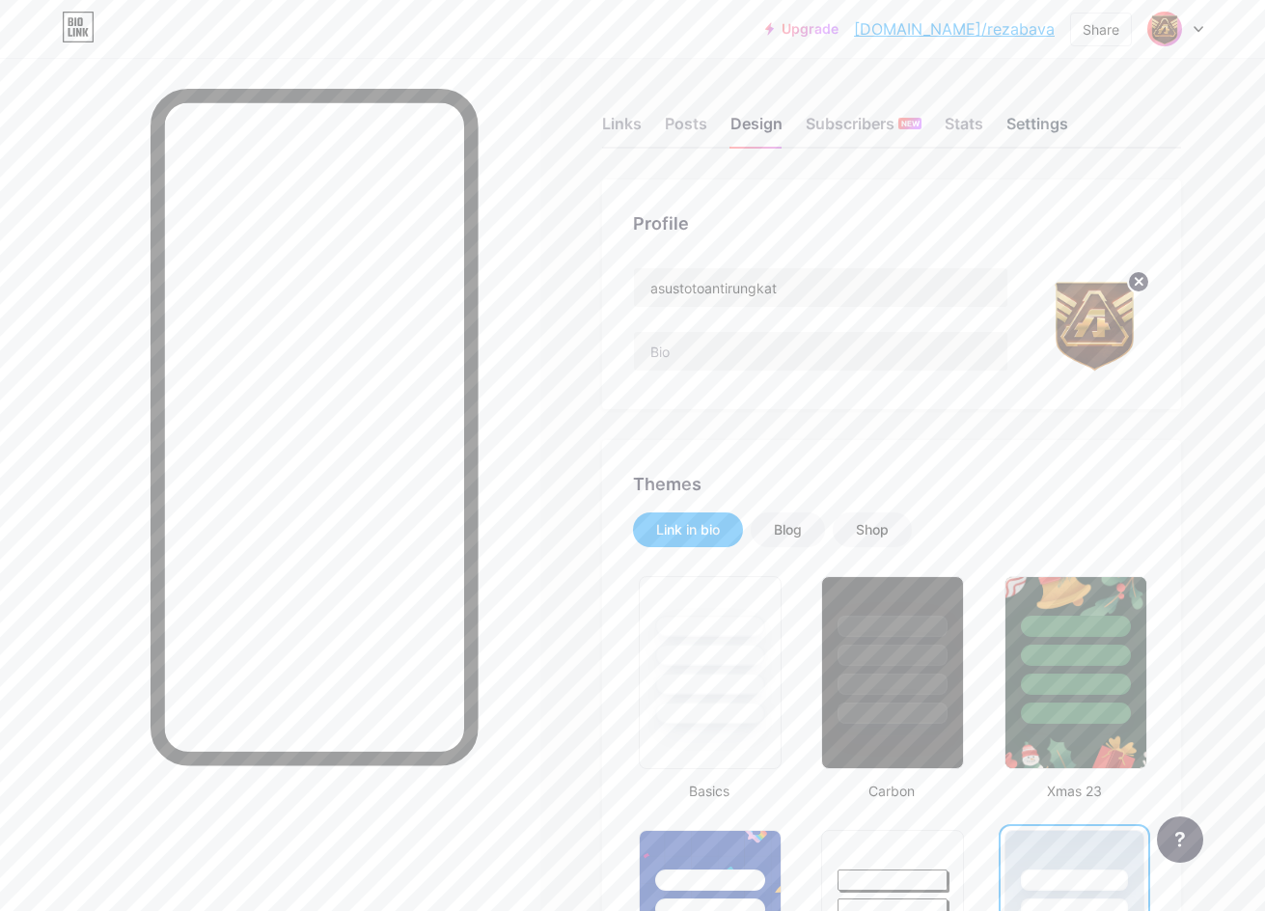
click at [1019, 130] on div "Settings" at bounding box center [1037, 129] width 62 height 35
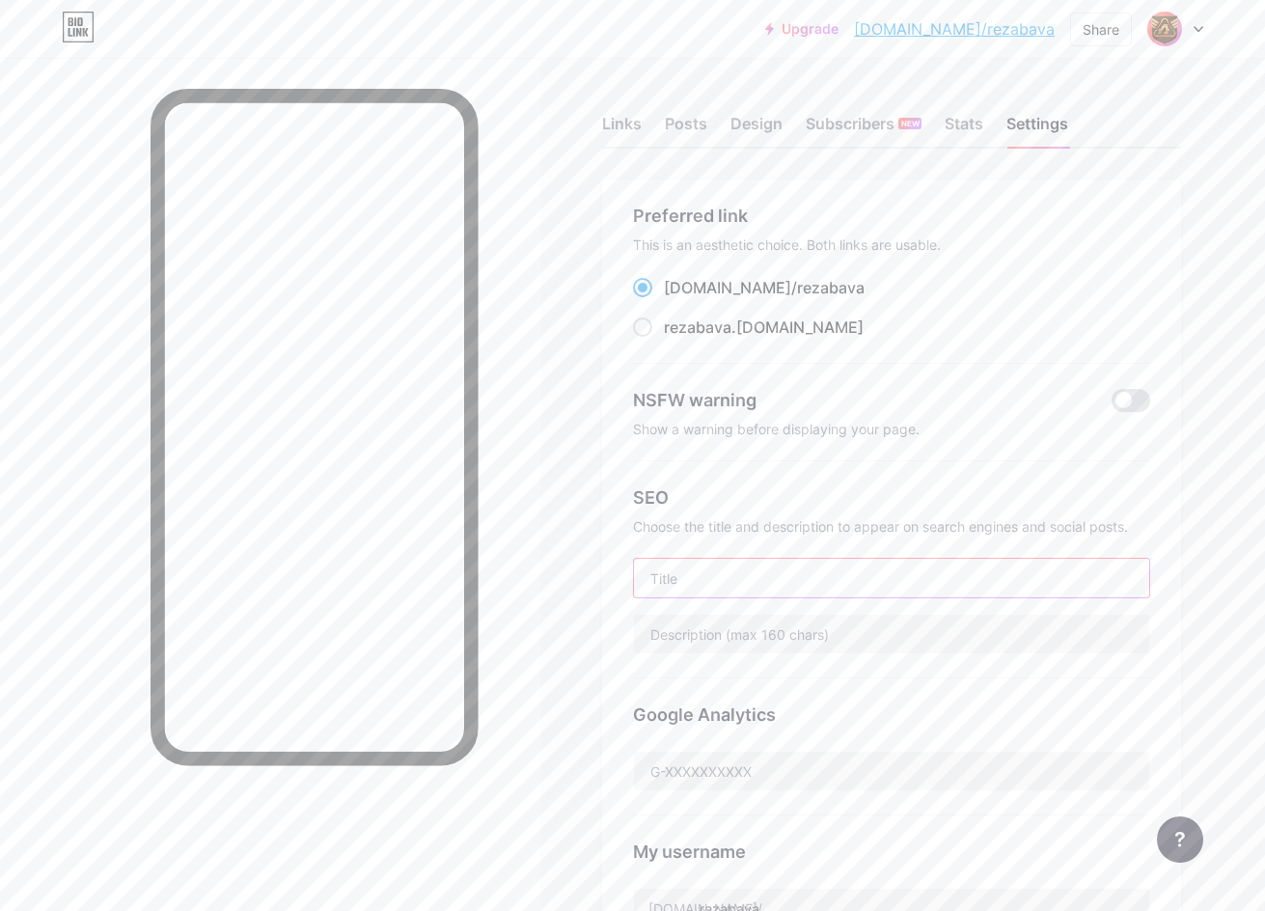
click at [799, 568] on input "text" at bounding box center [891, 578] width 515 height 39
click at [766, 592] on input "text" at bounding box center [891, 578] width 515 height 39
paste input "ASUSTOTO Slot Gacor Slot Gacor Akhir Pekan 2025"
type input "ASUSTOTO Slot Gacor Slot Gacor Akhir Pekan 2025"
click at [774, 641] on input "text" at bounding box center [891, 634] width 515 height 39
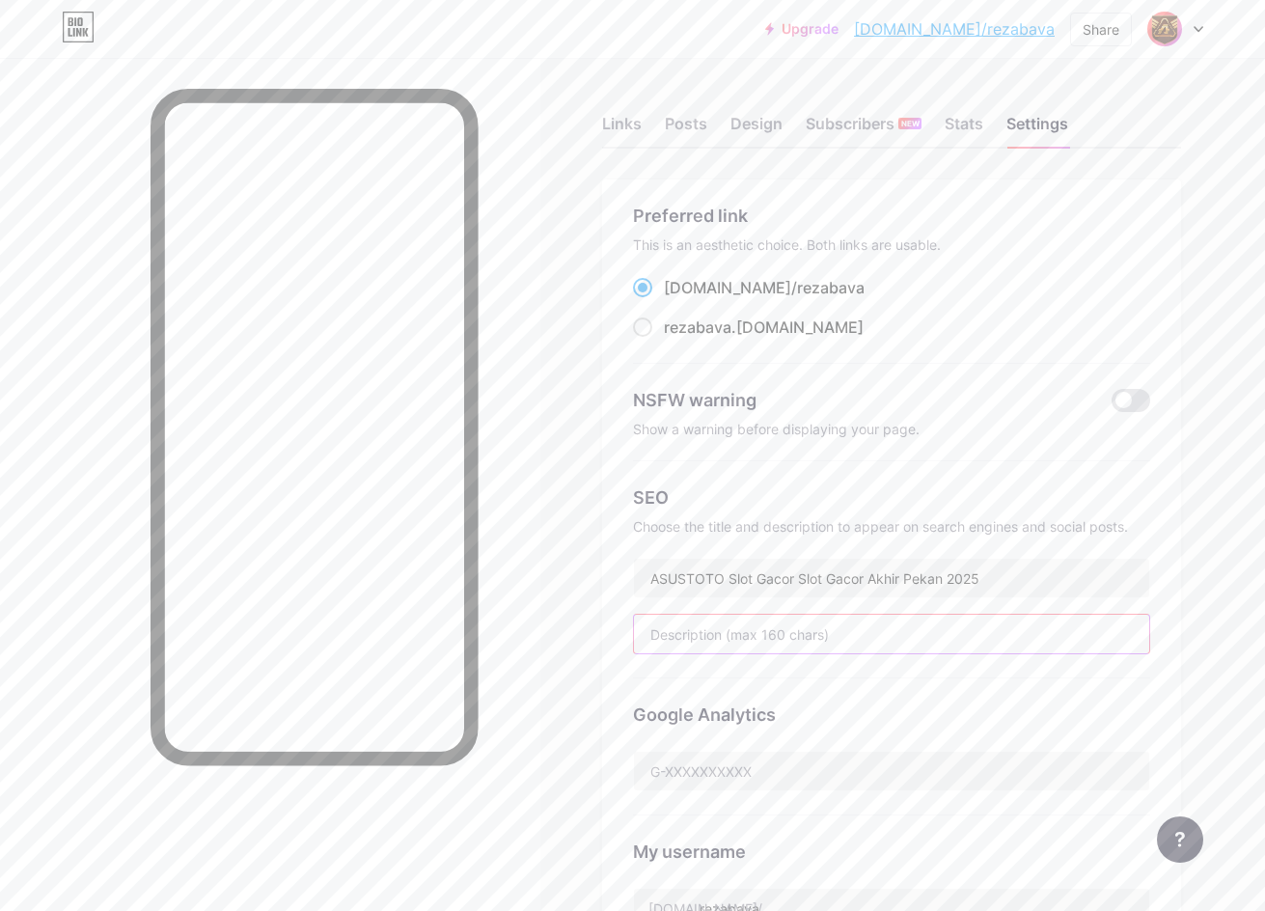
paste input "ASUSTOTO Slot Gacor hadir dengan sensasi bermain seru di akhir pekan 2025.Nikma…"
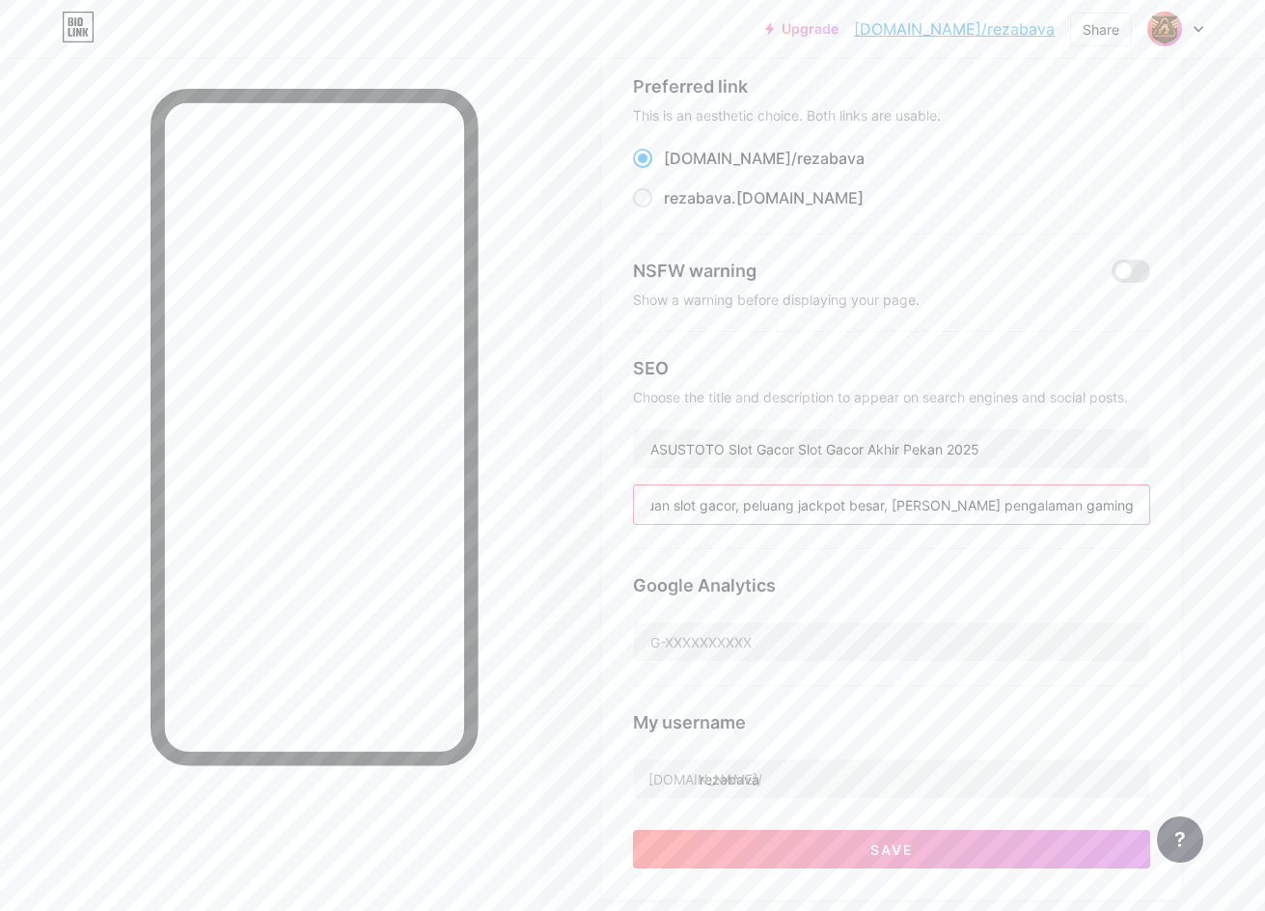
scroll to position [128, 0]
type input "ASUSTOTO Slot Gacor hadir dengan sensasi bermain seru di akhir pekan 2025.Nikma…"
click at [778, 783] on input "rezabava" at bounding box center [891, 779] width 515 height 39
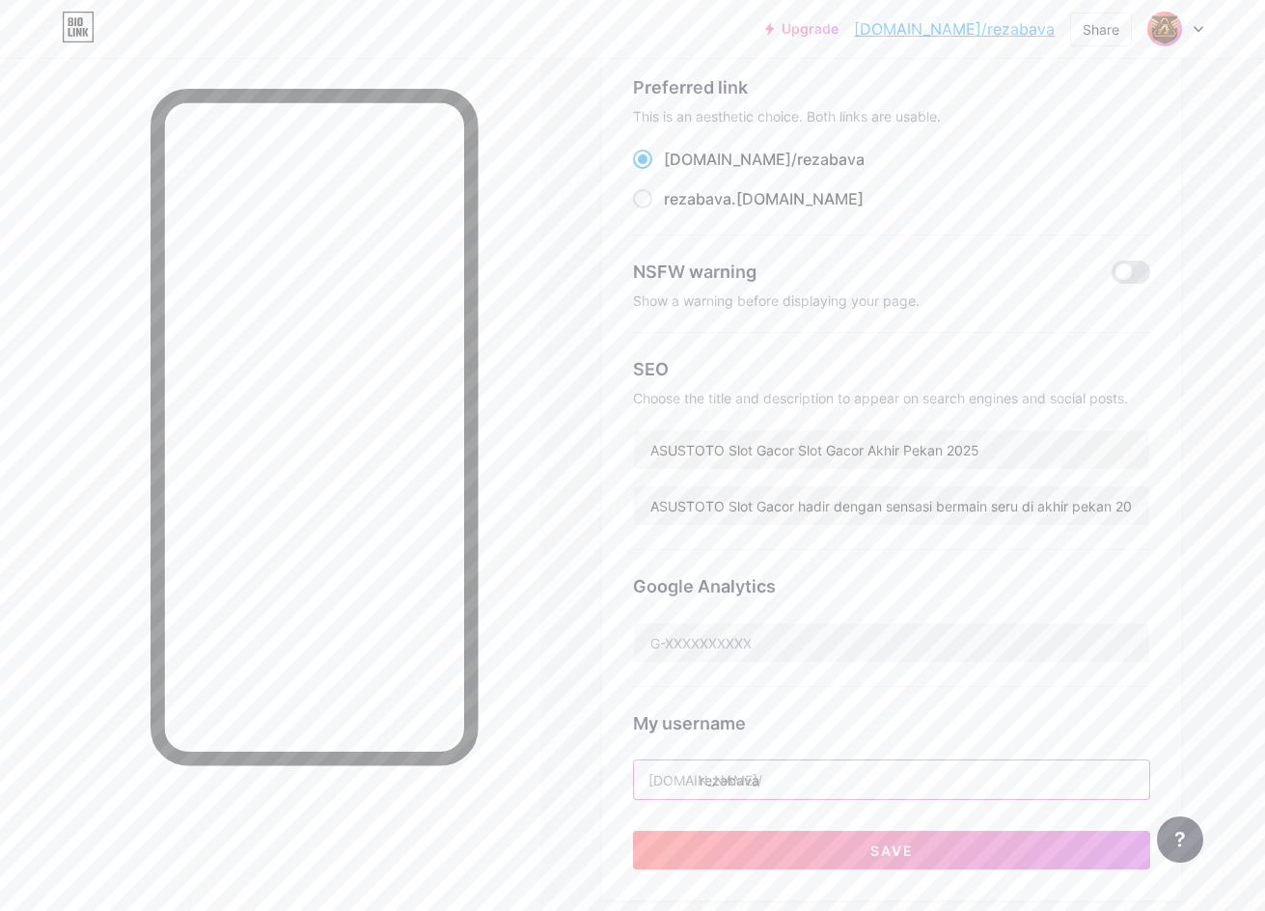
click at [774, 770] on input "rezabava" at bounding box center [891, 779] width 515 height 39
click at [786, 774] on input "rezabava" at bounding box center [891, 779] width 515 height 39
paste input "asustotoantirungkat"
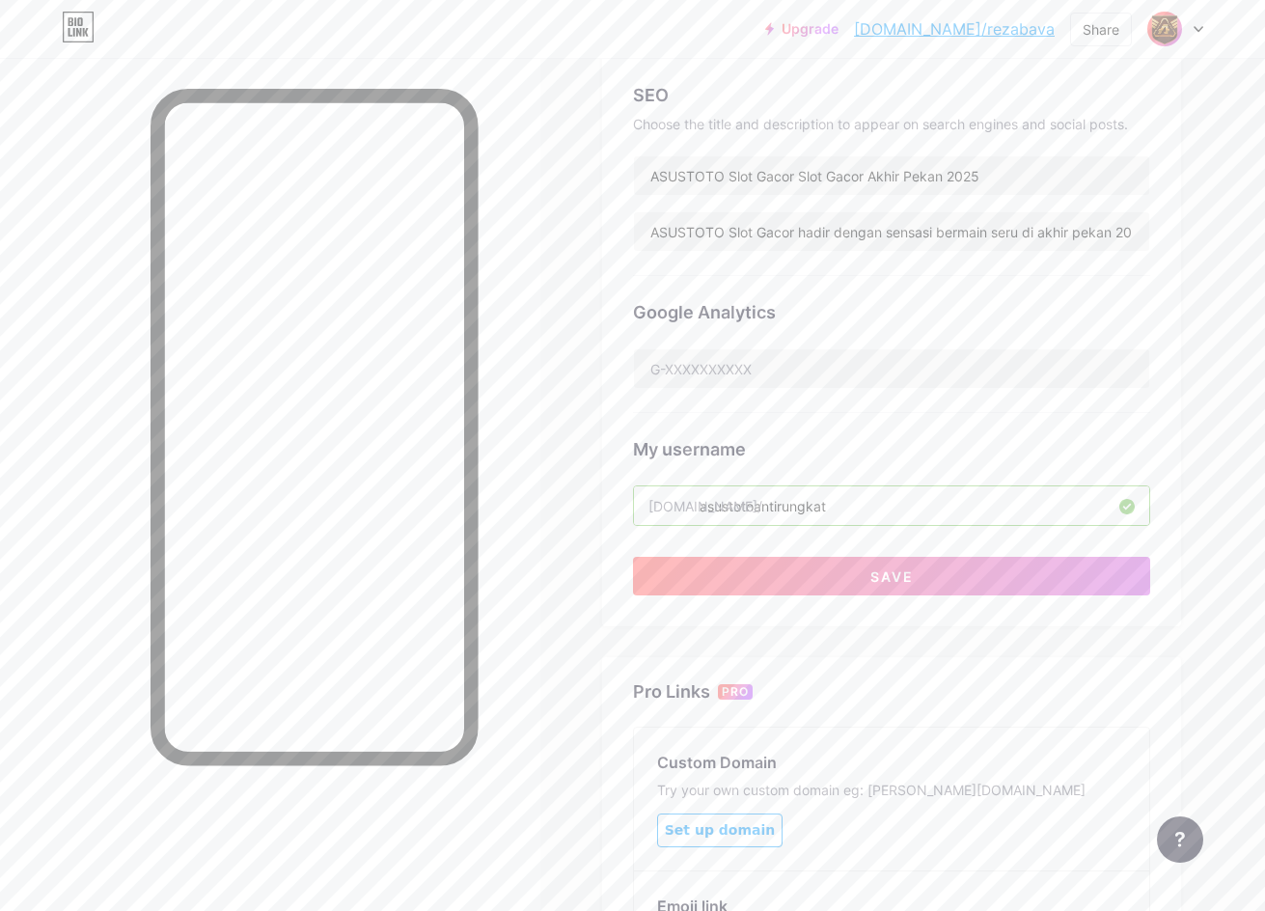
scroll to position [320, 0]
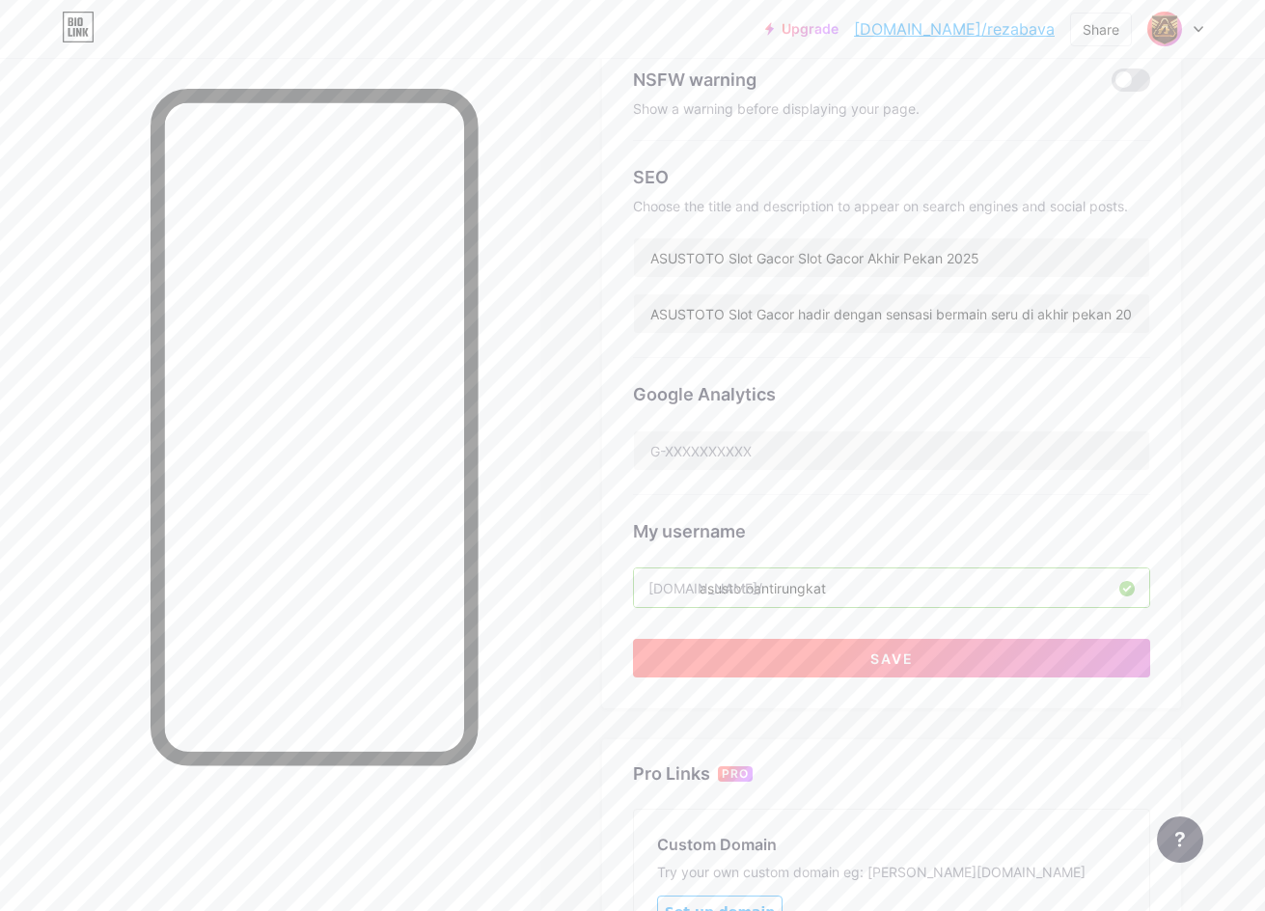
type input "asustotoantirungkat"
click at [888, 657] on span "Save" at bounding box center [891, 658] width 43 height 16
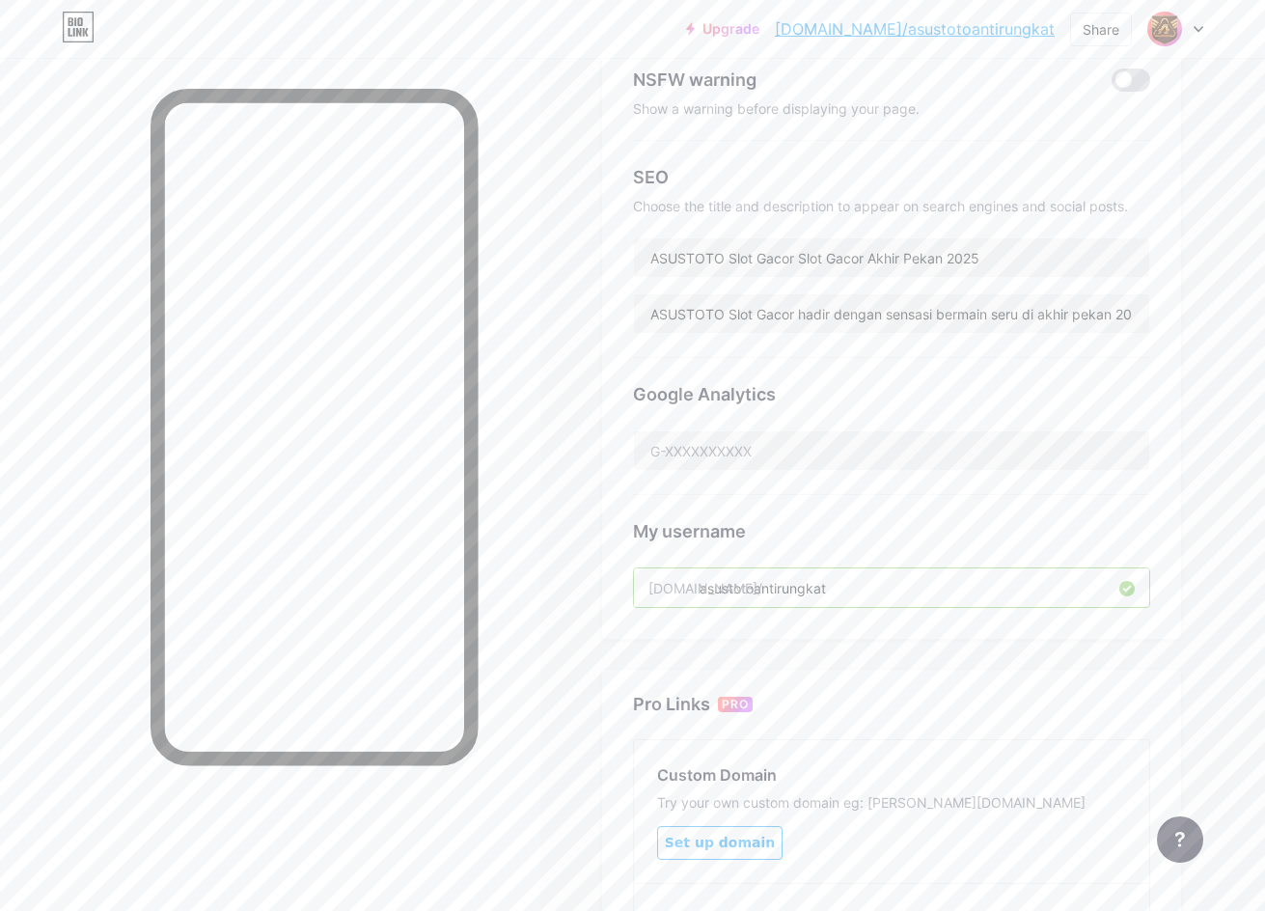
click at [1060, 26] on div "Upgrade [DOMAIN_NAME]/asusto... [DOMAIN_NAME]/asustotoantirungkat Share Switch …" at bounding box center [944, 29] width 517 height 35
copy div "[DOMAIN_NAME]/asustotoantirungkat Share Switch accounts asustotoantirungkat [DO…"
click at [1176, 27] on img at bounding box center [1164, 29] width 31 height 31
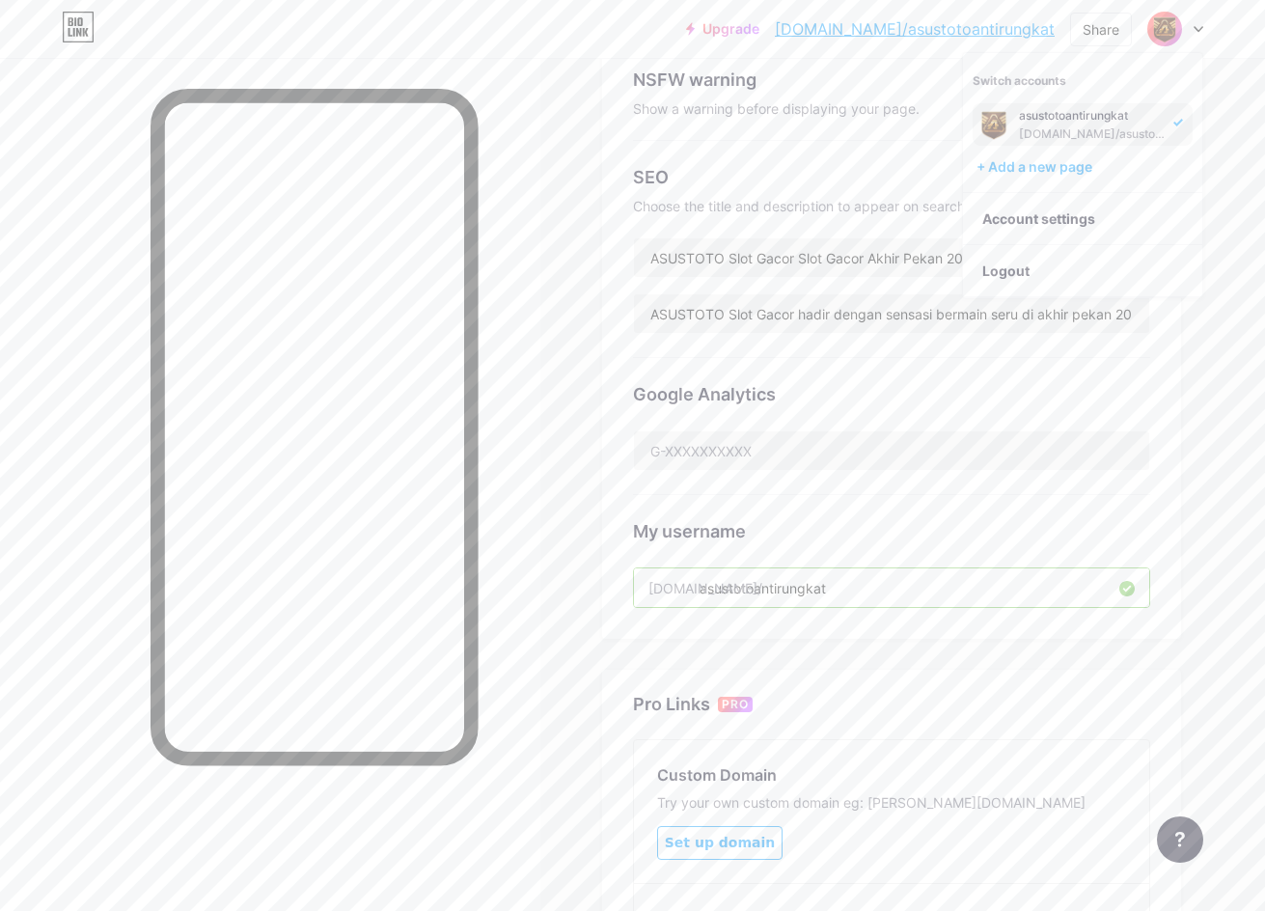
click at [1239, 316] on div "Links Posts Design Subscribers NEW Stats Settings Preferred link This is an aes…" at bounding box center [631, 464] width 1262 height 1453
click at [1174, 18] on img at bounding box center [1164, 29] width 31 height 31
click at [1057, 266] on li "Logout" at bounding box center [1082, 271] width 239 height 52
drag, startPoint x: 1015, startPoint y: 265, endPoint x: 1016, endPoint y: 326, distance: 60.8
click at [1012, 265] on li "Logout" at bounding box center [1082, 271] width 239 height 52
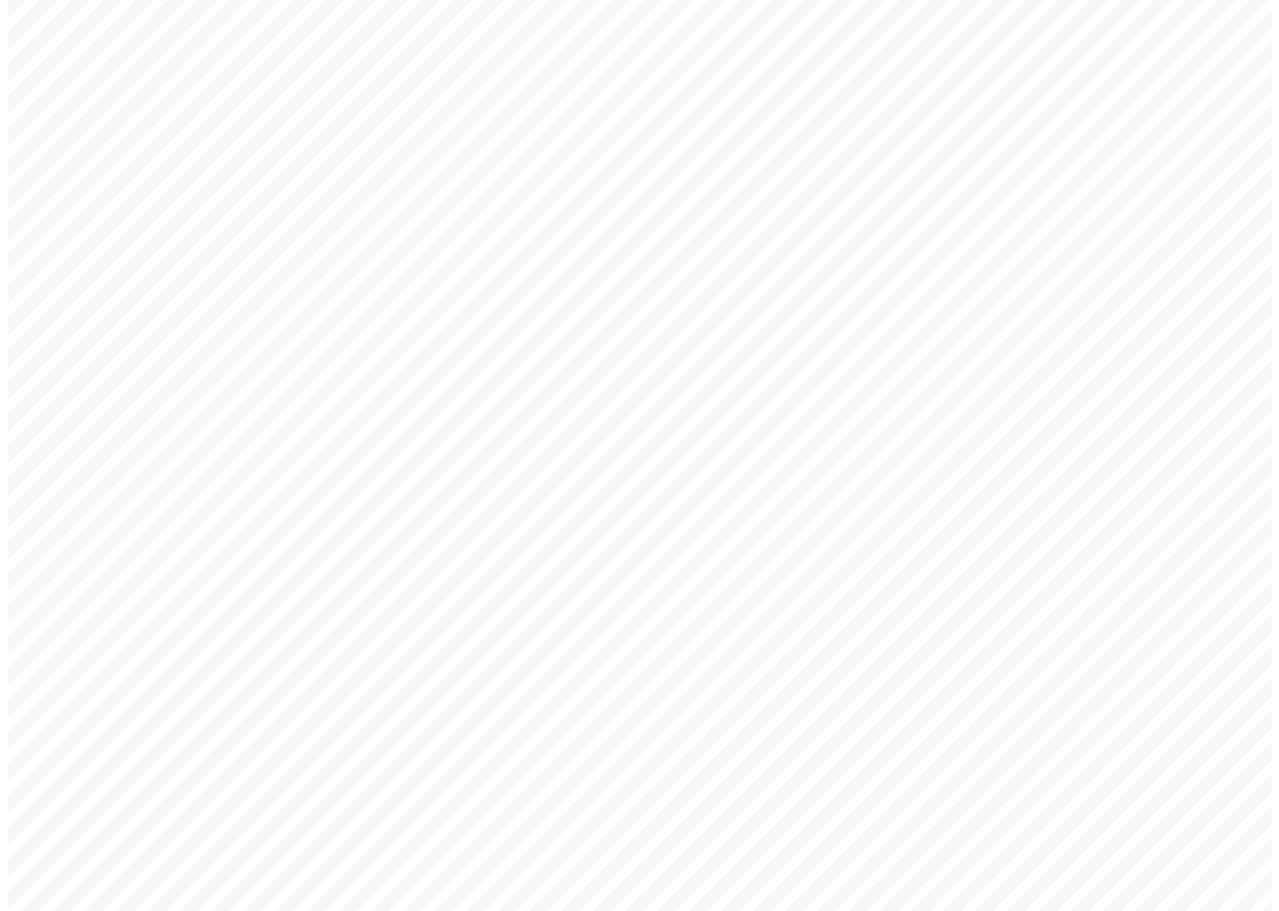
scroll to position [0, 0]
